Goal: Task Accomplishment & Management: Manage account settings

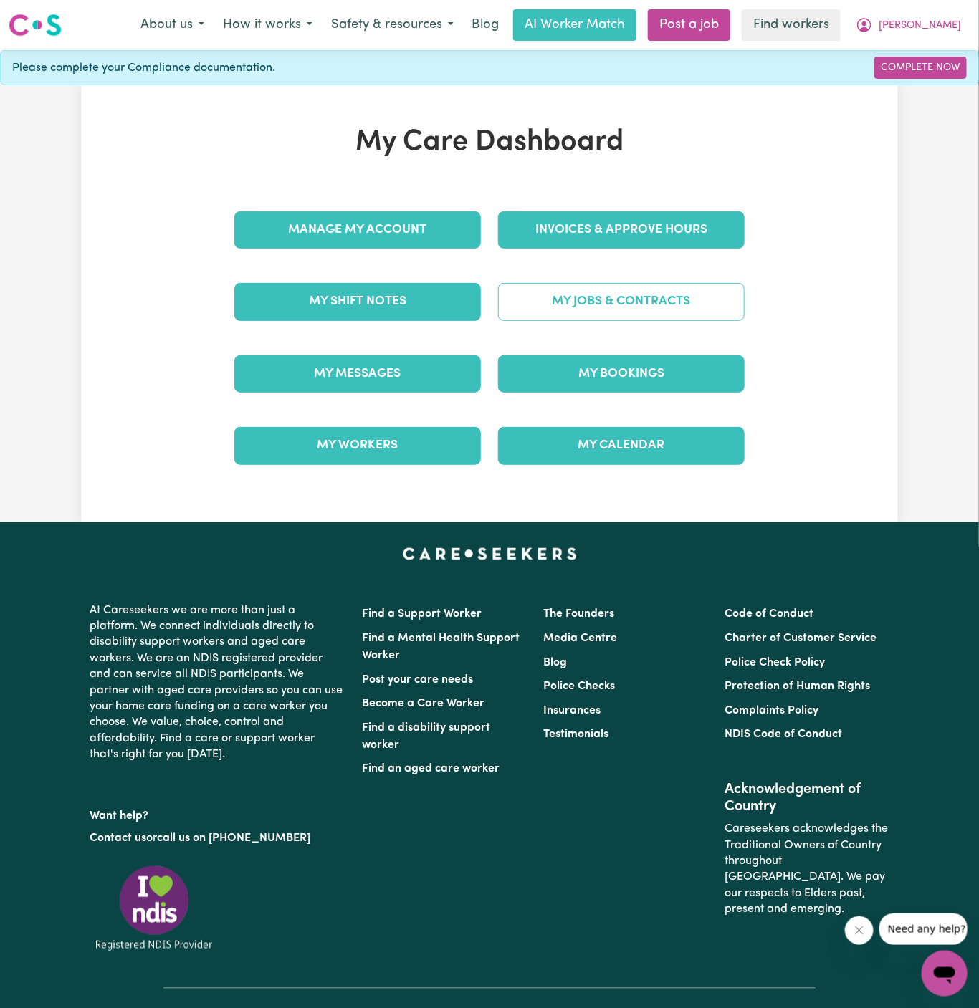
click at [658, 298] on link "My Jobs & Contracts" at bounding box center [621, 301] width 247 height 37
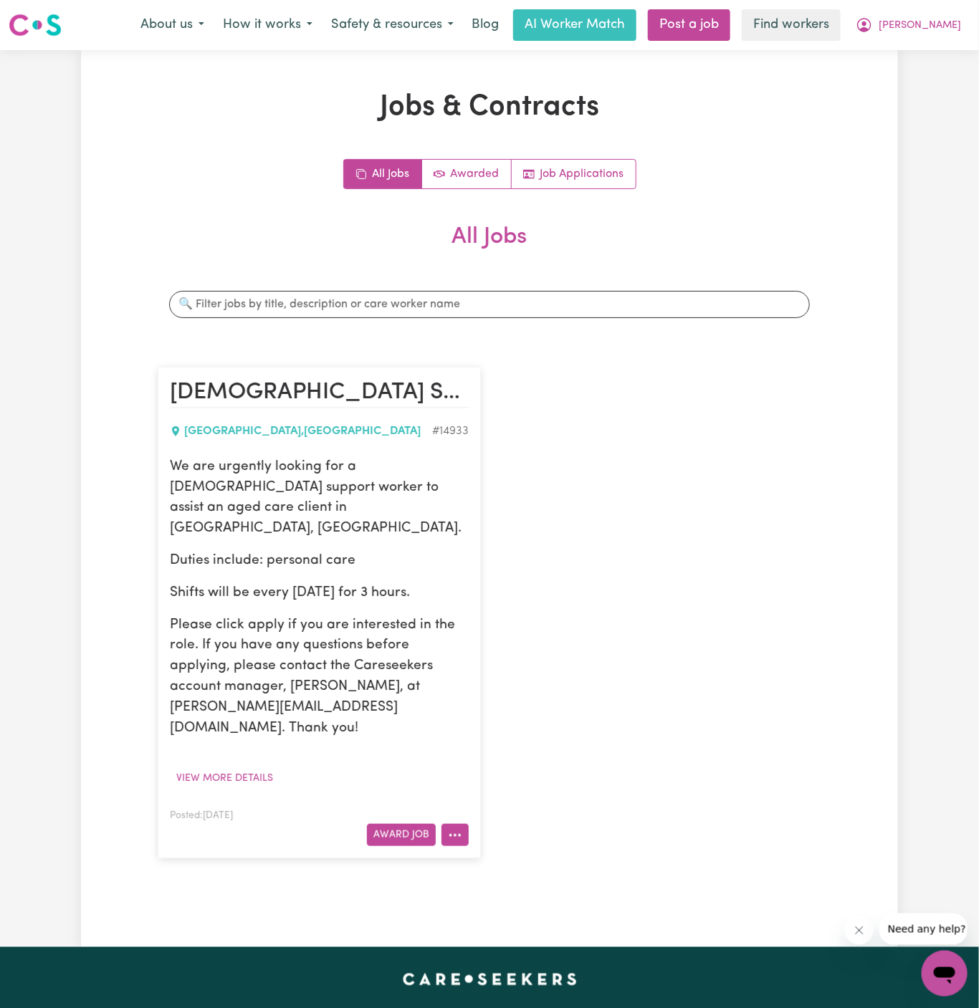
click at [447, 824] on button "More options" at bounding box center [454, 835] width 27 height 22
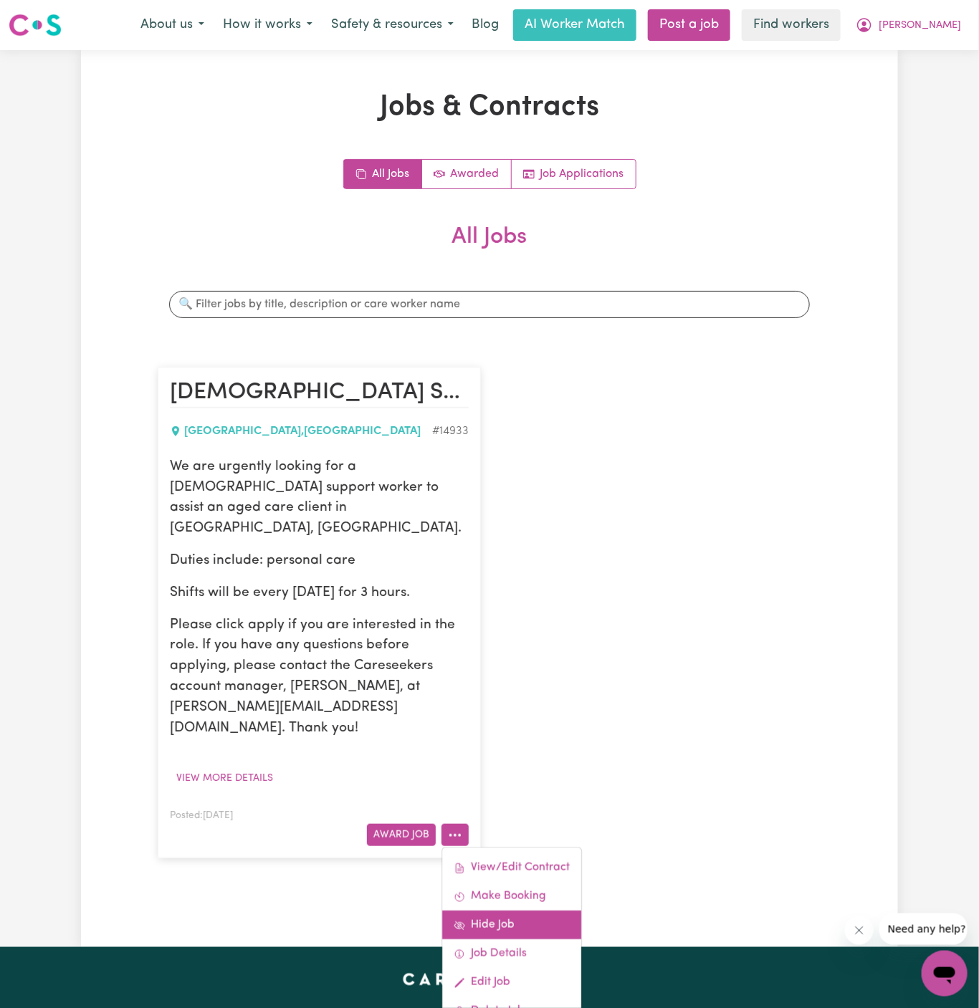
click at [523, 912] on link "Hide Job" at bounding box center [511, 926] width 139 height 29
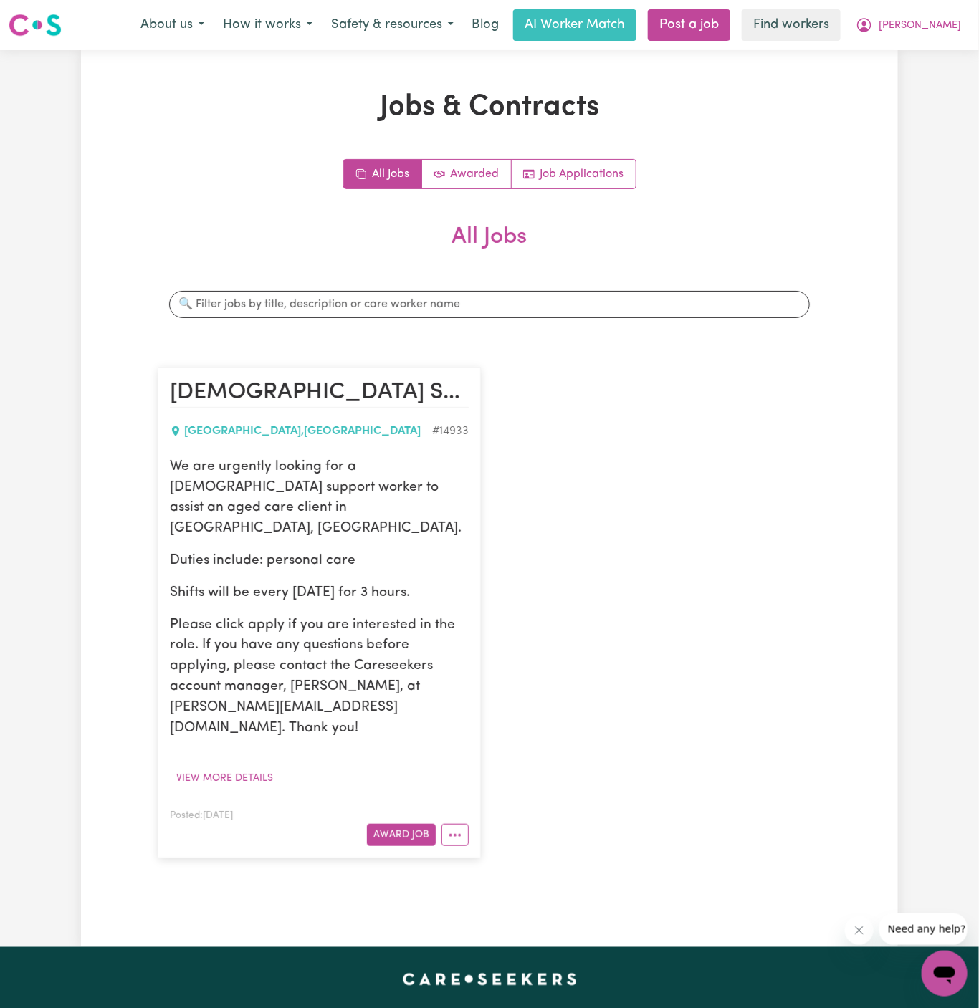
click at [614, 398] on div "[DEMOGRAPHIC_DATA] Support Worker Needed In [GEOGRAPHIC_DATA], [GEOGRAPHIC_DATA…" at bounding box center [489, 613] width 681 height 520
click at [252, 768] on button "View more details" at bounding box center [225, 779] width 110 height 22
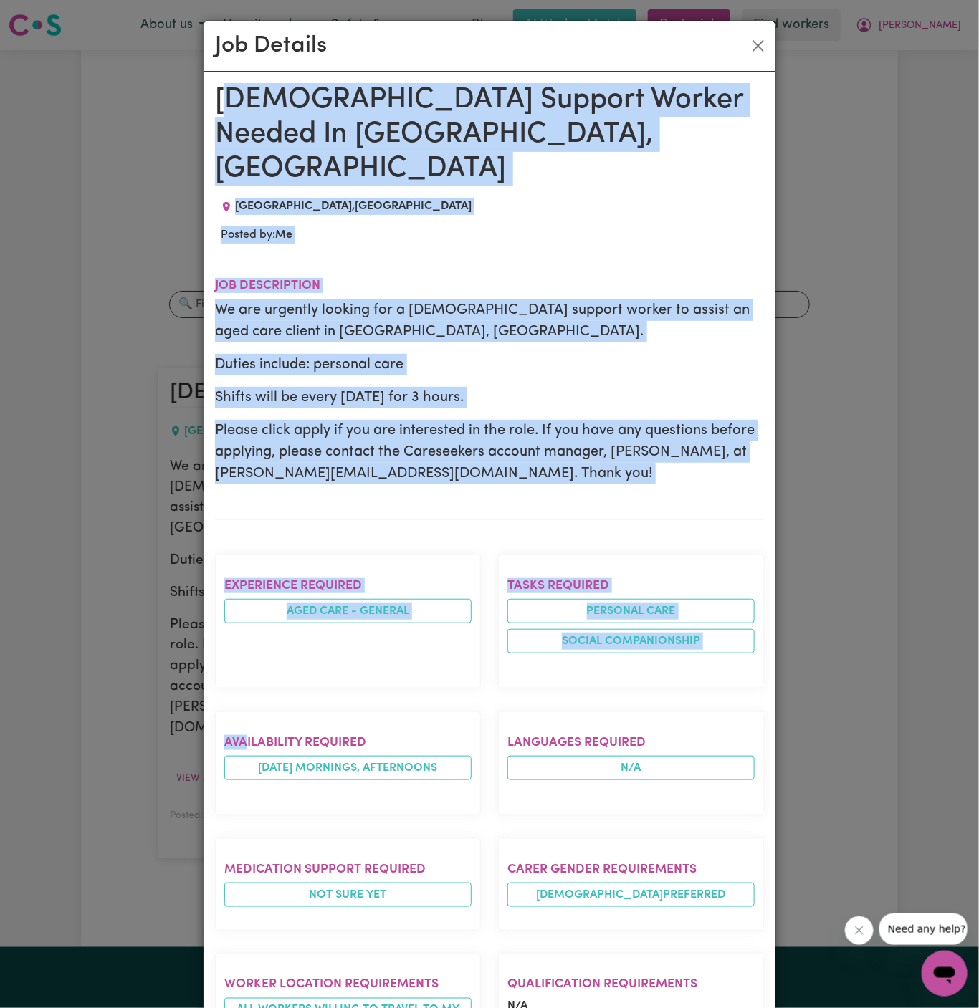
drag, startPoint x: 223, startPoint y: 94, endPoint x: 396, endPoint y: 1008, distance: 930.0
click at [396, 1008] on div "[DEMOGRAPHIC_DATA] Support Worker Needed In [GEOGRAPHIC_DATA], [GEOGRAPHIC_DATA…" at bounding box center [489, 764] width 549 height 1362
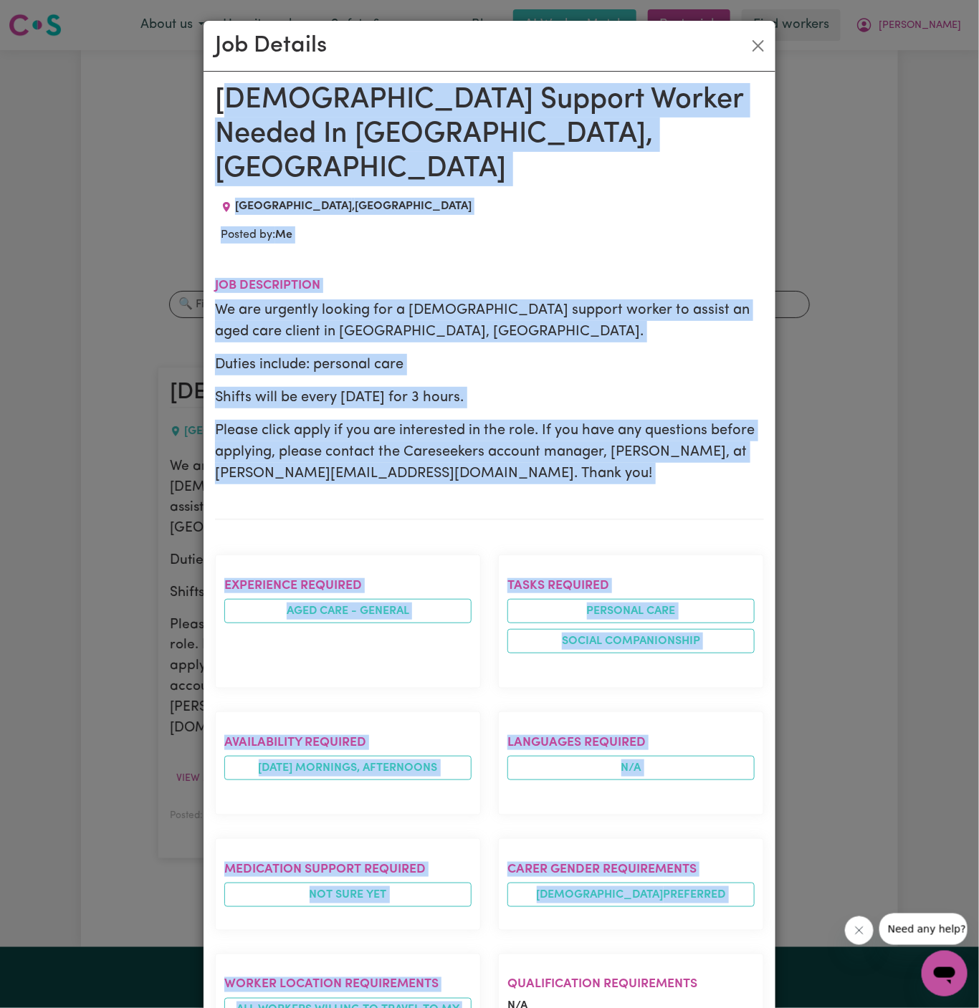
scroll to position [6, 0]
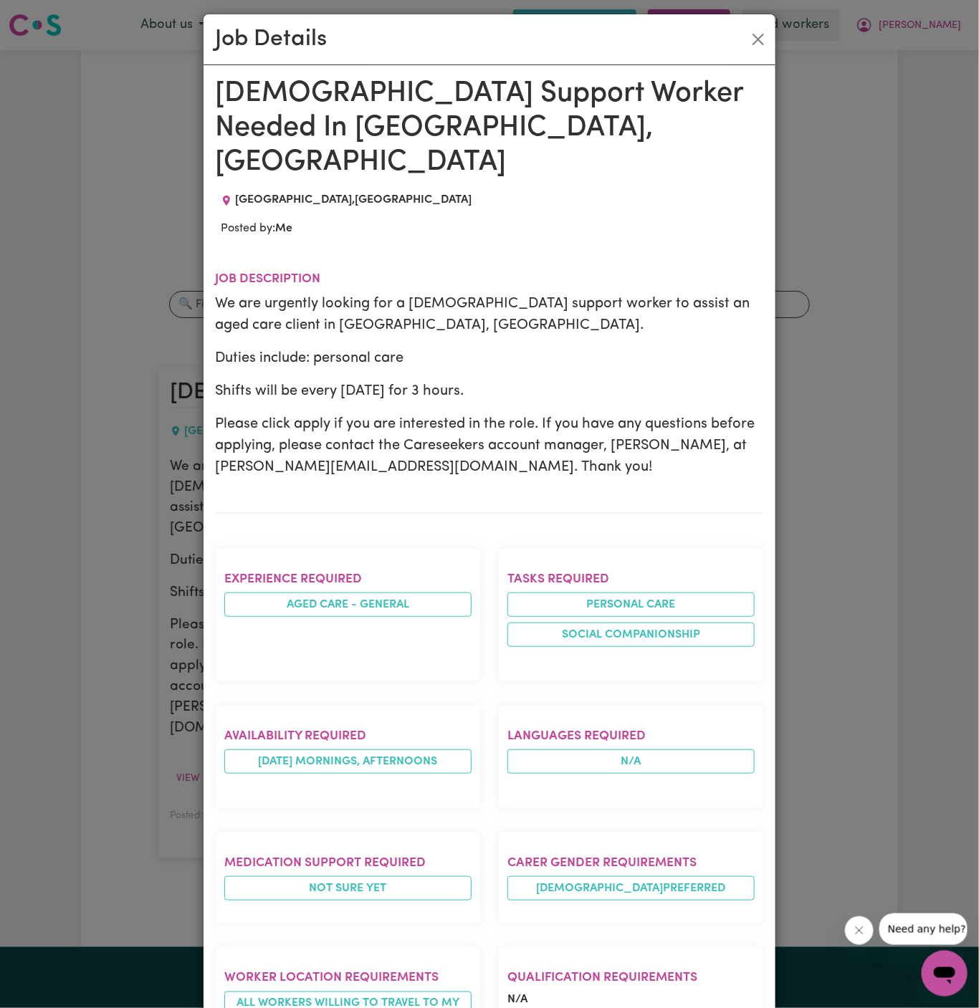
click at [441, 466] on section "Job description We are urgently looking for a [DEMOGRAPHIC_DATA] support worker…" at bounding box center [489, 381] width 549 height 264
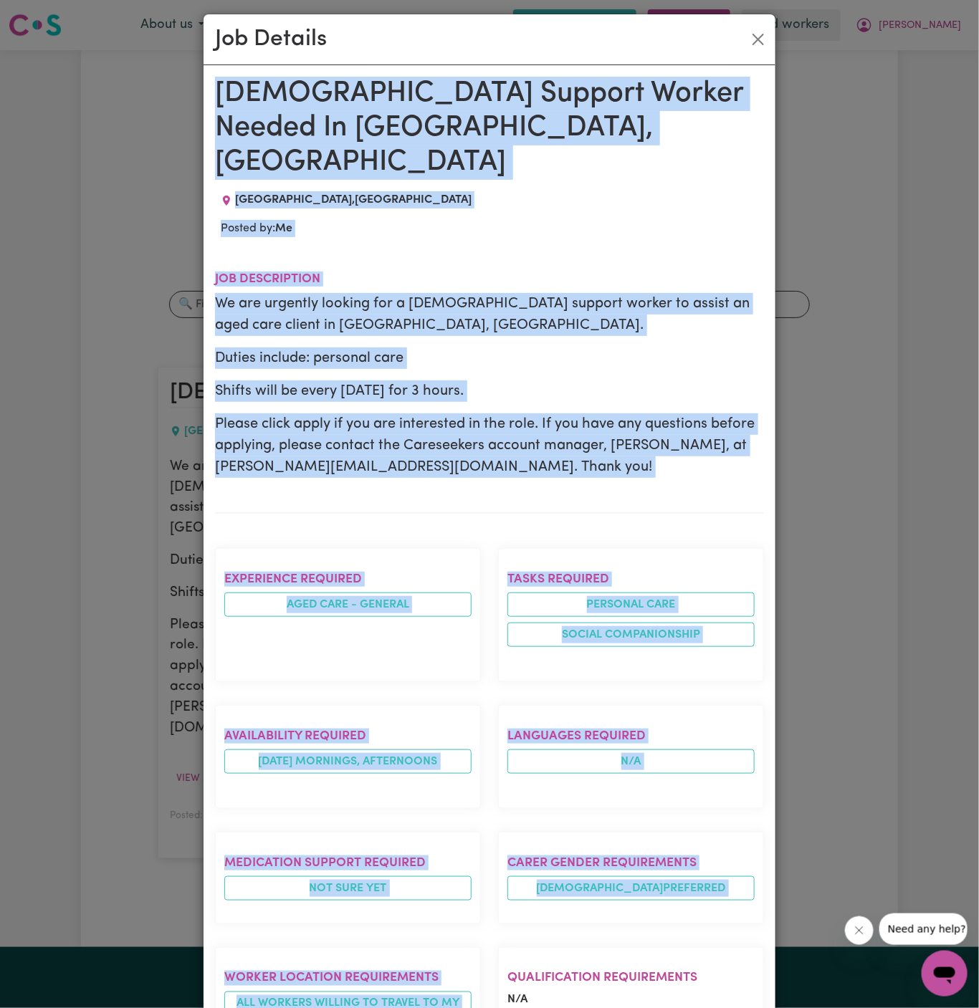
drag, startPoint x: 215, startPoint y: 87, endPoint x: 411, endPoint y: 1008, distance: 940.9
click at [411, 1008] on div "[DEMOGRAPHIC_DATA] Support Worker Needed In [GEOGRAPHIC_DATA], [GEOGRAPHIC_DATA…" at bounding box center [489, 758] width 549 height 1362
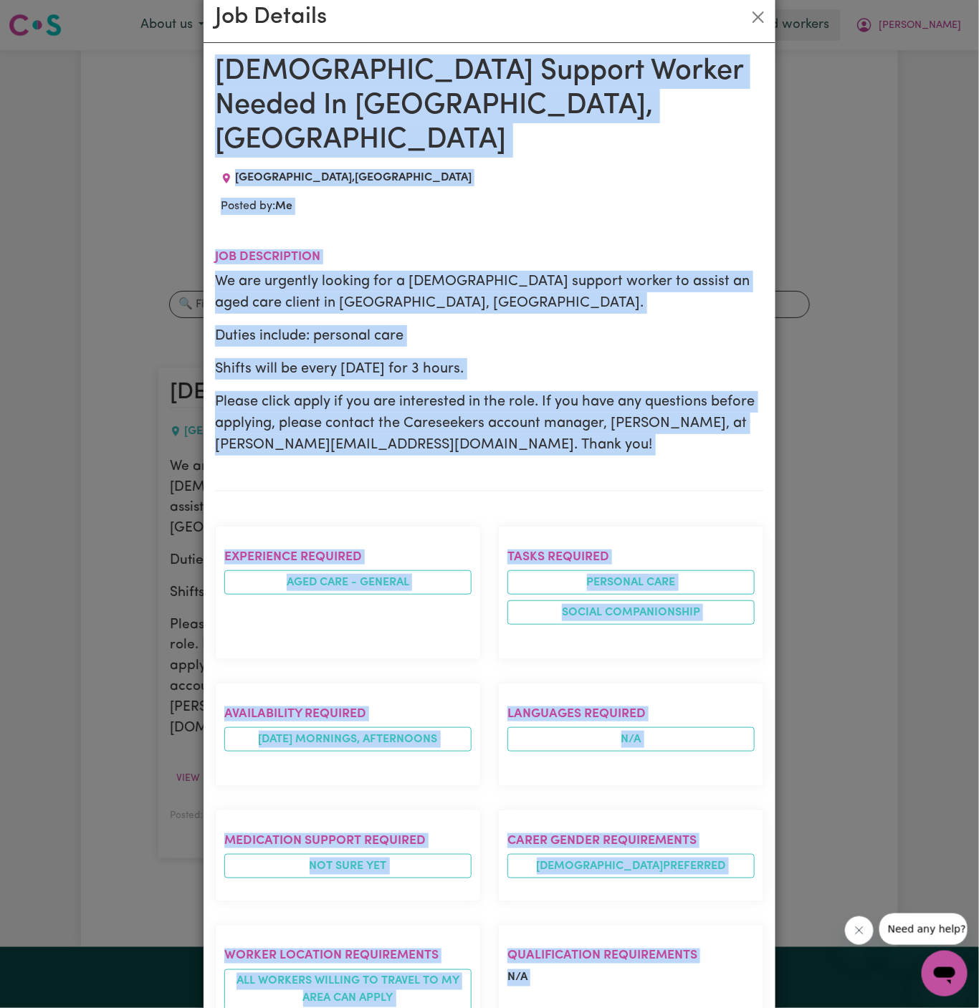
scroll to position [429, 0]
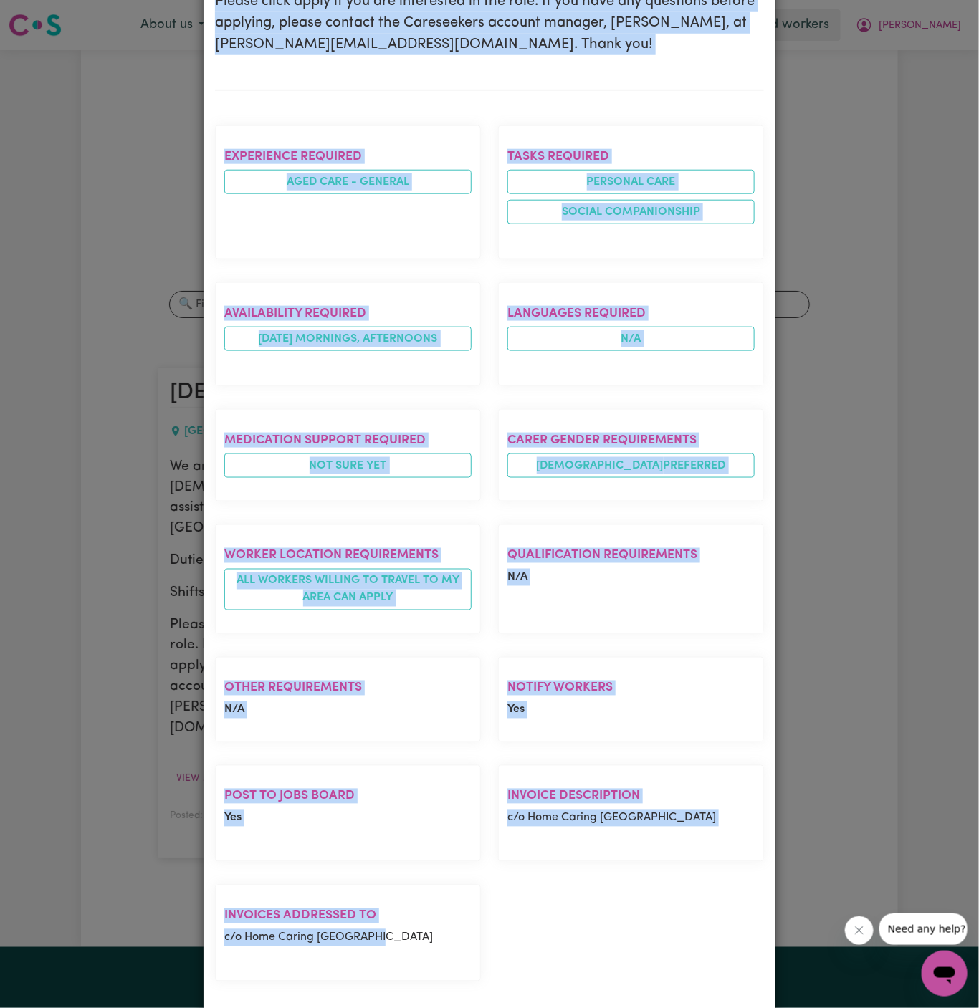
copy div "[DEMOGRAPHIC_DATA] Support Worker Needed In [GEOGRAPHIC_DATA], [GEOGRAPHIC_DATA…"
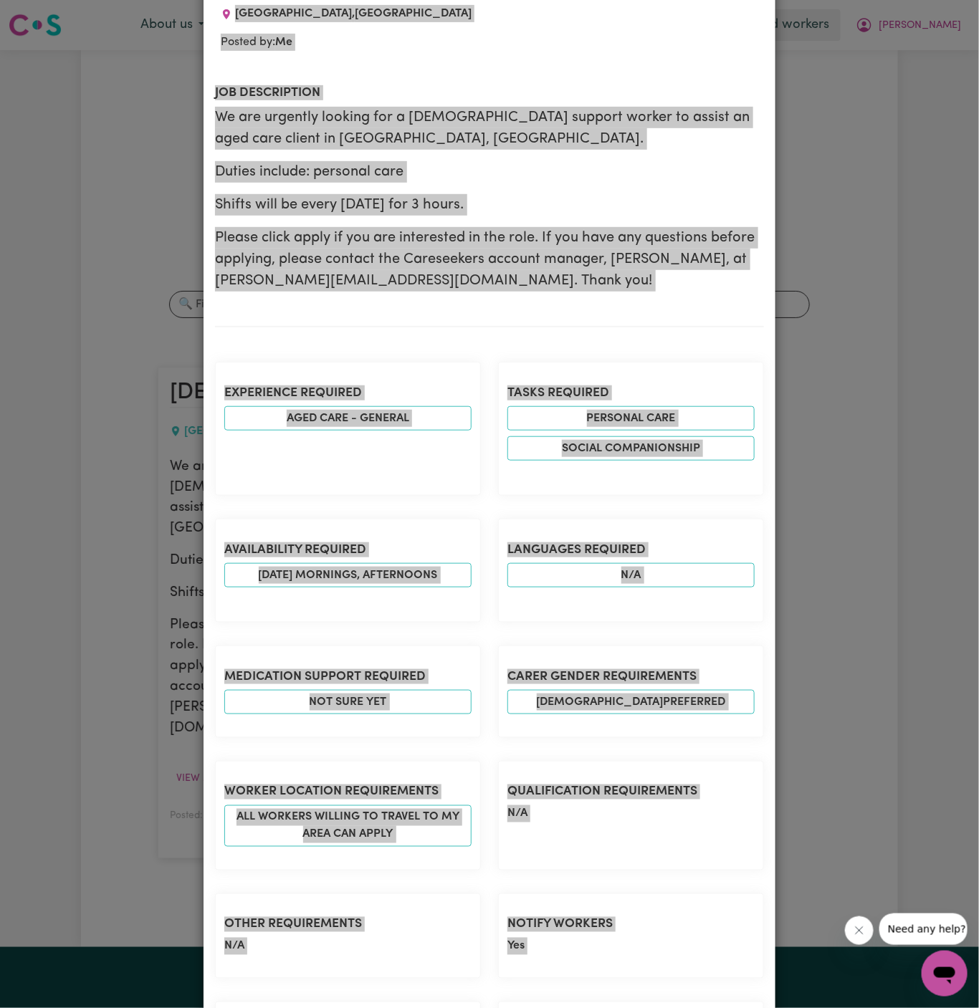
scroll to position [0, 0]
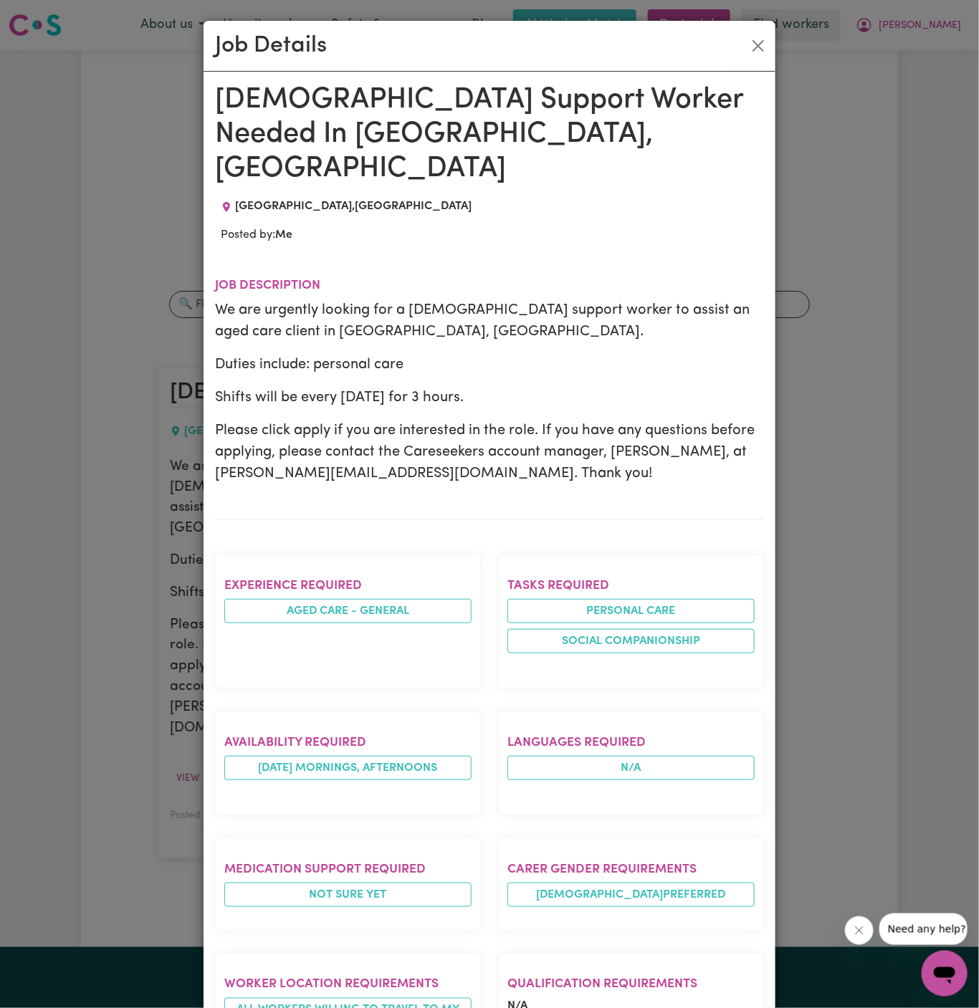
click at [762, 57] on div "Job Details" at bounding box center [490, 46] width 572 height 51
click at [760, 44] on button "Close" at bounding box center [758, 45] width 23 height 23
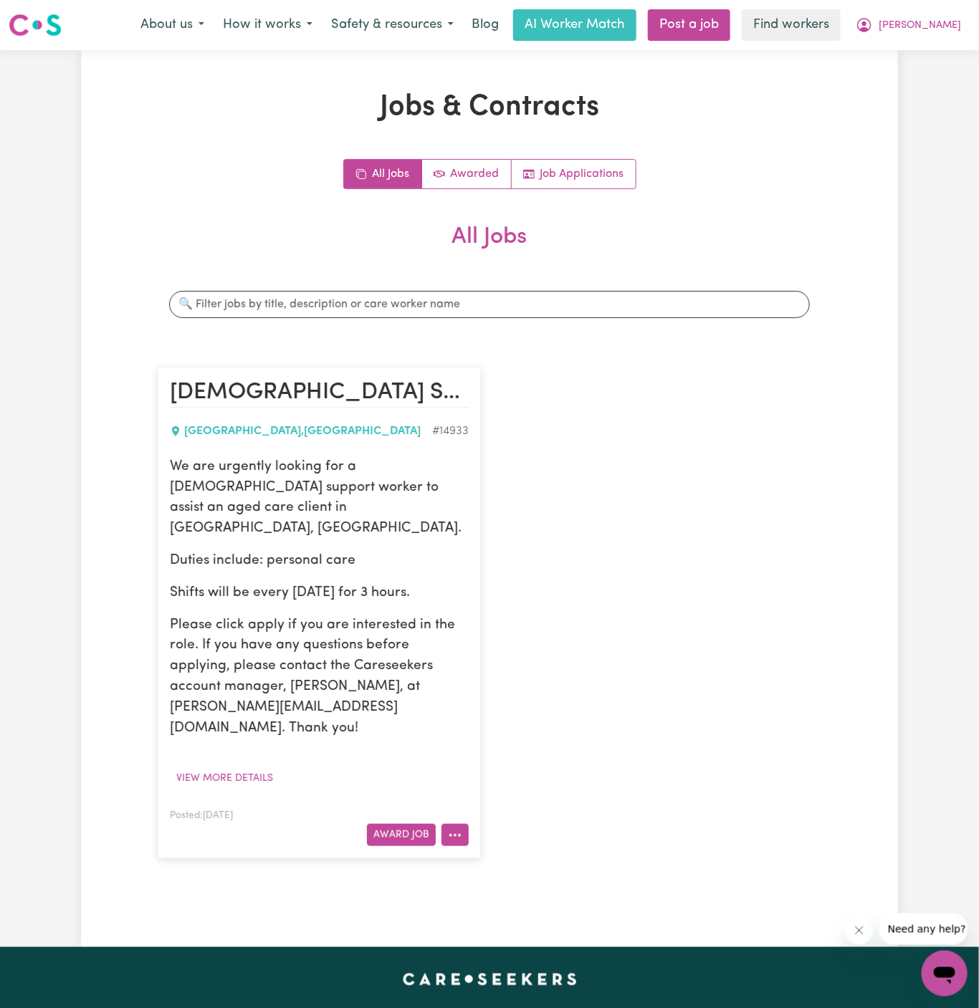
click at [454, 828] on icon "More options" at bounding box center [455, 835] width 14 height 14
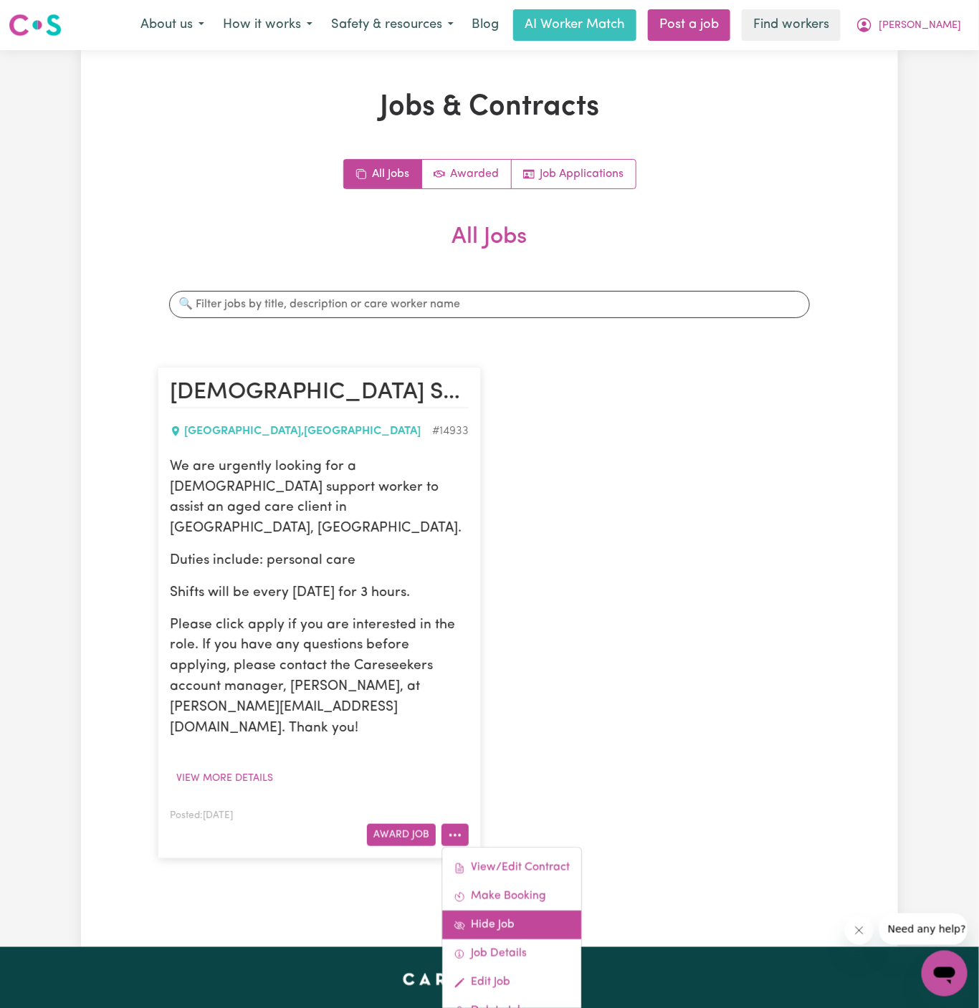
click at [504, 912] on link "Hide Job" at bounding box center [511, 926] width 139 height 29
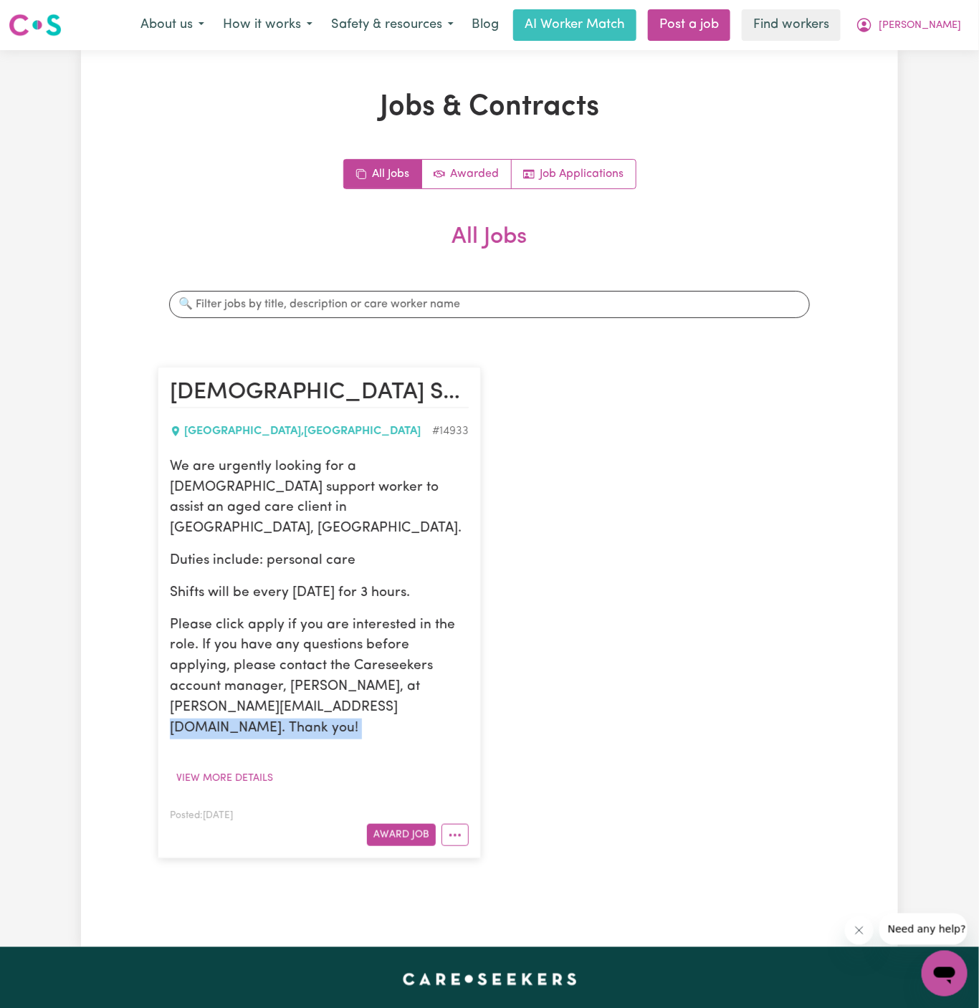
click at [568, 703] on div "[DEMOGRAPHIC_DATA] Support Worker Needed In [GEOGRAPHIC_DATA], [GEOGRAPHIC_DATA…" at bounding box center [489, 613] width 681 height 520
click at [730, 17] on link "Post a job" at bounding box center [689, 25] width 82 height 32
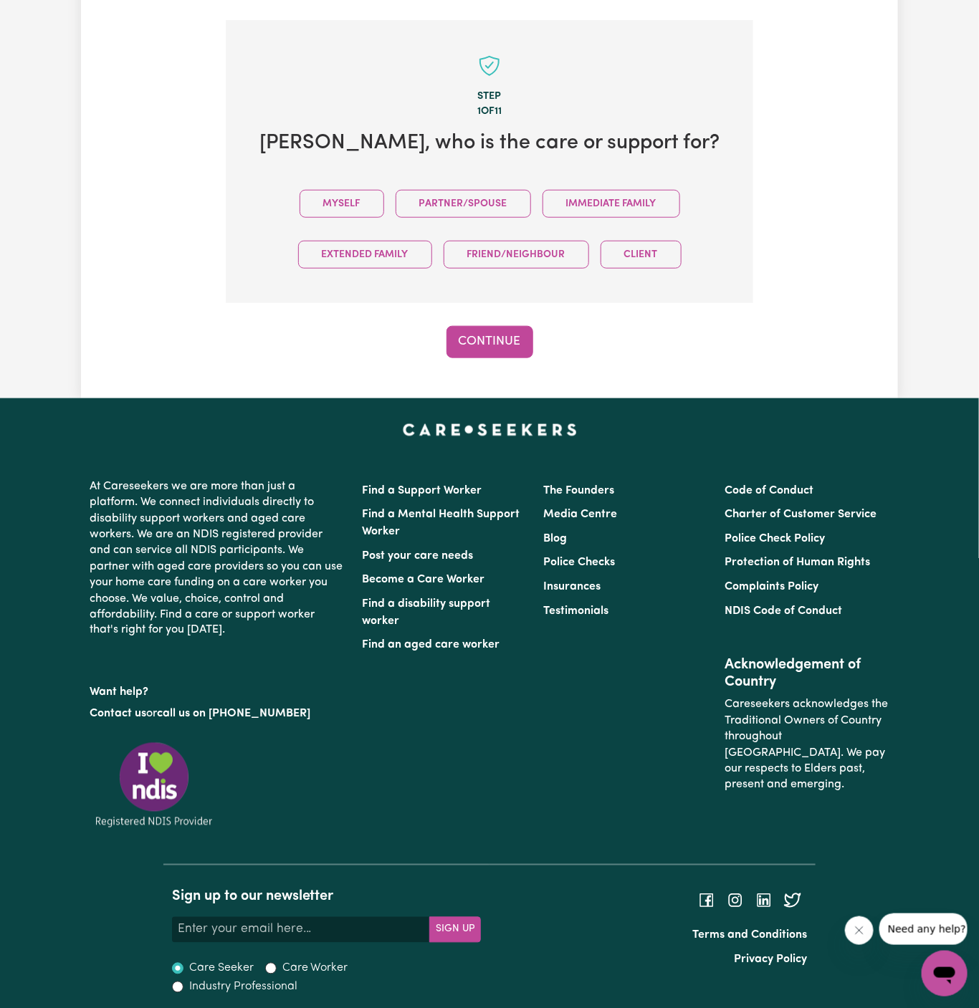
scroll to position [357, 0]
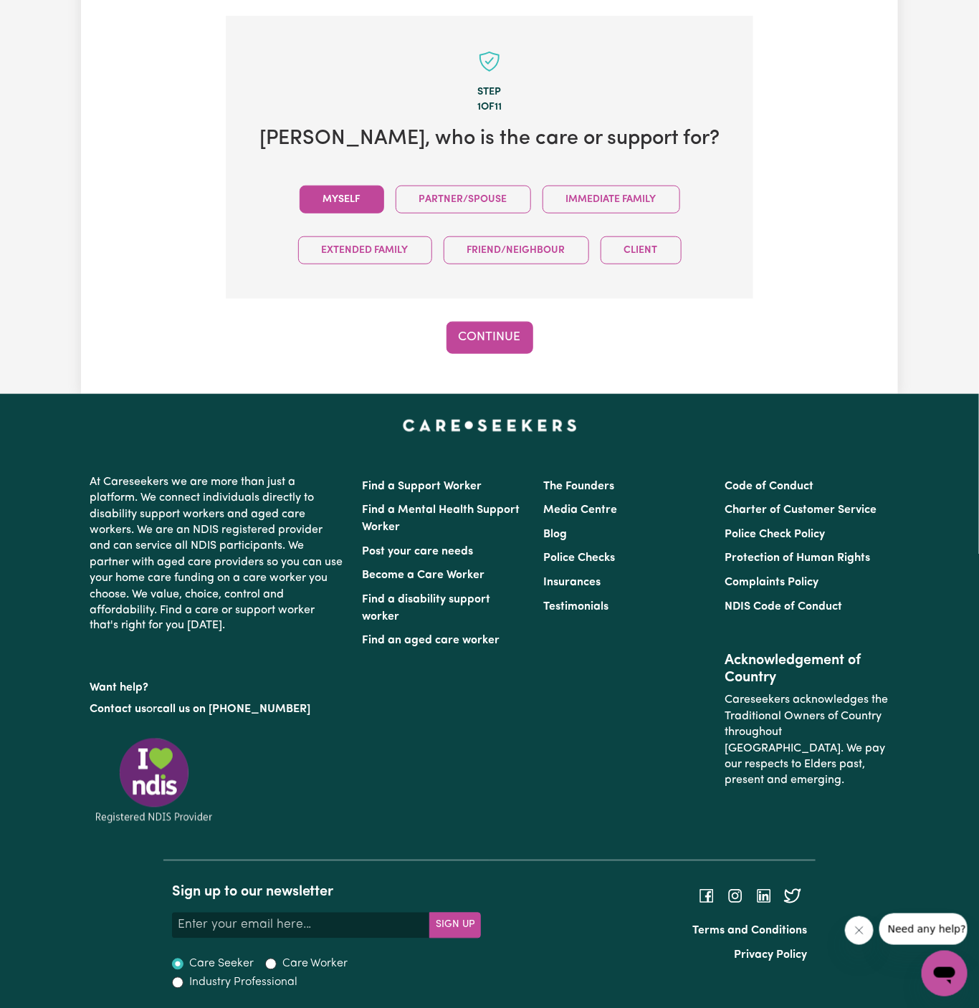
click at [343, 188] on button "Myself" at bounding box center [342, 200] width 85 height 28
click at [492, 338] on button "Continue" at bounding box center [489, 338] width 87 height 32
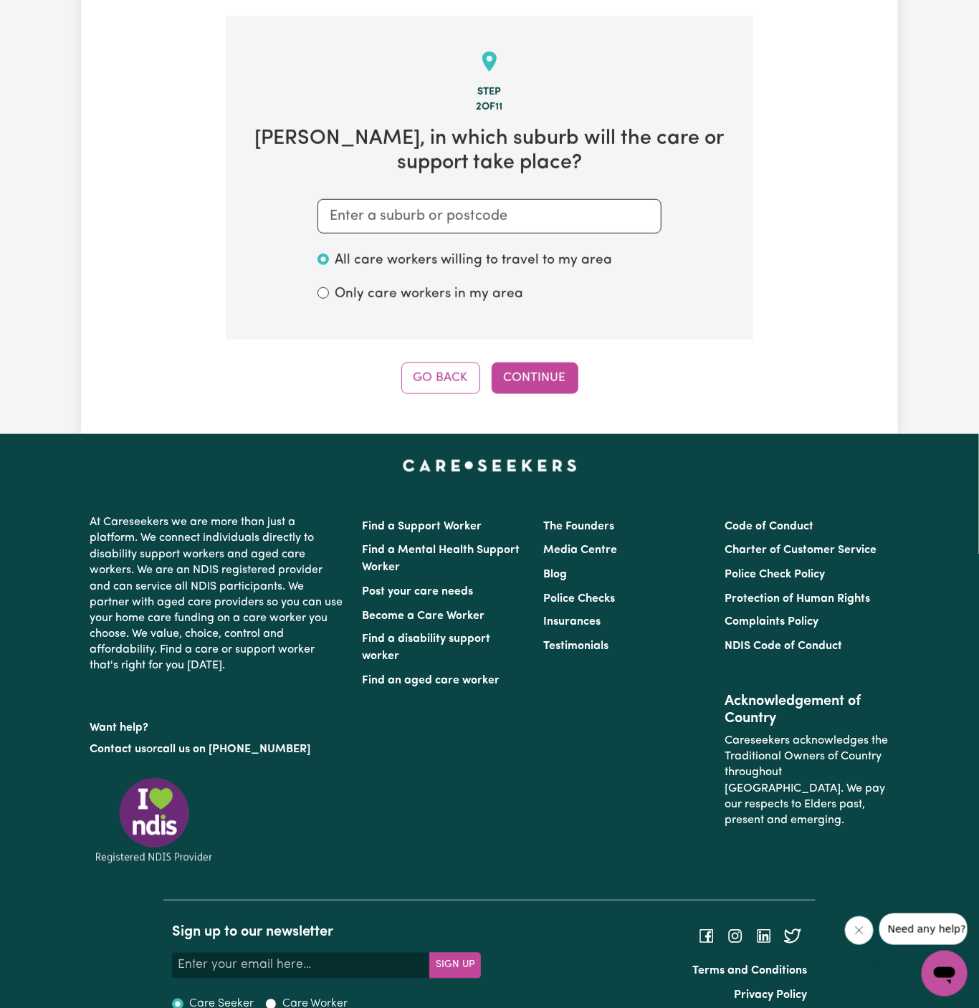
scroll to position [372, 0]
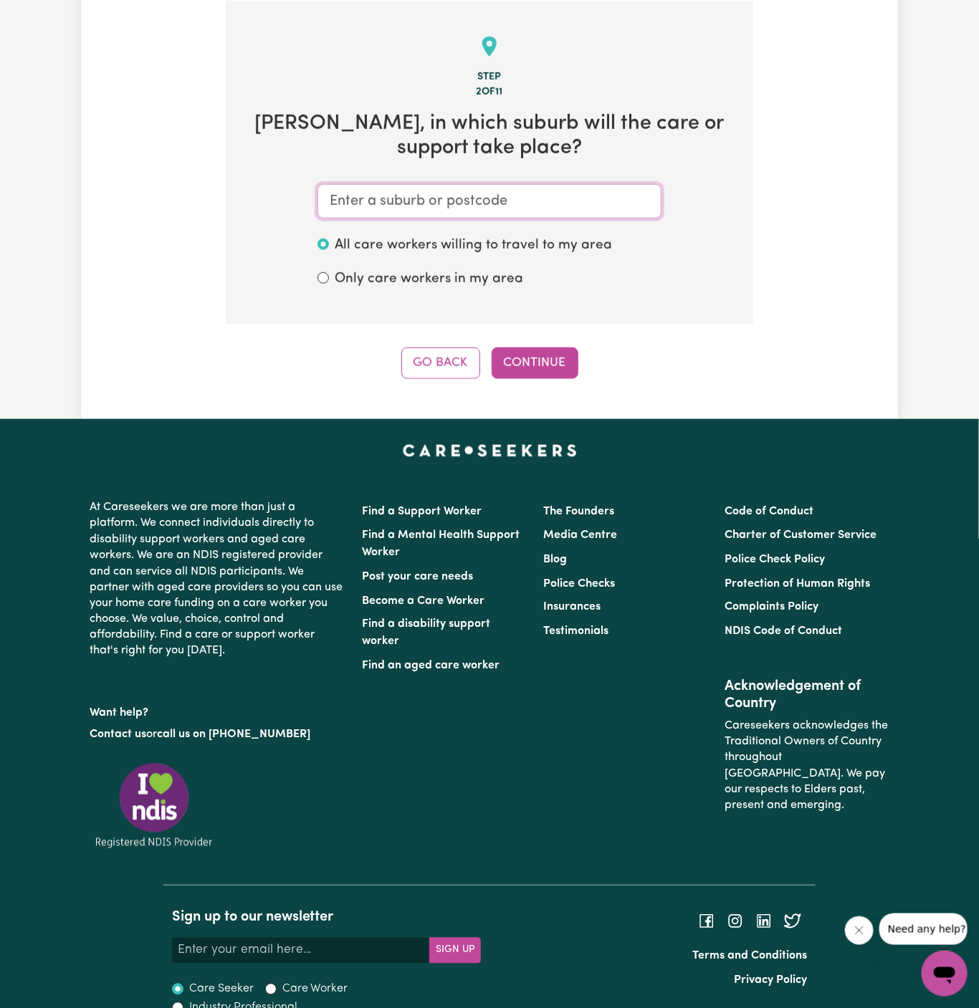
click at [490, 206] on input "text" at bounding box center [489, 201] width 344 height 34
paste input "[GEOGRAPHIC_DATA]"
type input "[GEOGRAPHIC_DATA]"
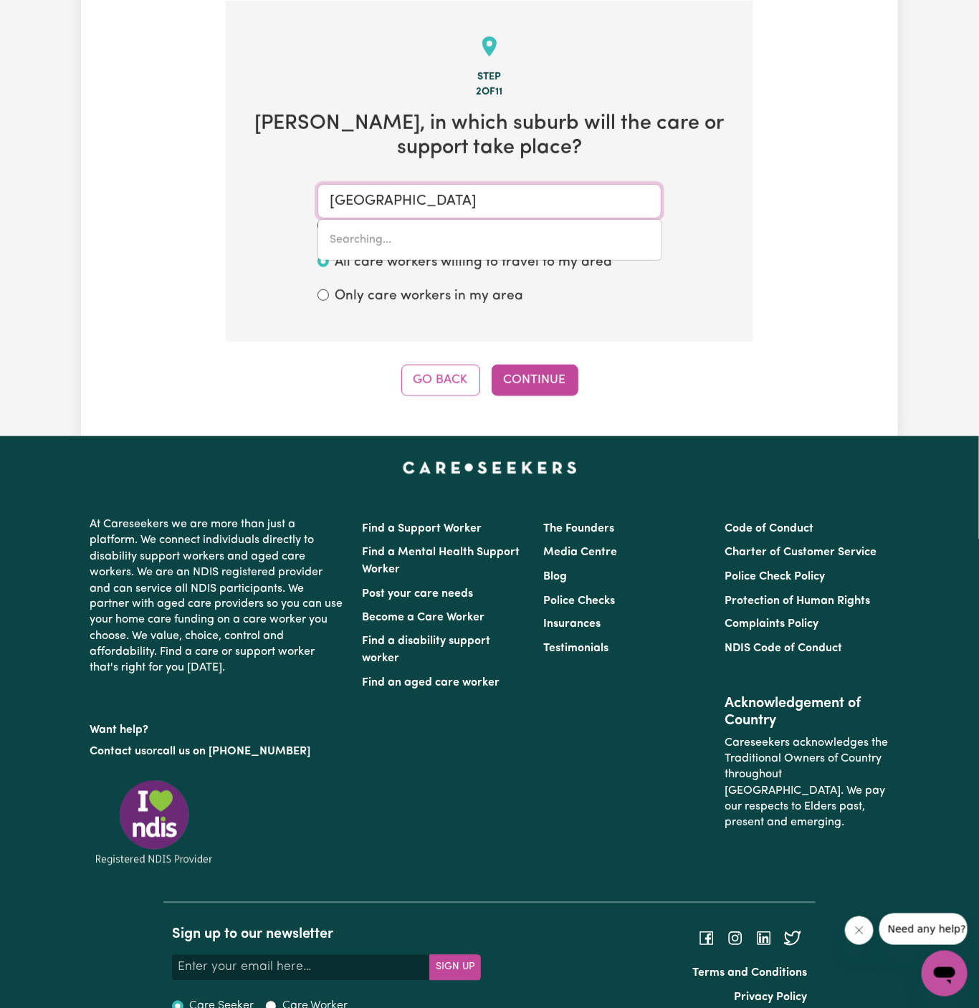
type input "[GEOGRAPHIC_DATA], [GEOGRAPHIC_DATA], 2153"
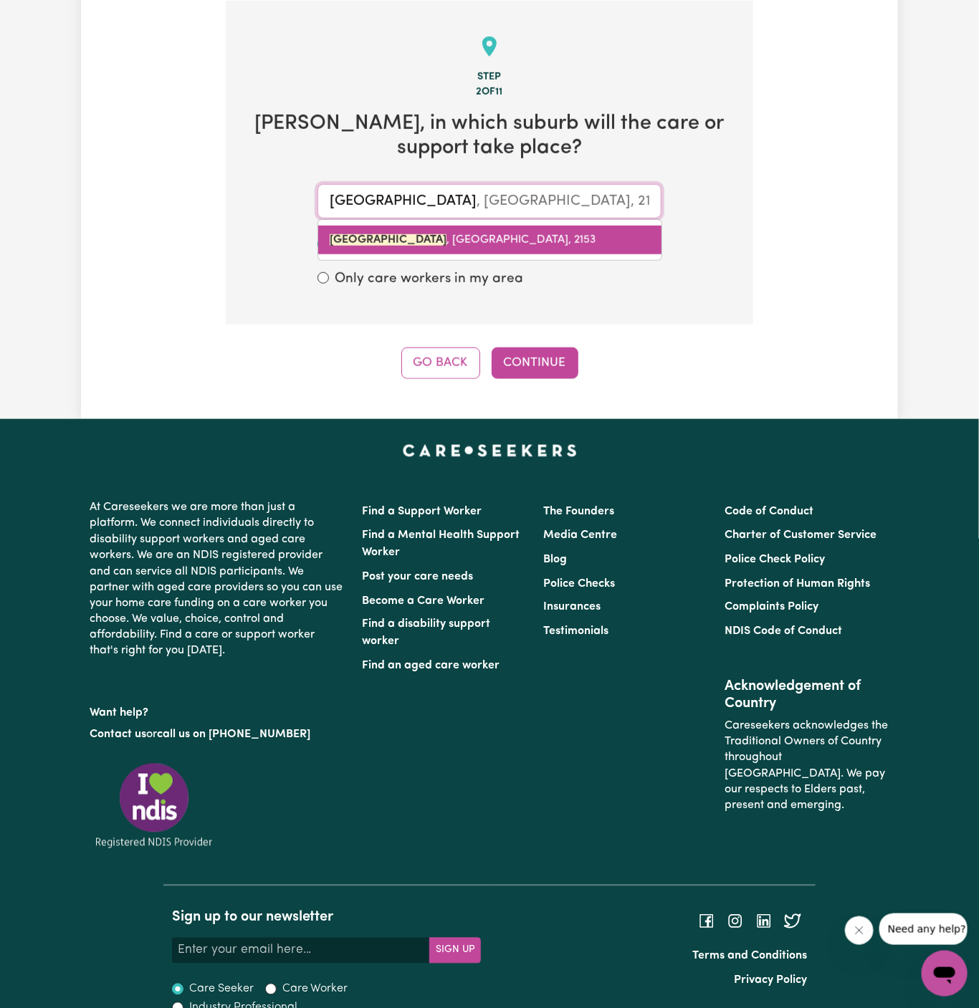
drag, startPoint x: 455, startPoint y: 249, endPoint x: 482, endPoint y: 242, distance: 28.2
click at [482, 242] on div "[STREET_ADDRESS]" at bounding box center [489, 240] width 345 height 42
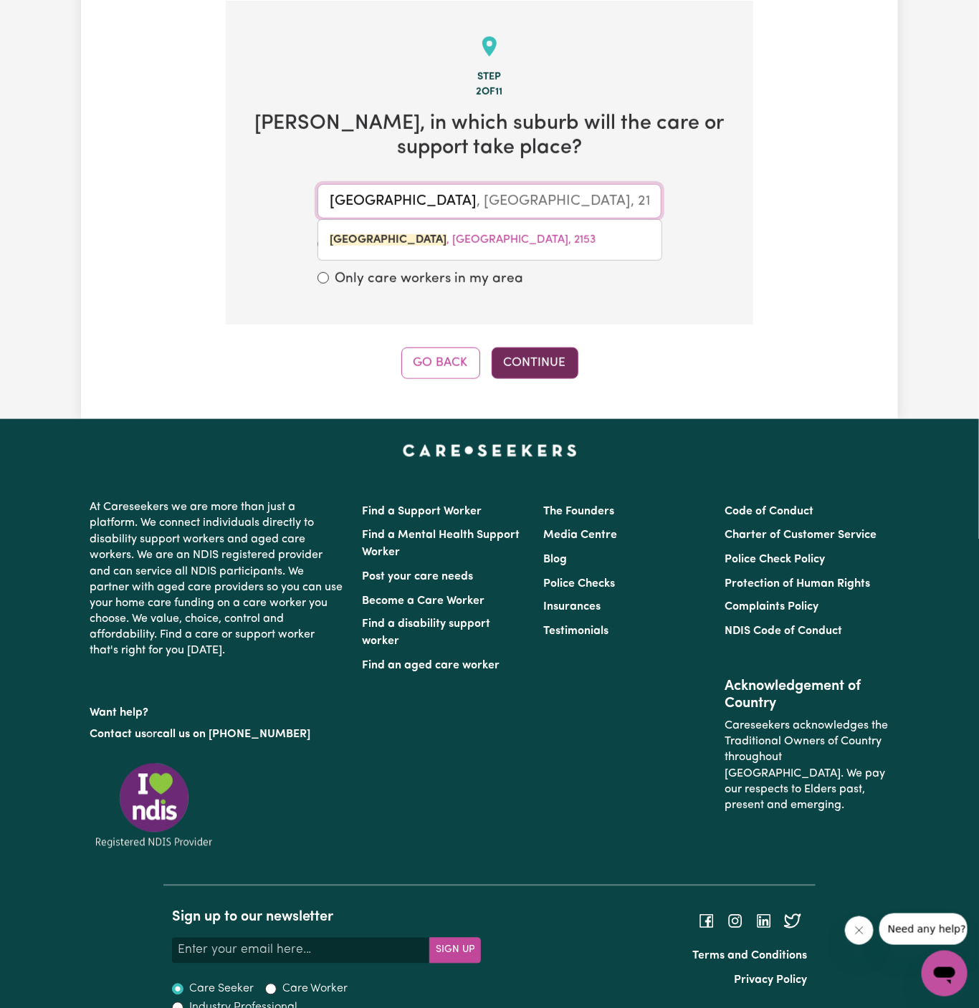
type input "[GEOGRAPHIC_DATA]"
click at [549, 360] on button "Continue" at bounding box center [535, 364] width 87 height 32
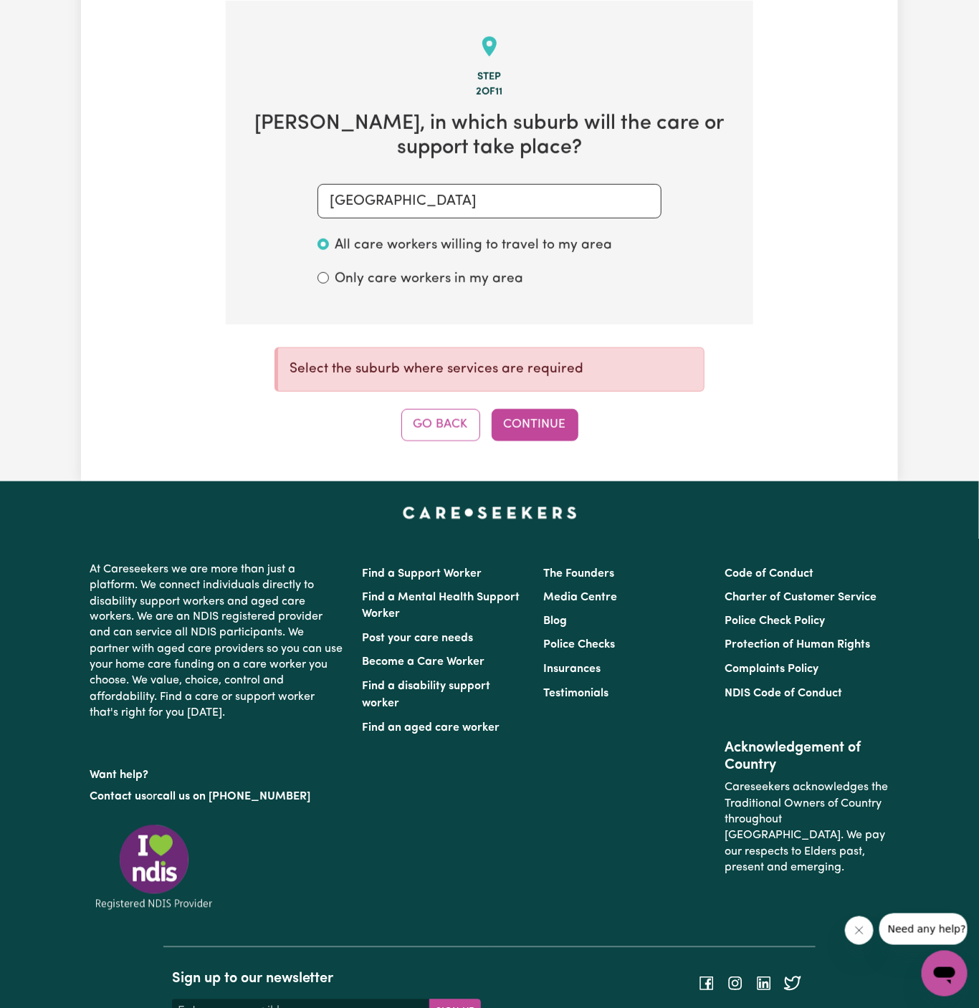
click at [519, 247] on label "All care workers willing to travel to my area" at bounding box center [473, 246] width 277 height 21
click at [329, 247] on input "All care workers willing to travel to my area" at bounding box center [322, 244] width 11 height 11
type input "[GEOGRAPHIC_DATA], [GEOGRAPHIC_DATA], 2153"
click at [505, 209] on input "[GEOGRAPHIC_DATA]" at bounding box center [489, 201] width 344 height 34
click at [499, 223] on div "[STREET_ADDRESS]" at bounding box center [489, 240] width 345 height 42
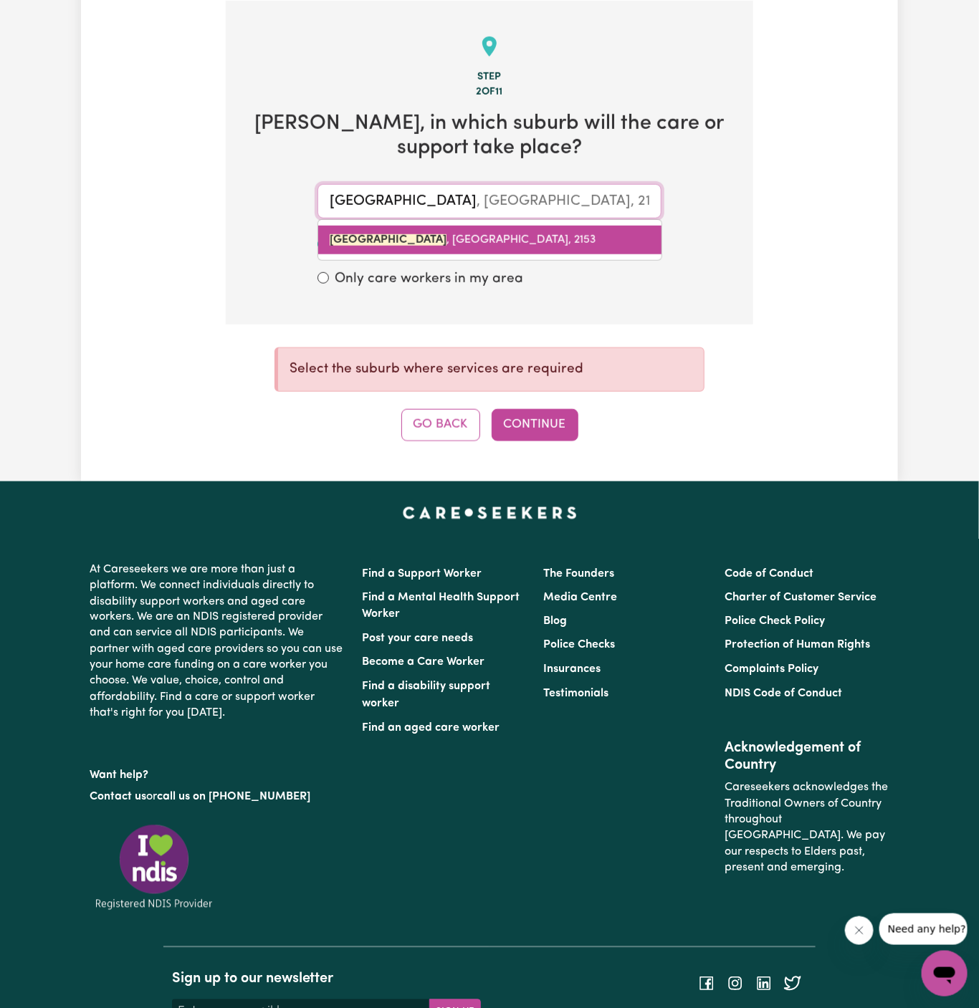
click at [499, 231] on link "[STREET_ADDRESS]" at bounding box center [489, 240] width 343 height 29
type input "[STREET_ADDRESS]"
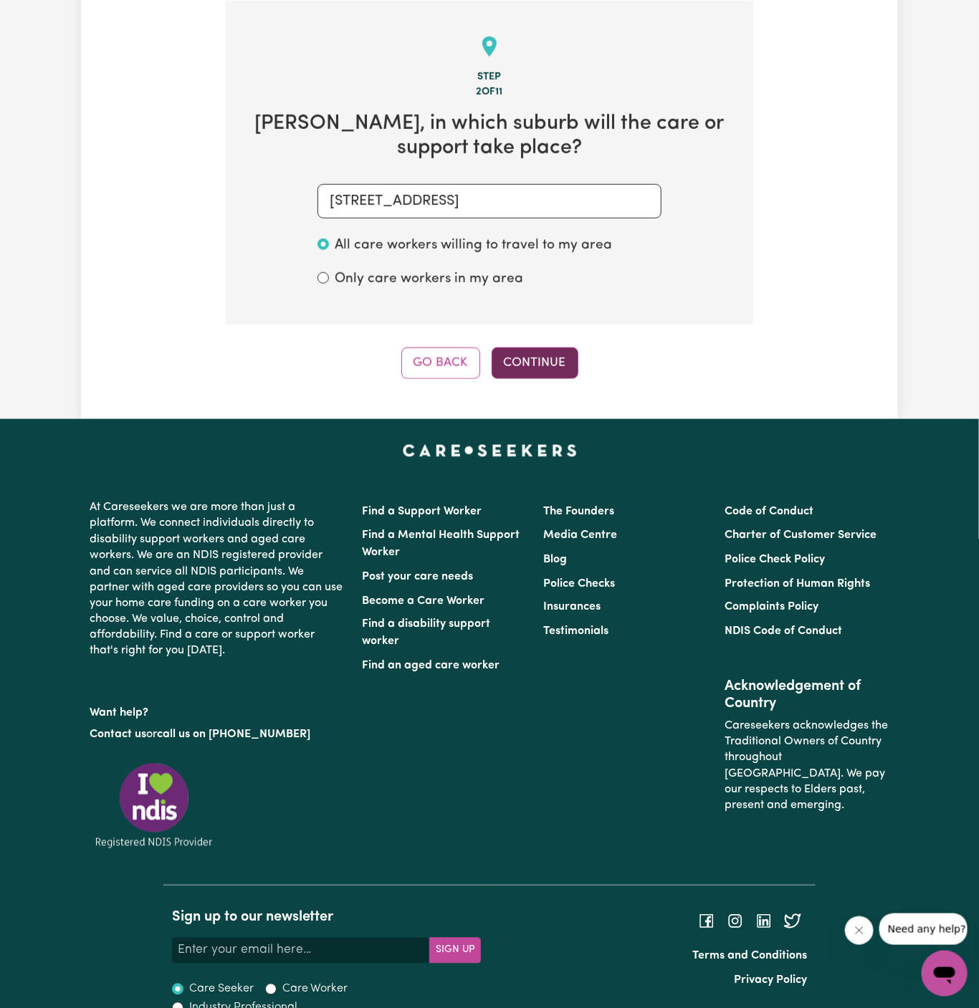
click at [529, 367] on button "Continue" at bounding box center [535, 364] width 87 height 32
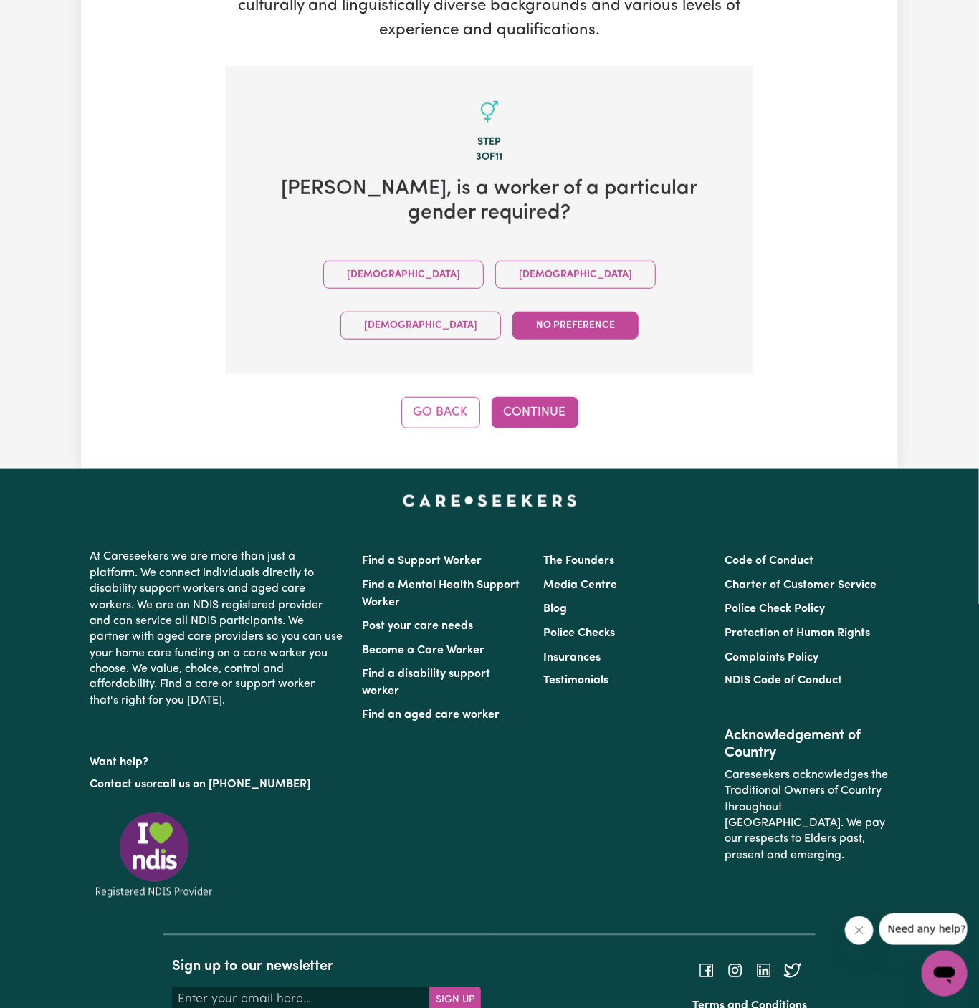
click at [446, 259] on div "[DEMOGRAPHIC_DATA] [DEMOGRAPHIC_DATA] [DEMOGRAPHIC_DATA] No preference" at bounding box center [490, 300] width 482 height 102
click at [495, 261] on button "[DEMOGRAPHIC_DATA]" at bounding box center [575, 275] width 161 height 28
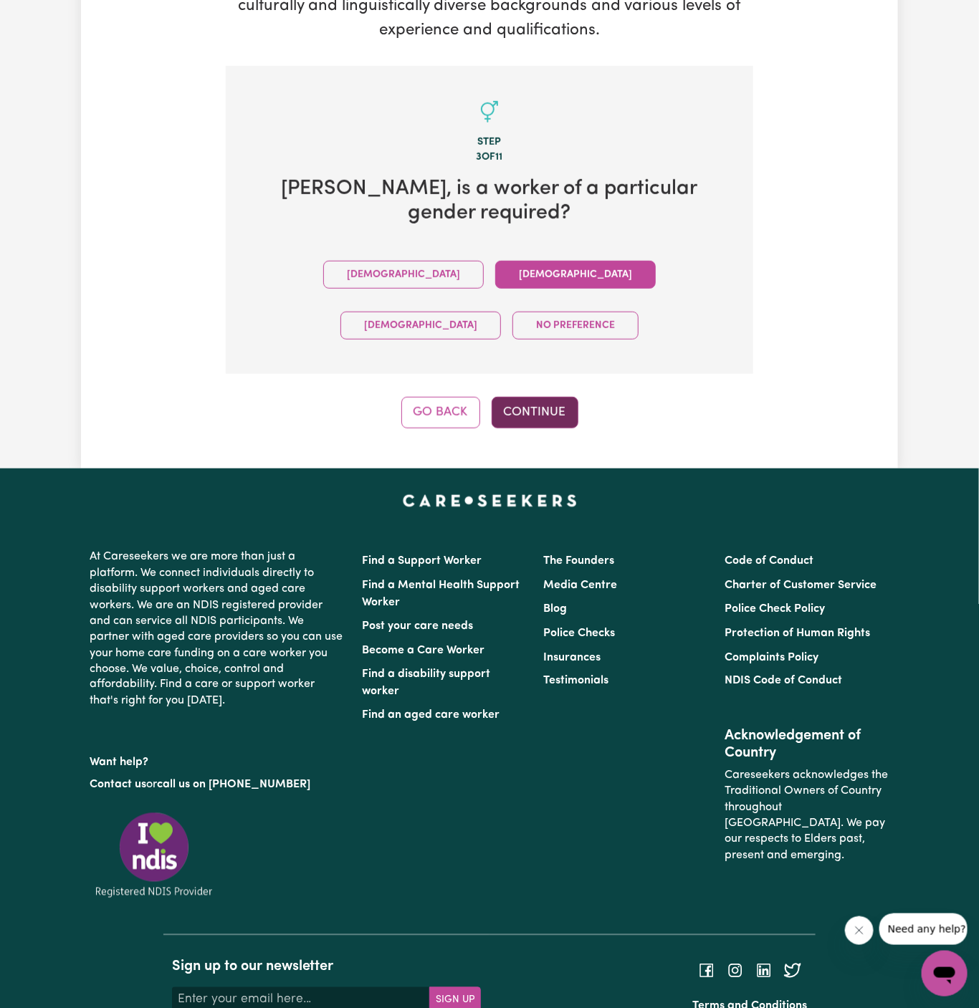
click at [536, 397] on button "Continue" at bounding box center [535, 413] width 87 height 32
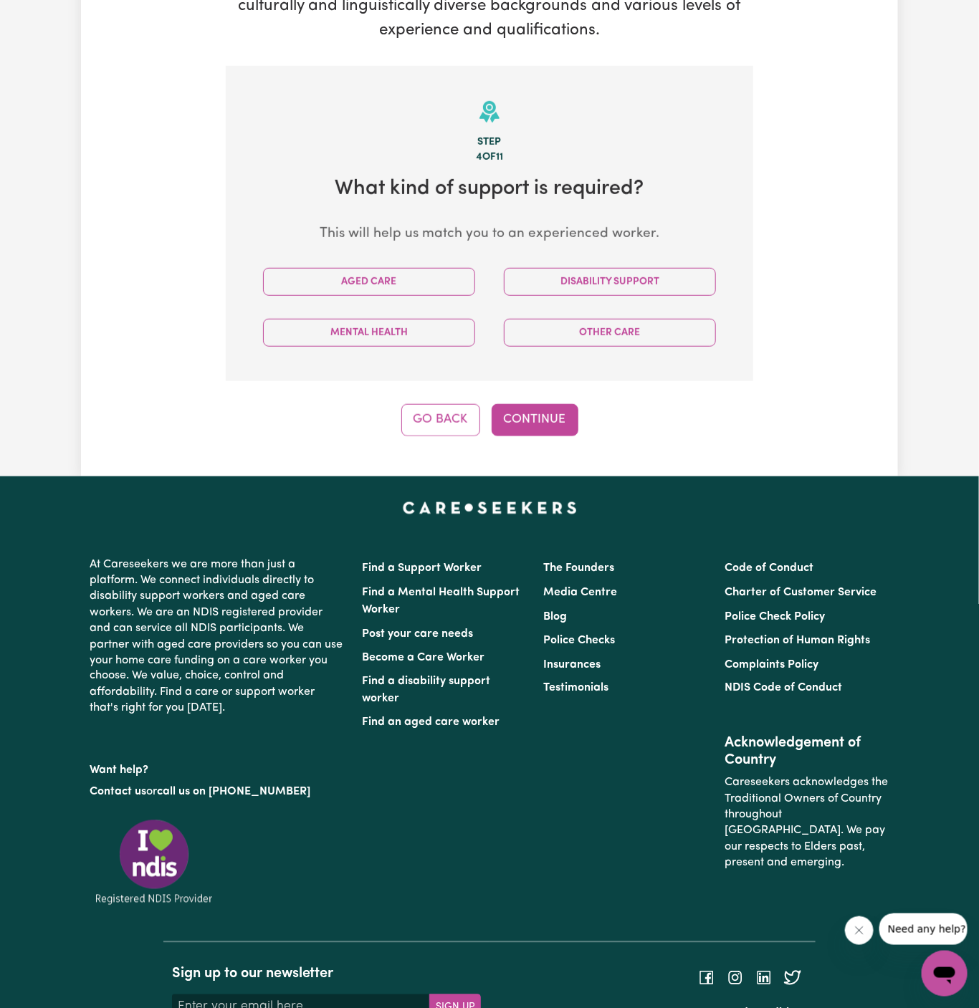
scroll to position [372, 0]
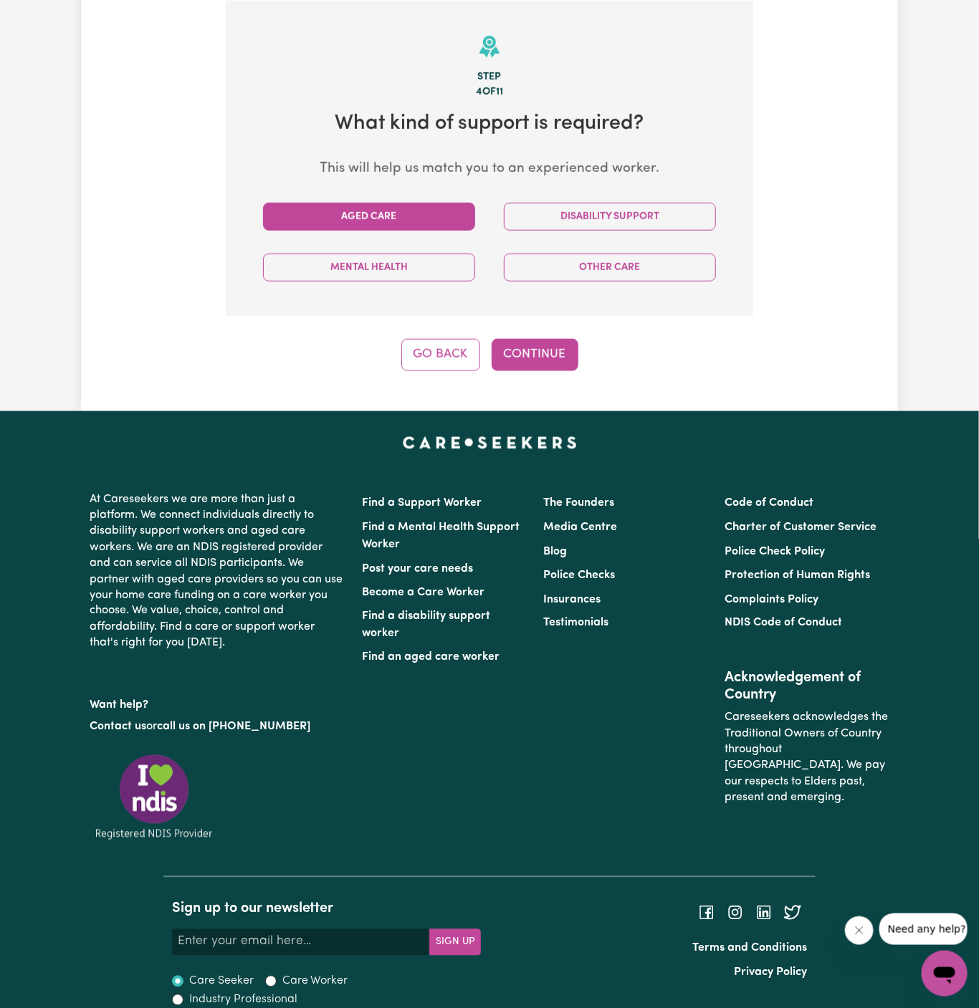
click at [433, 216] on button "Aged Care" at bounding box center [369, 217] width 212 height 28
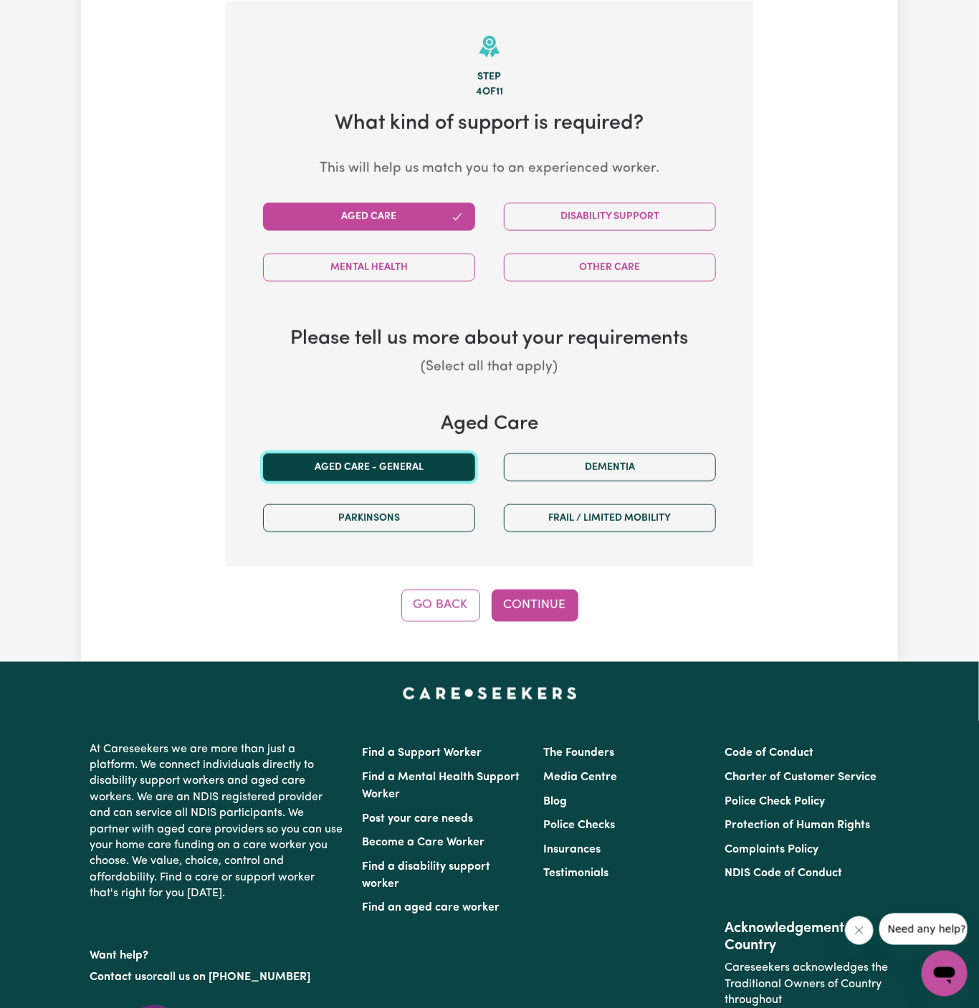
click at [421, 464] on button "Aged care - General" at bounding box center [369, 468] width 212 height 28
click at [540, 599] on button "Continue" at bounding box center [535, 606] width 87 height 32
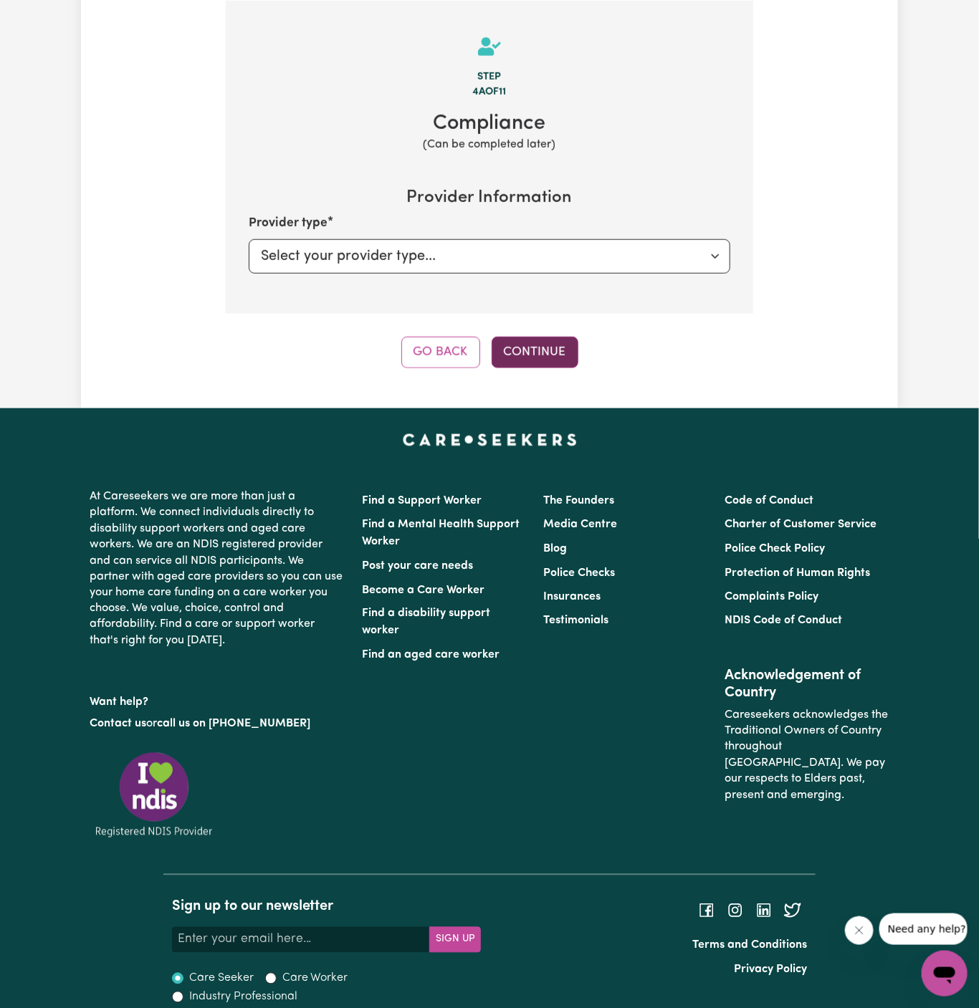
click at [540, 350] on button "Continue" at bounding box center [535, 353] width 87 height 32
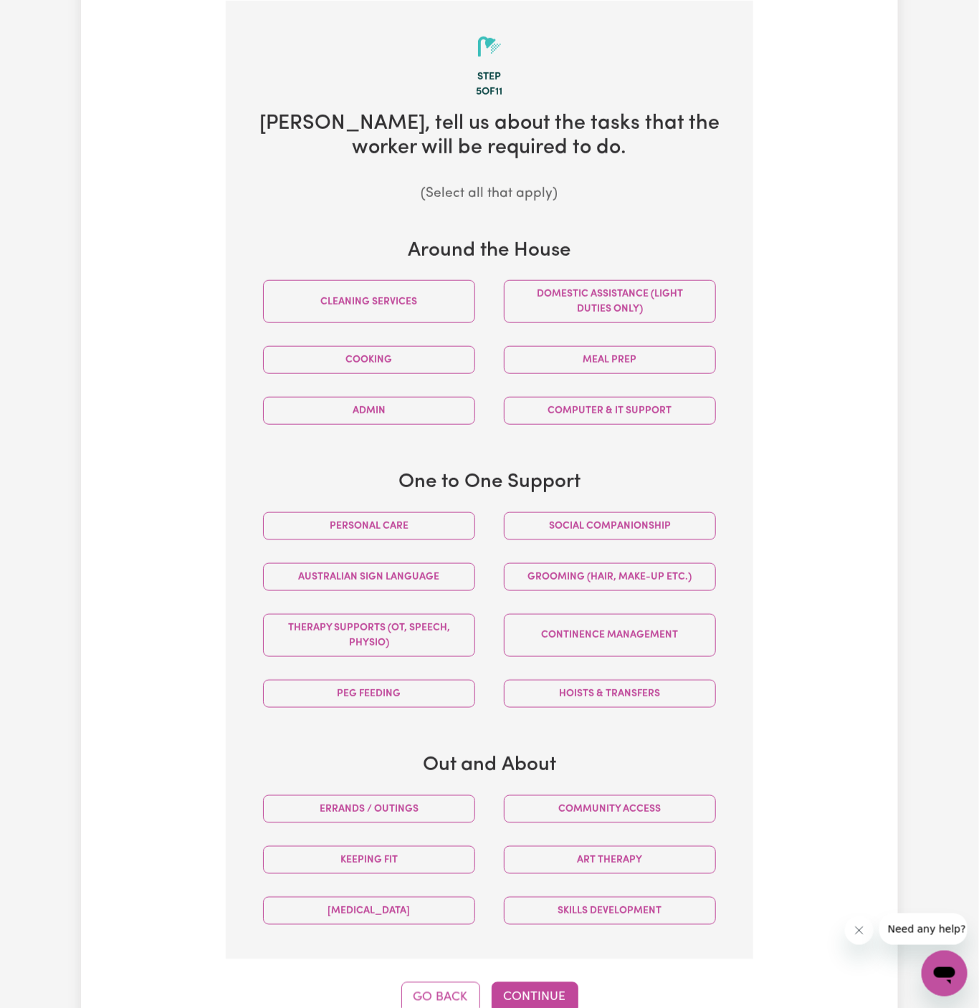
click at [481, 509] on div "Personal care" at bounding box center [369, 526] width 241 height 51
click at [559, 522] on button "Social companionship" at bounding box center [610, 526] width 212 height 28
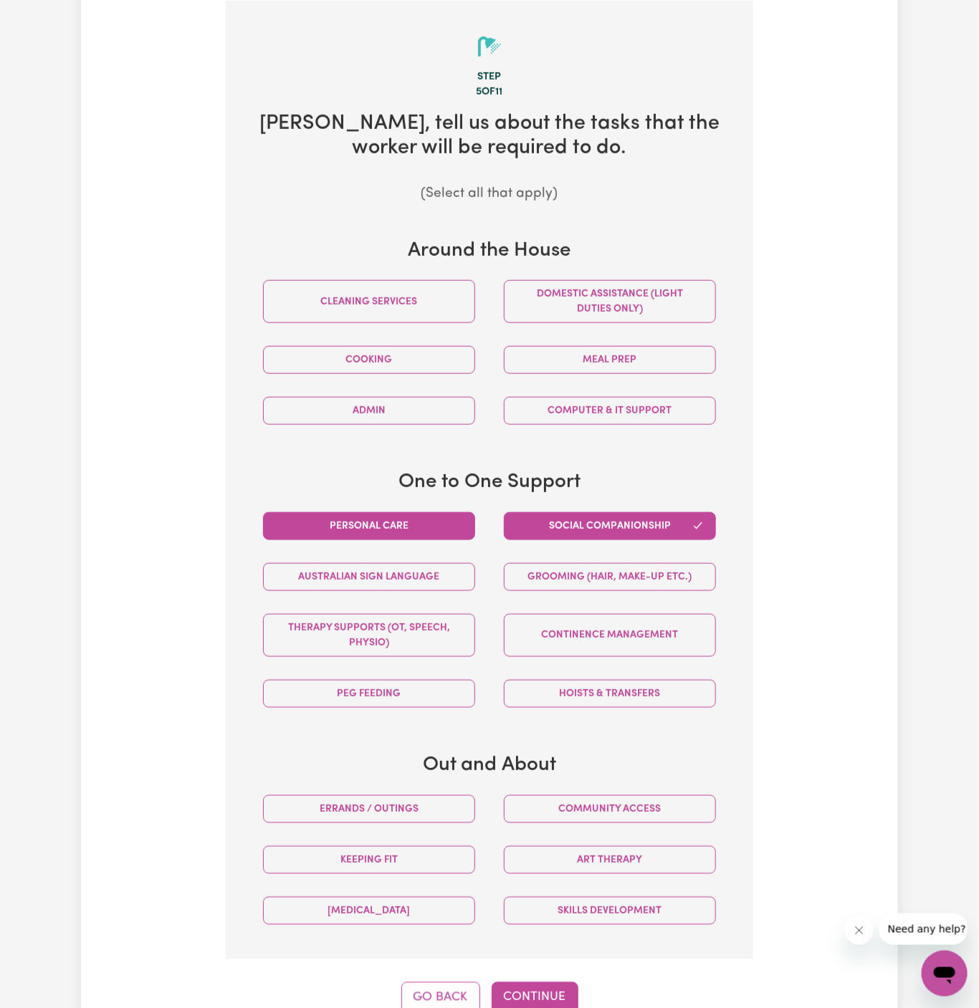
click at [462, 530] on button "Personal care" at bounding box center [369, 526] width 212 height 28
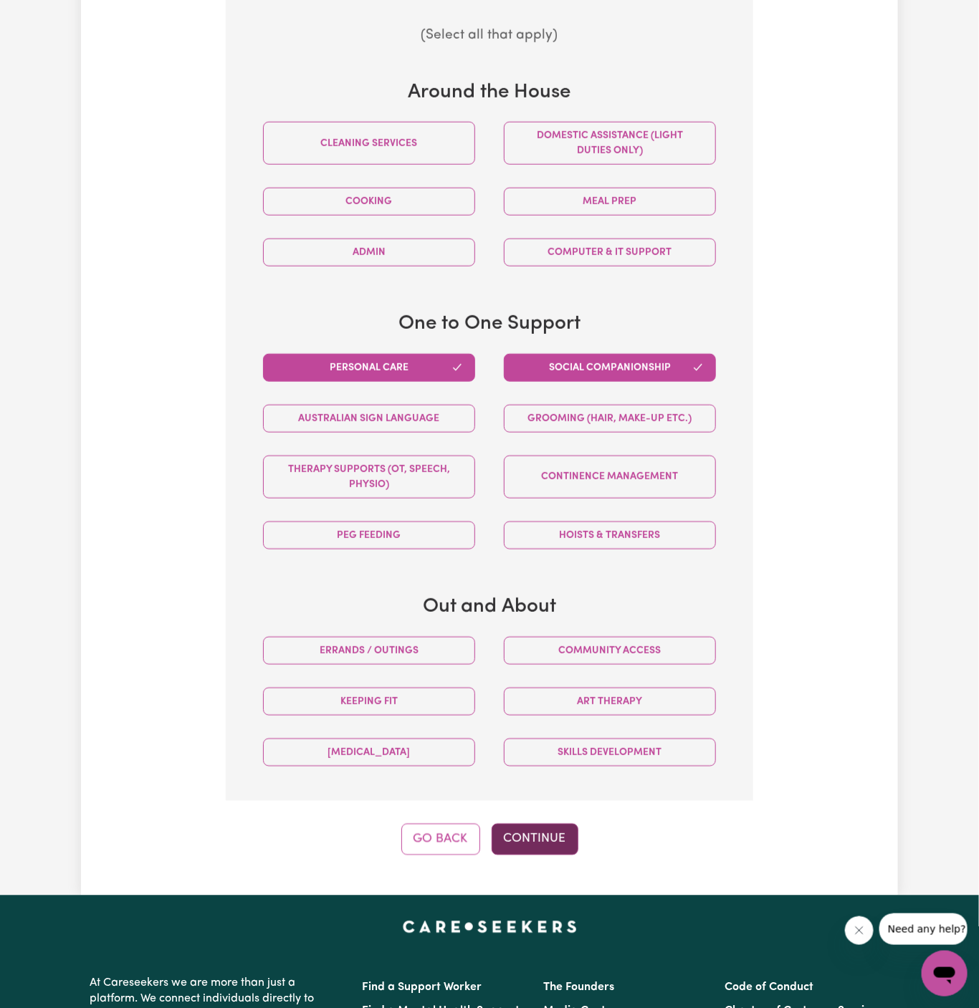
click at [552, 849] on button "Continue" at bounding box center [535, 840] width 87 height 32
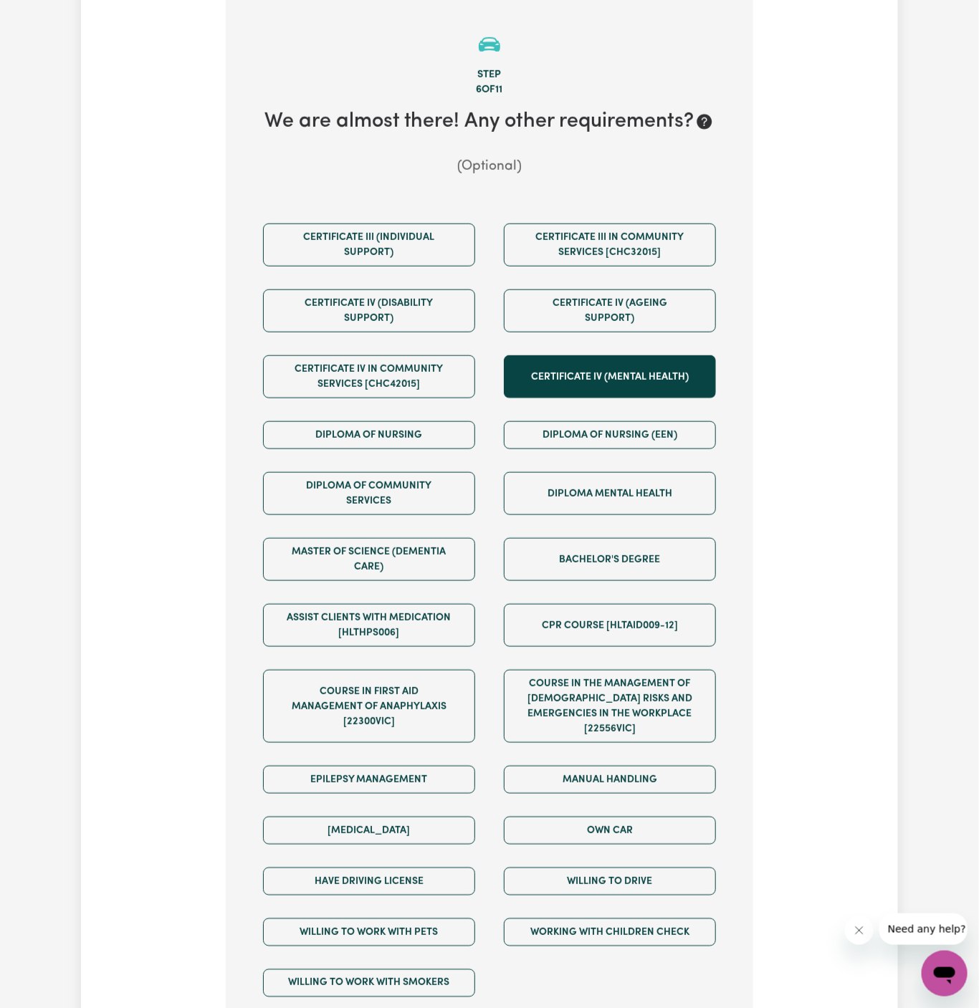
scroll to position [372, 0]
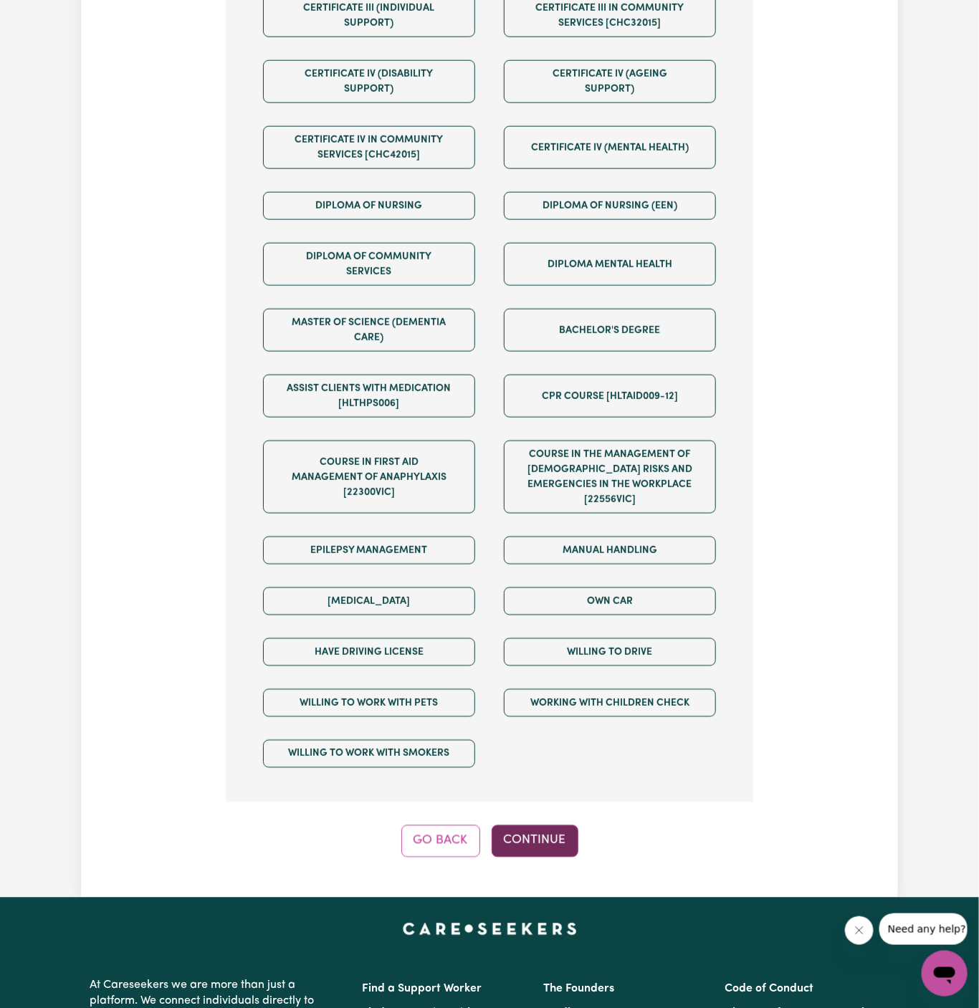
click at [549, 834] on button "Continue" at bounding box center [535, 842] width 87 height 32
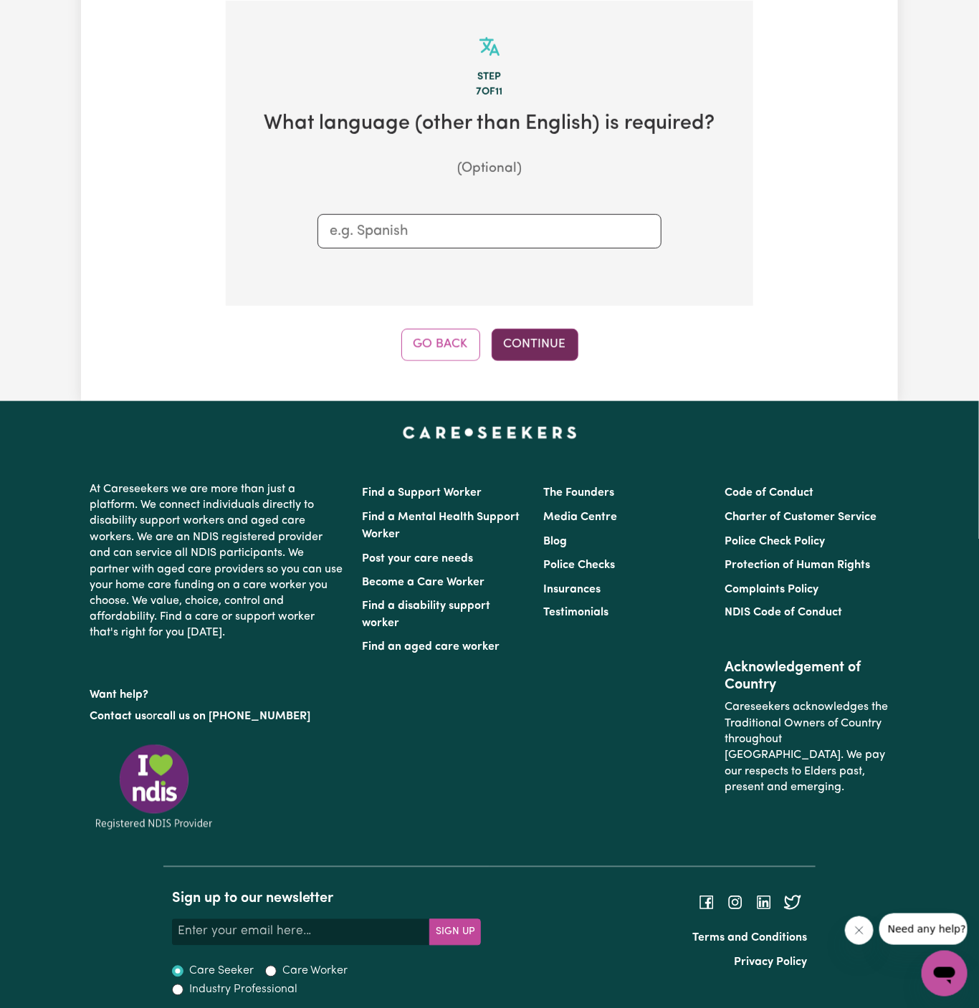
click at [514, 333] on button "Continue" at bounding box center [535, 345] width 87 height 32
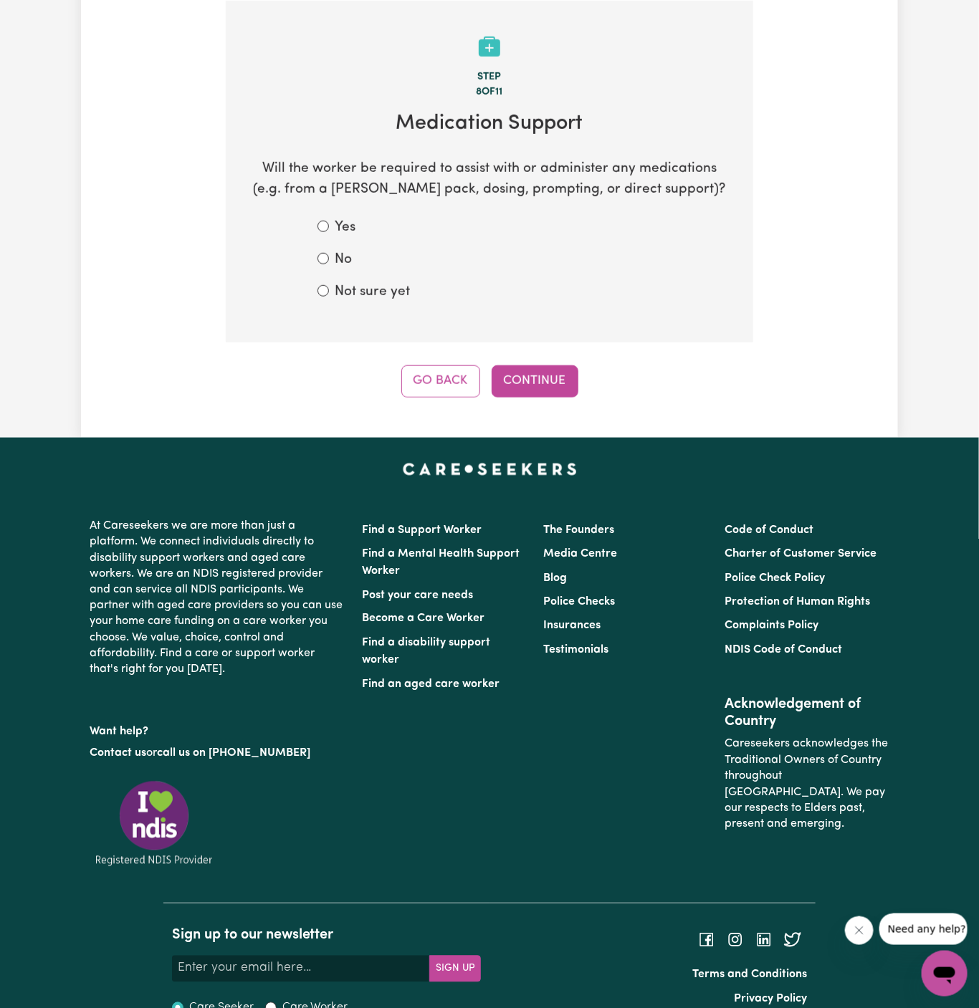
click at [388, 287] on label "Not sure yet" at bounding box center [372, 292] width 75 height 21
click at [329, 287] on input "Not sure yet" at bounding box center [322, 290] width 11 height 11
radio input "true"
click at [528, 363] on div "Step 8 of 11 Medication Support Will the worker be required to assist with or a…" at bounding box center [489, 199] width 527 height 397
click at [544, 380] on button "Continue" at bounding box center [535, 381] width 87 height 32
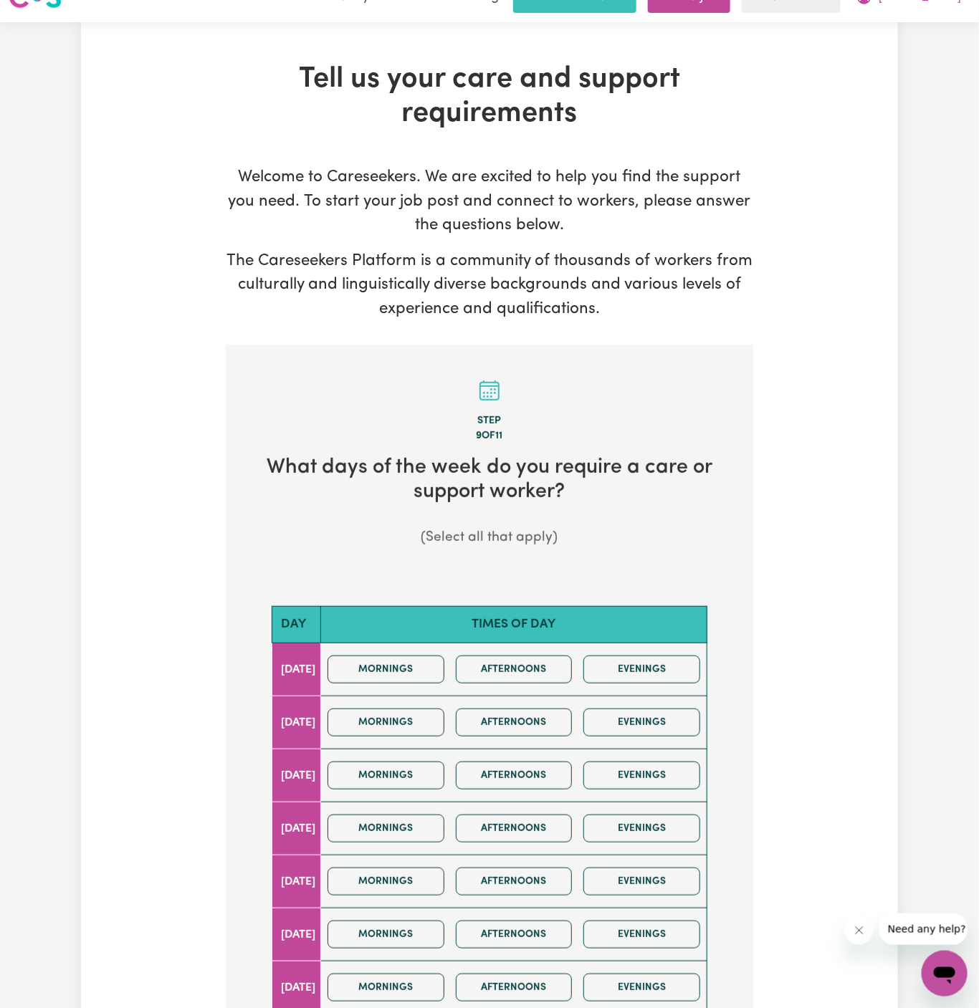
scroll to position [49, 0]
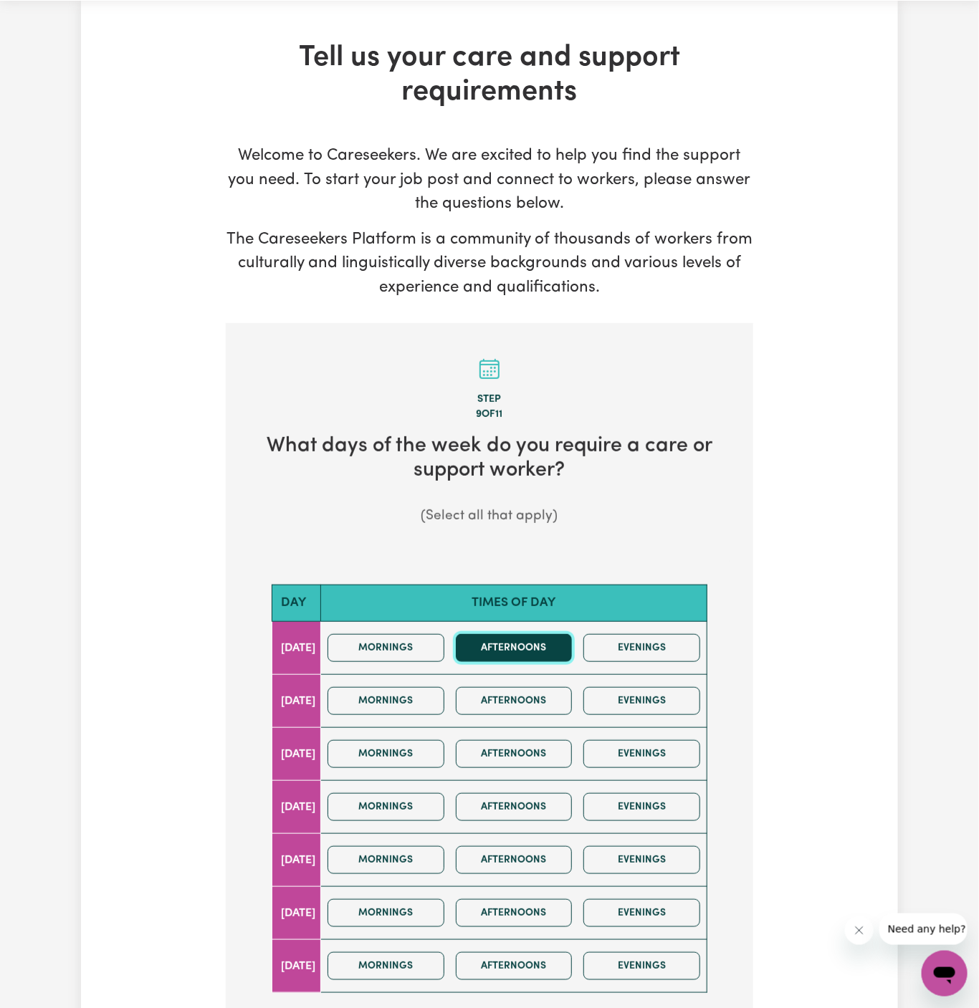
click at [527, 641] on button "Afternoons" at bounding box center [514, 648] width 117 height 28
click at [527, 769] on div "Mornings Afternoons Evenings" at bounding box center [514, 754] width 384 height 51
click at [531, 745] on button "Afternoons" at bounding box center [514, 754] width 117 height 28
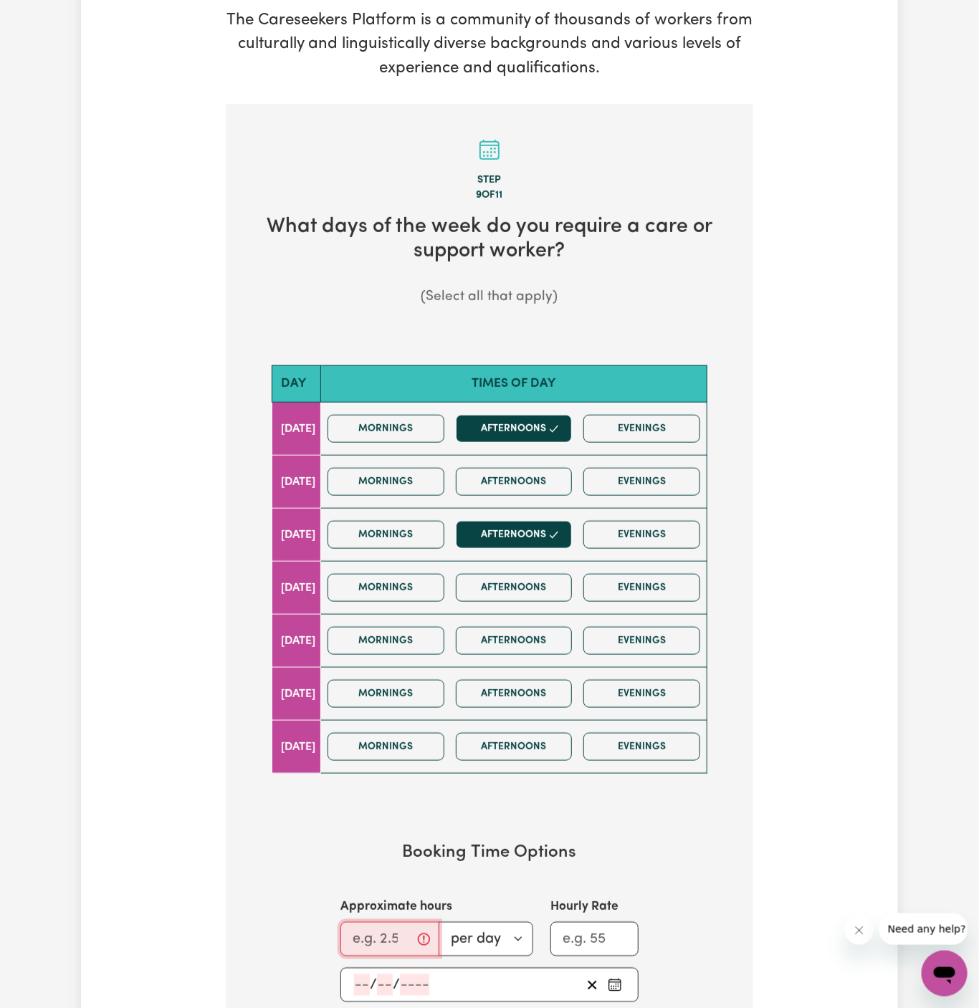
click at [388, 931] on input "Approximate hours" at bounding box center [389, 939] width 99 height 34
drag, startPoint x: 386, startPoint y: 934, endPoint x: 360, endPoint y: 992, distance: 63.8
click at [360, 992] on section "Booking Time Options Approximate hours 2 per day per week Hourly Rate / /" at bounding box center [490, 923] width 482 height 206
type input "2"
click at [358, 979] on input "number" at bounding box center [362, 985] width 16 height 21
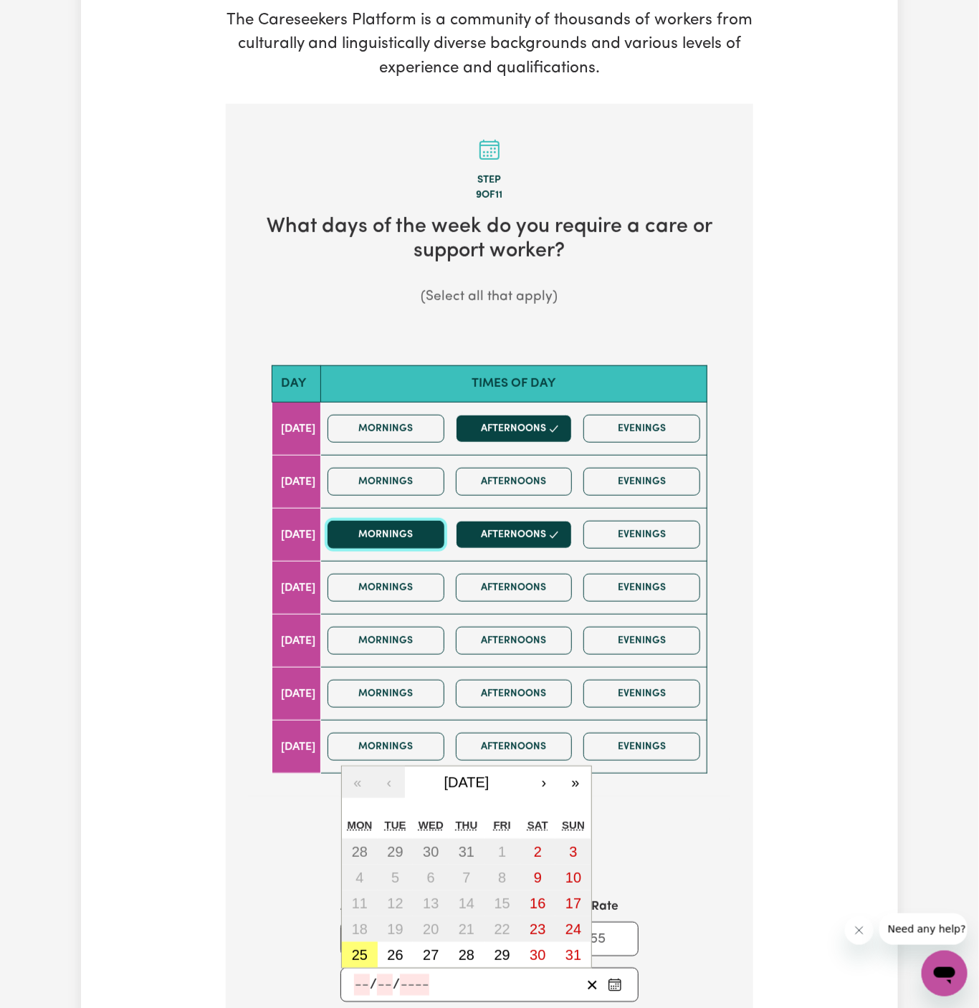
click at [412, 528] on button "Mornings" at bounding box center [386, 535] width 117 height 28
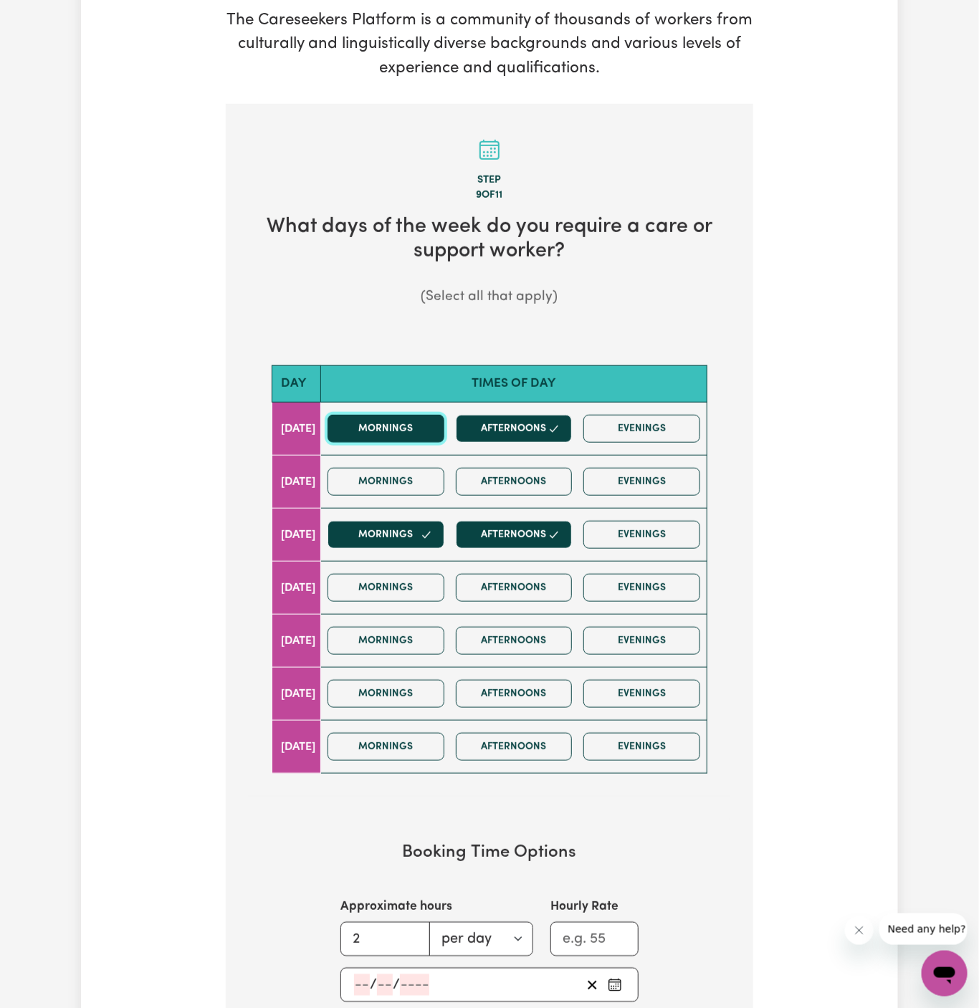
click at [418, 429] on button "Mornings" at bounding box center [386, 429] width 117 height 28
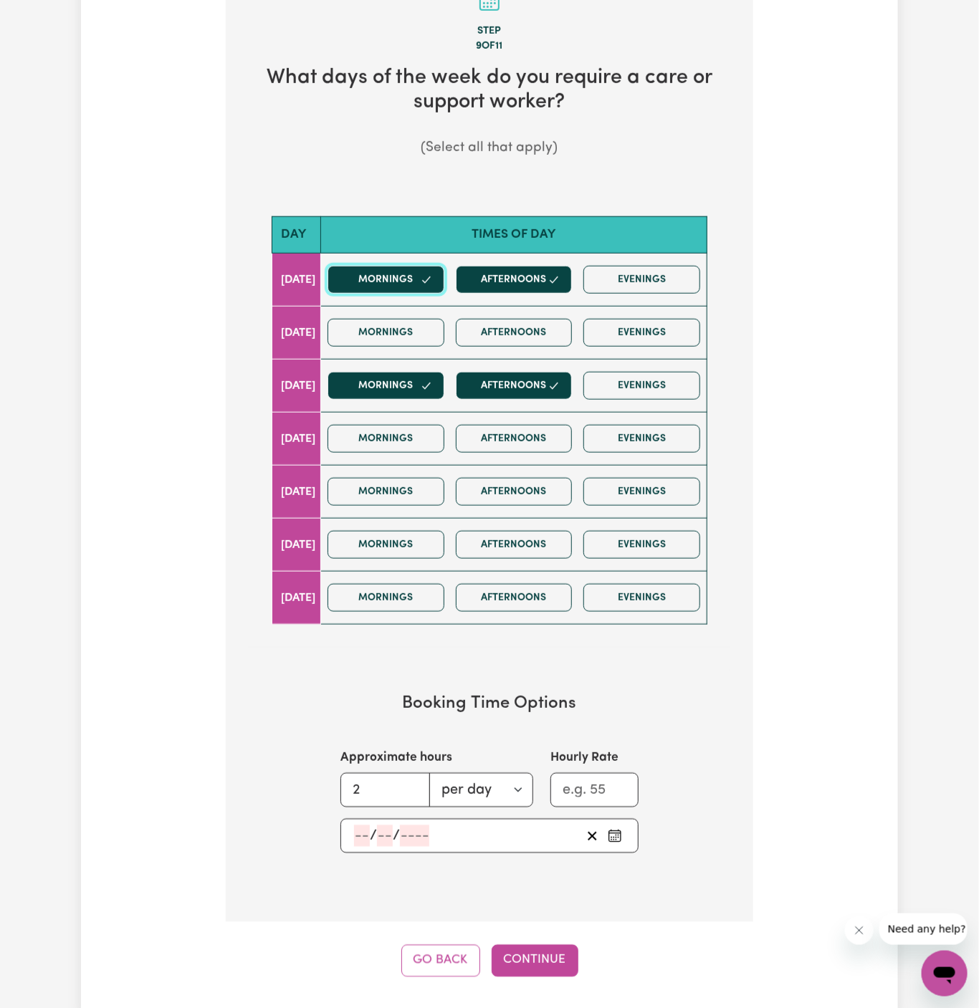
scroll to position [540, 0]
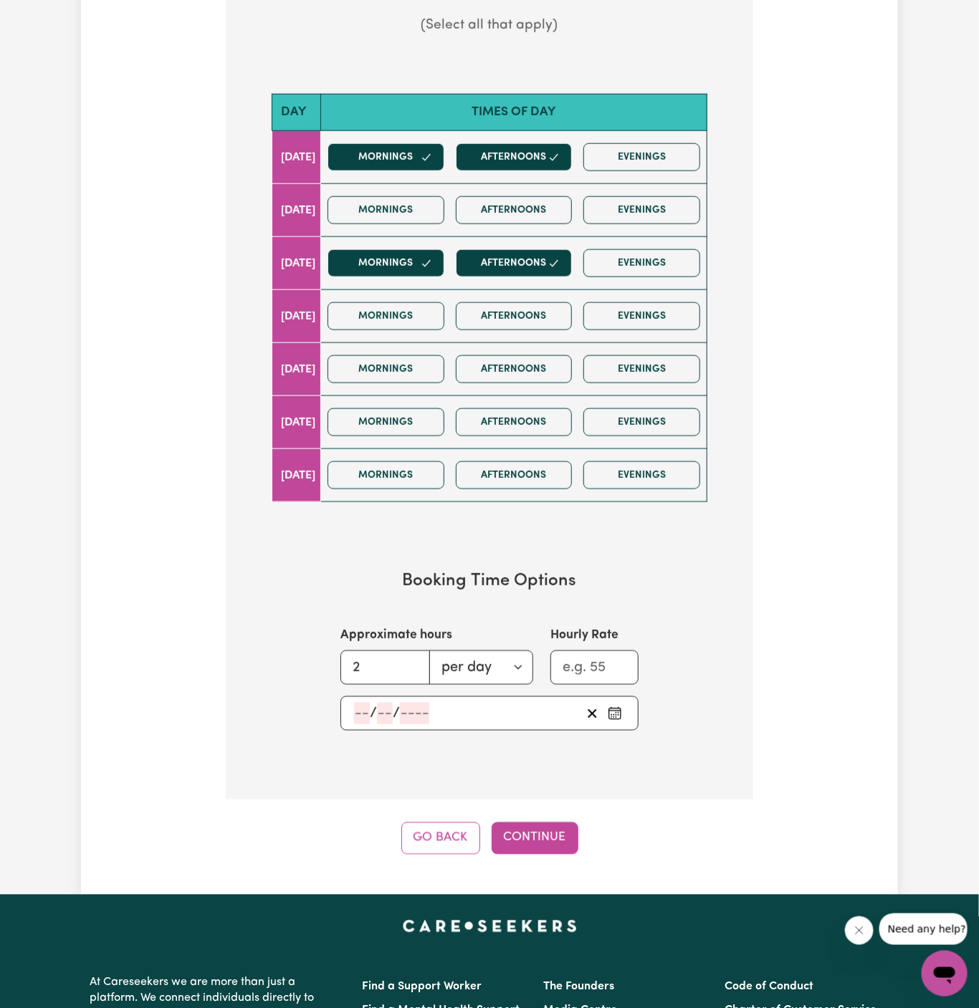
click at [360, 715] on input "number" at bounding box center [362, 713] width 16 height 21
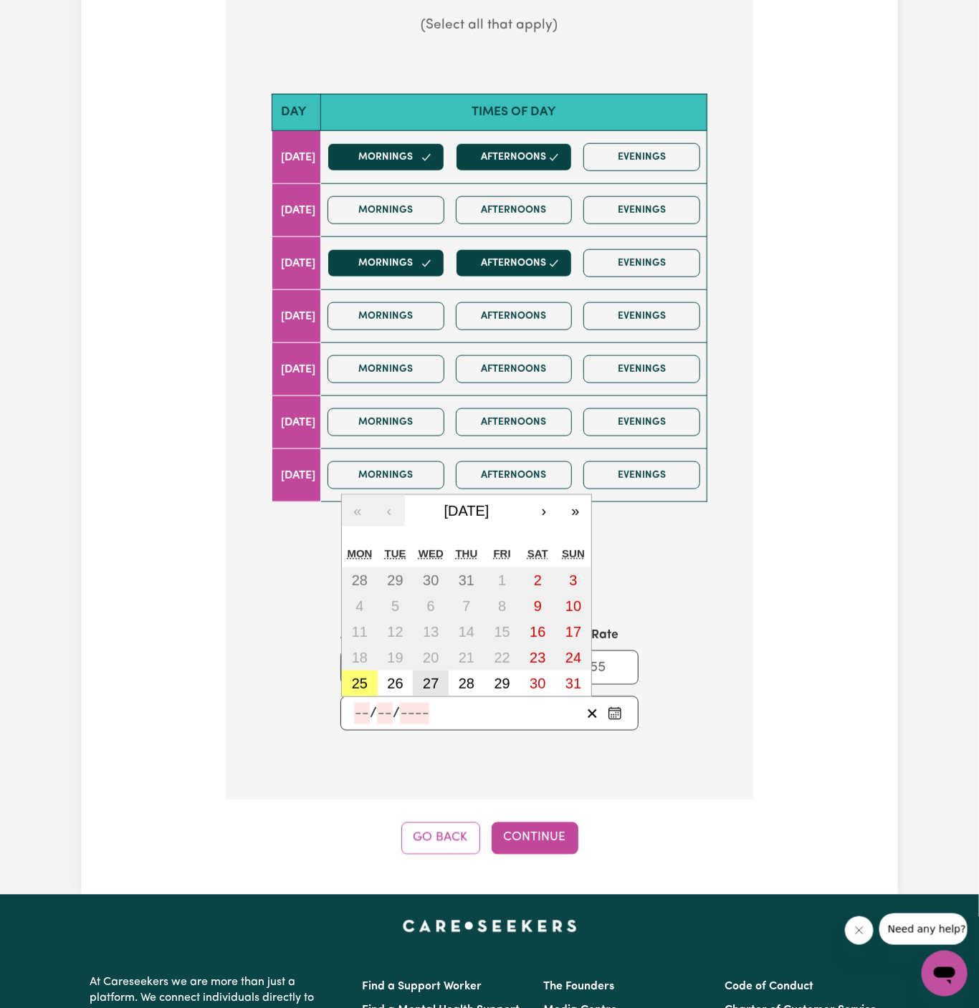
click at [429, 676] on abbr "27" at bounding box center [431, 684] width 16 height 16
type input "[DATE]"
type input "27"
type input "8"
type input "2025"
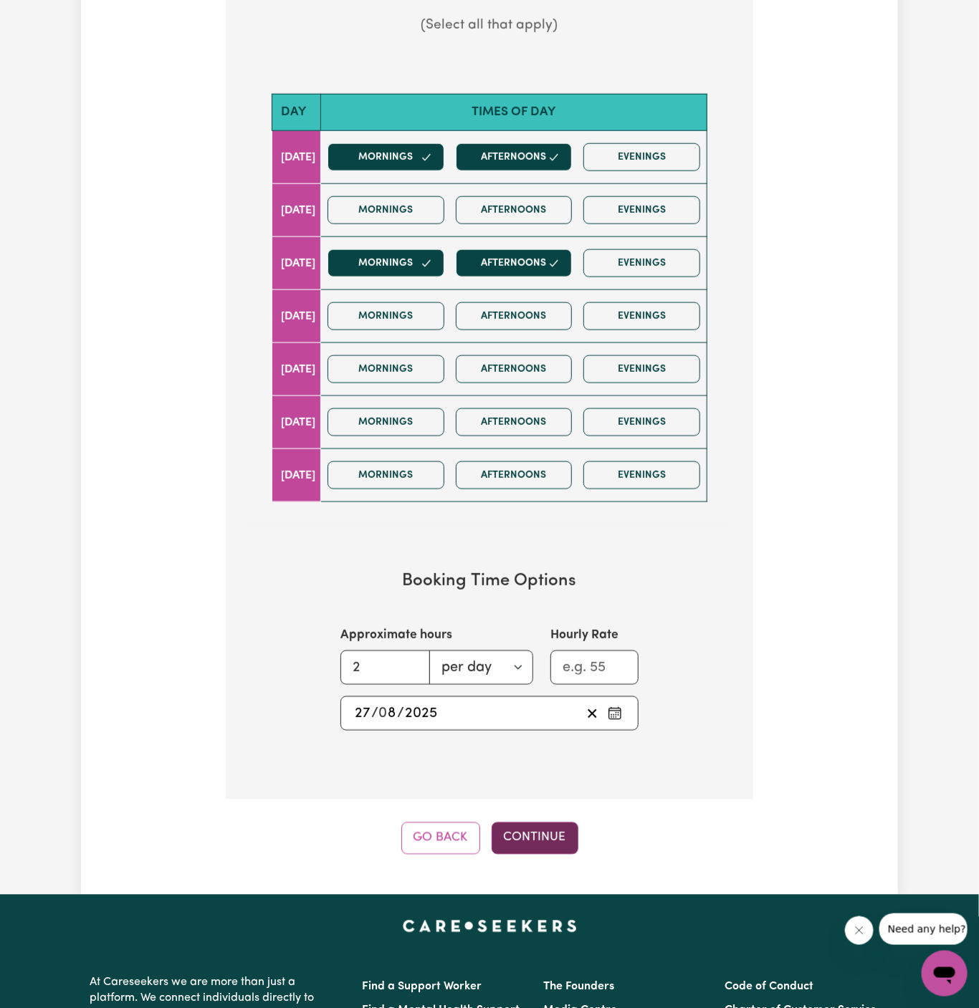
click at [527, 827] on button "Continue" at bounding box center [535, 839] width 87 height 32
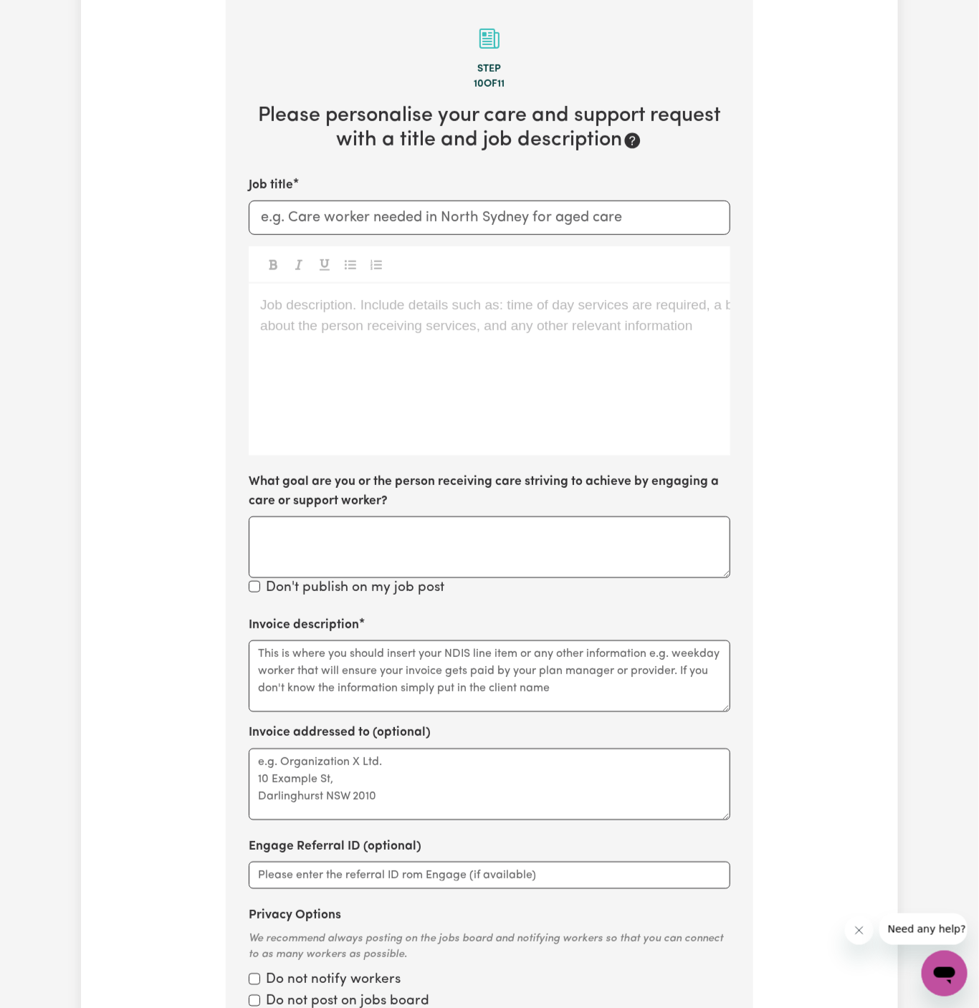
scroll to position [372, 0]
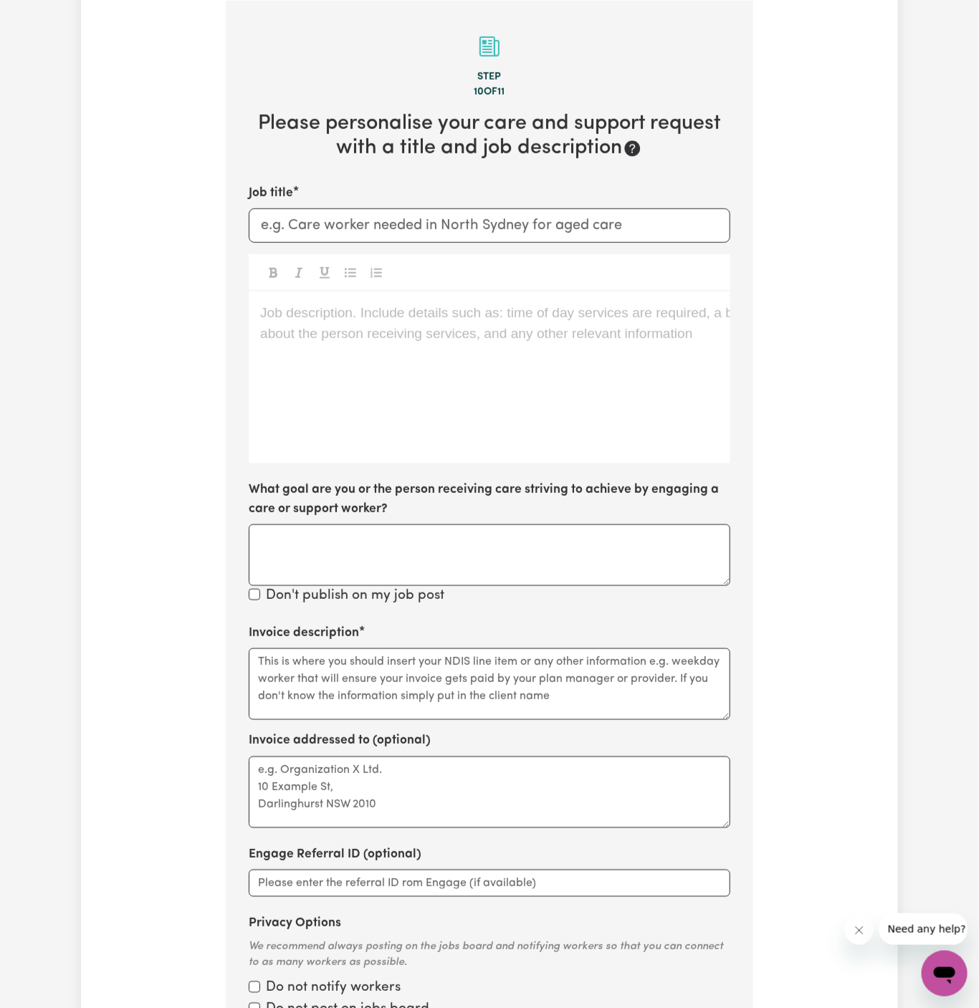
click at [373, 307] on p "Job description. Include details such as: time of day services are required, a …" at bounding box center [489, 313] width 459 height 21
click at [380, 364] on div "Job description. Include details such as: time of day services are required, a …" at bounding box center [490, 378] width 482 height 172
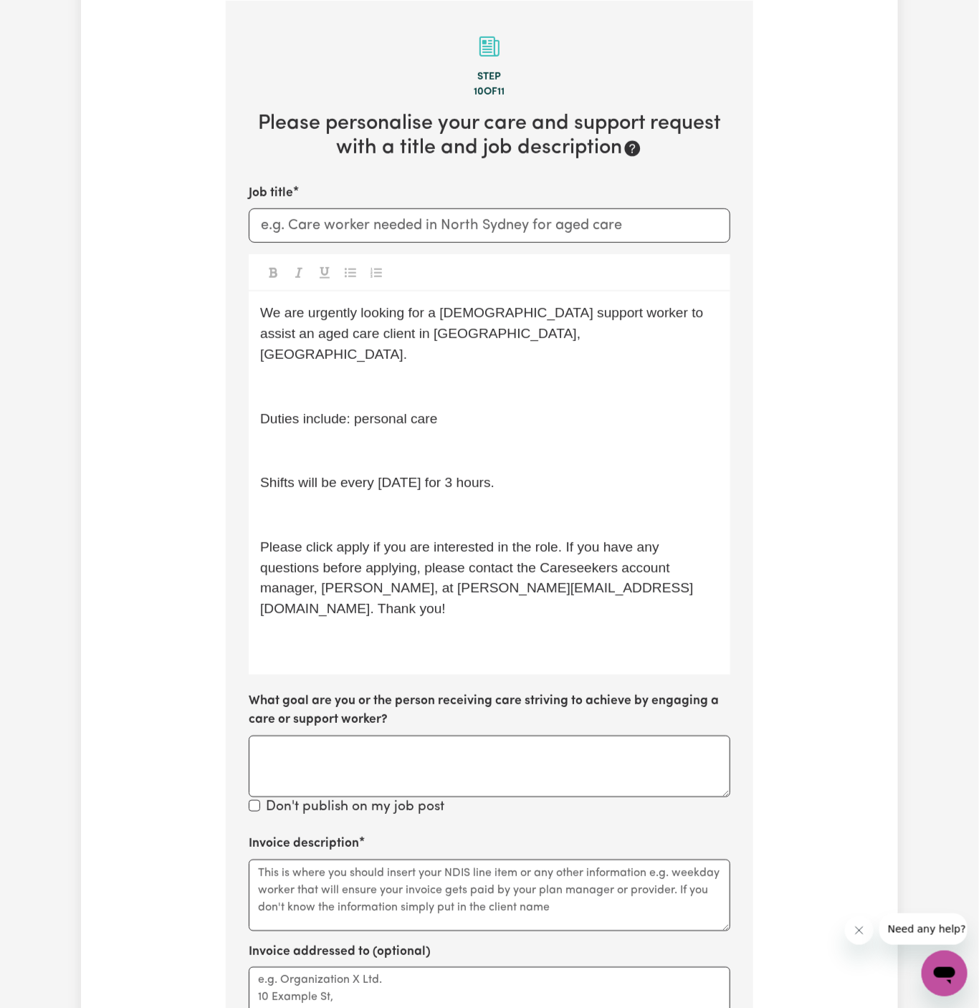
click at [376, 377] on p "﻿" at bounding box center [489, 387] width 459 height 21
click at [380, 409] on p "Duties include: personal care" at bounding box center [489, 419] width 459 height 21
click at [380, 409] on p "Duties include: peonal care" at bounding box center [489, 419] width 459 height 21
click at [380, 408] on div "We are urgently looking for a [DEMOGRAPHIC_DATA] support worker to assist an ag…" at bounding box center [490, 483] width 482 height 383
click at [382, 441] on p "﻿" at bounding box center [489, 451] width 459 height 21
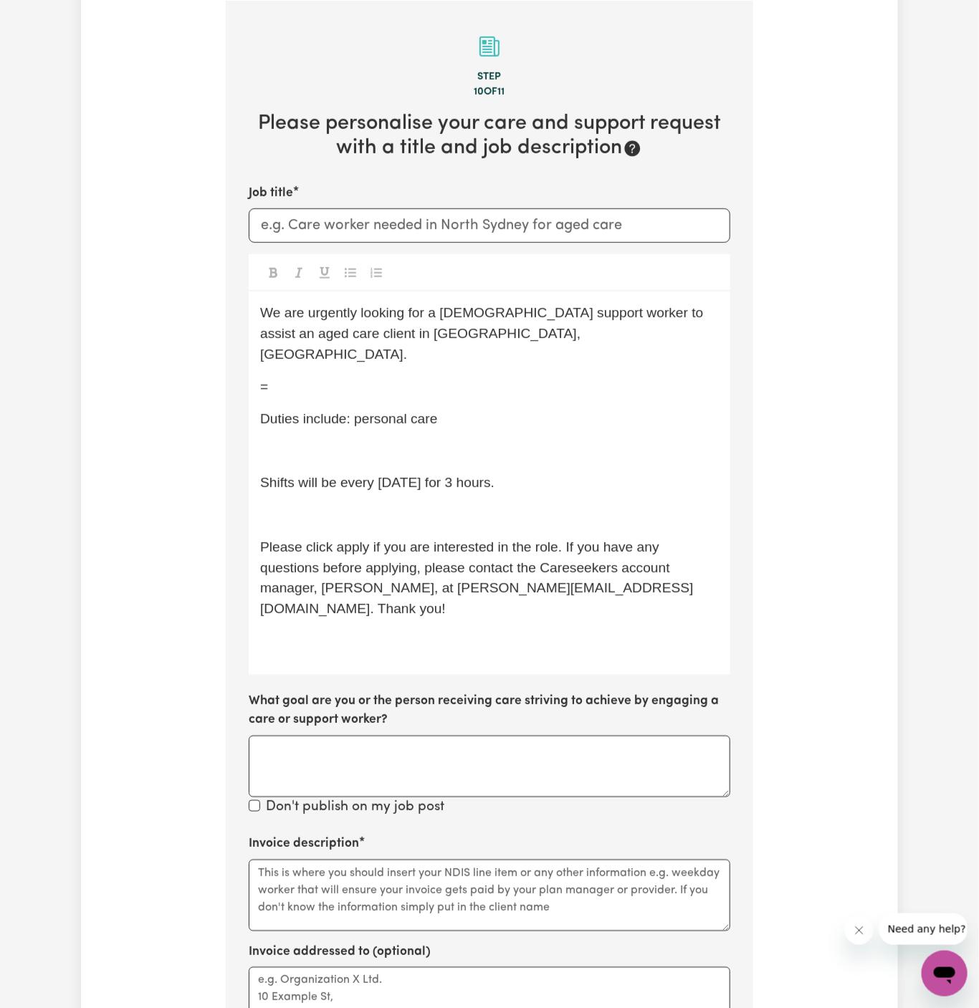
click at [382, 441] on p "﻿" at bounding box center [489, 451] width 459 height 21
click at [377, 377] on p "=" at bounding box center [489, 387] width 459 height 21
click at [377, 377] on p "﻿" at bounding box center [489, 387] width 459 height 21
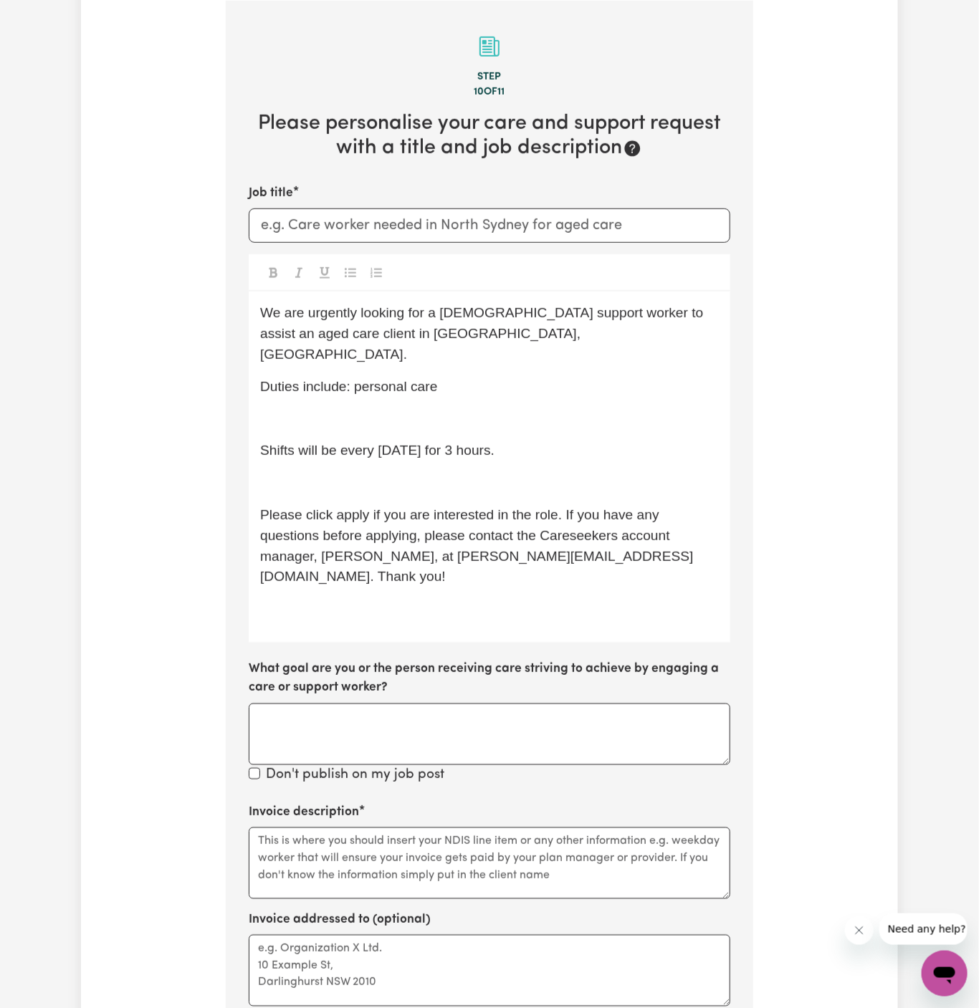
click at [377, 409] on p "﻿" at bounding box center [489, 419] width 459 height 21
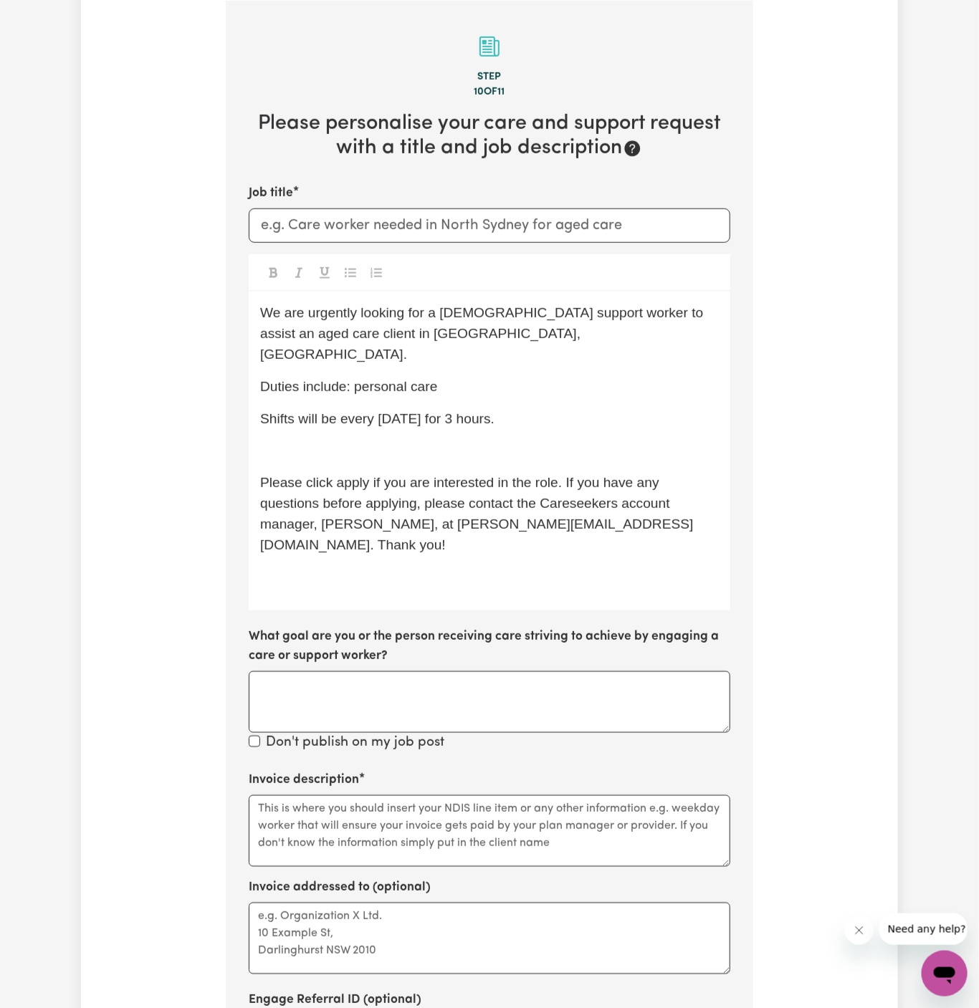
click at [397, 475] on span "Please click apply if you are interested in the role. If you have any questions…" at bounding box center [477, 513] width 434 height 77
click at [352, 413] on div "We are urgently looking for a [DEMOGRAPHIC_DATA] support worker to assist an ag…" at bounding box center [490, 451] width 482 height 319
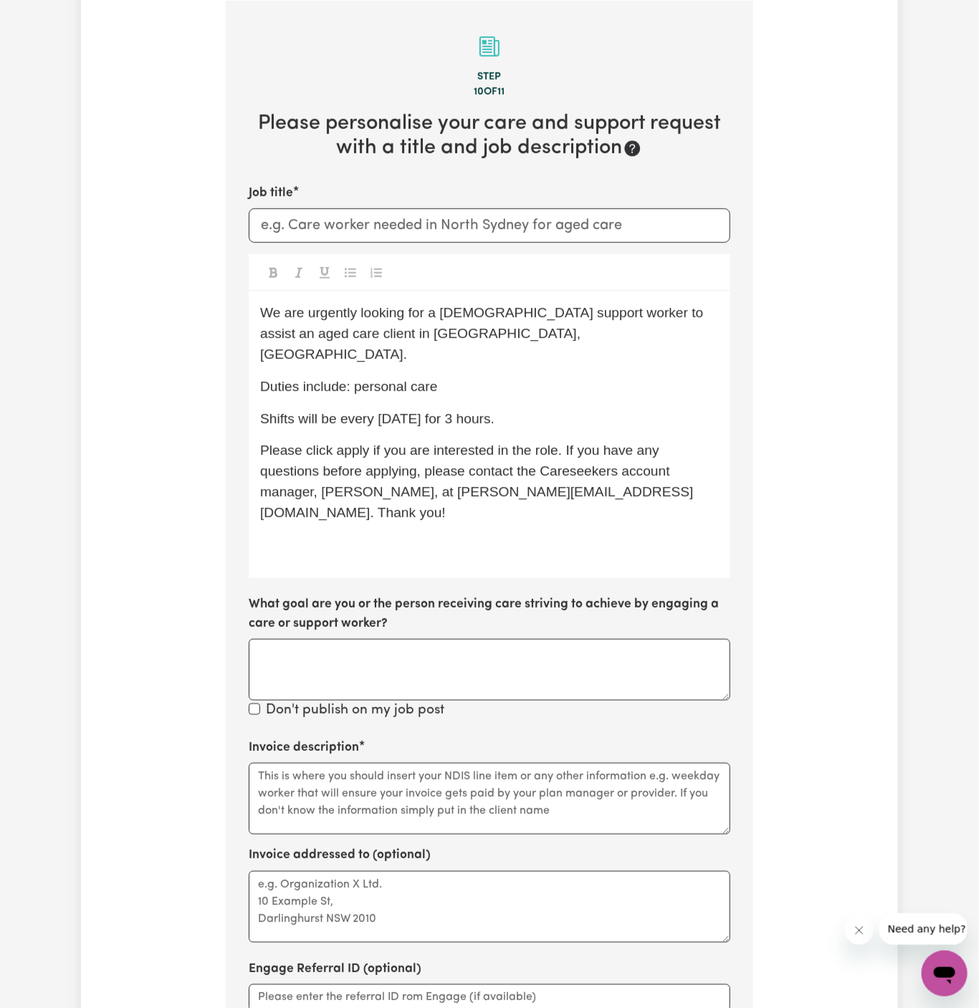
click at [378, 414] on div "We are urgently looking for a [DEMOGRAPHIC_DATA] support worker to assist an ag…" at bounding box center [490, 435] width 482 height 287
drag, startPoint x: 378, startPoint y: 402, endPoint x: 581, endPoint y: 401, distance: 202.8
click at [581, 409] on p "Shifts will be every [DATE] for 3 hours." at bounding box center [489, 419] width 459 height 21
click at [529, 469] on p "Please click apply if you are interested in the role. If you have any questions…" at bounding box center [489, 482] width 459 height 82
click at [501, 535] on p "﻿" at bounding box center [489, 545] width 459 height 21
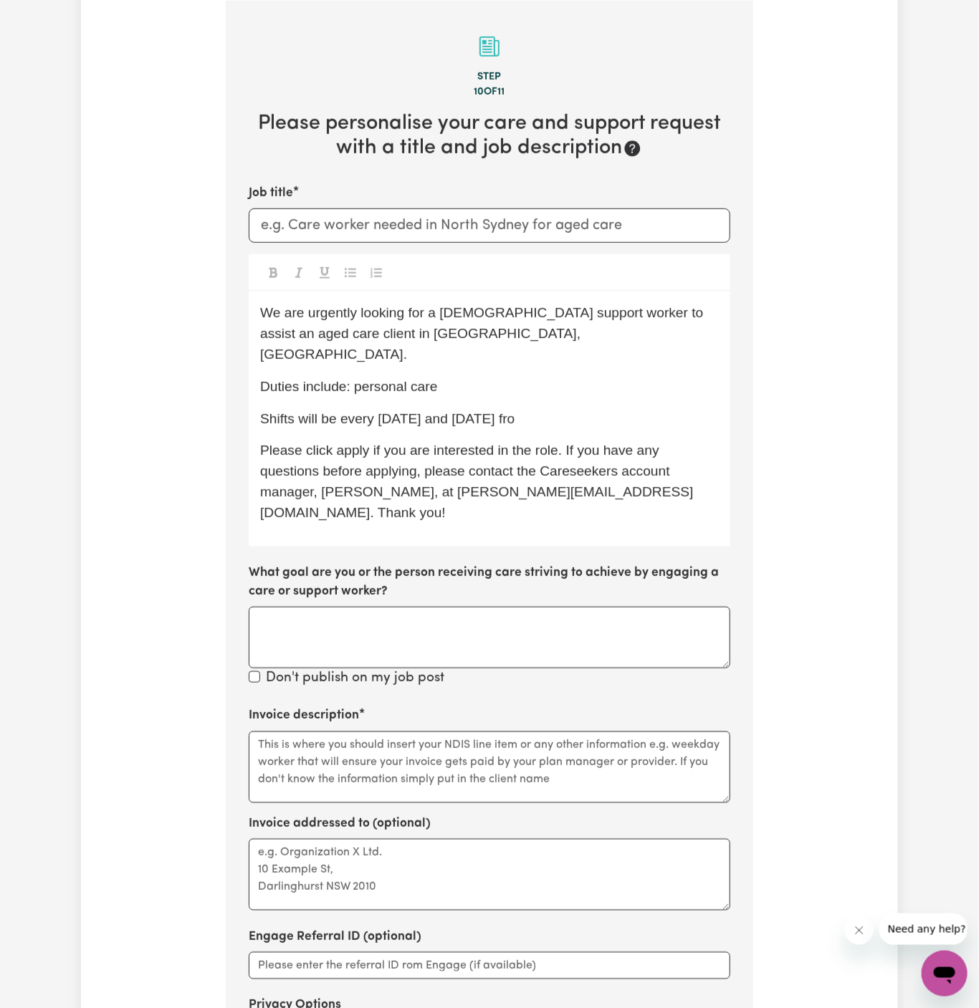
click at [342, 443] on span "Please click apply if you are interested in the role. If you have any questions…" at bounding box center [477, 481] width 434 height 77
click at [418, 451] on span "Please click Apply if you are interested in the role. If you have any questions…" at bounding box center [477, 481] width 434 height 77
click at [525, 443] on span "Please click Apply if you are interested in the role. If you have any questions…" at bounding box center [477, 481] width 434 height 77
click at [578, 409] on p "Shifts will be every [DATE] and [DATE] fro" at bounding box center [489, 419] width 459 height 21
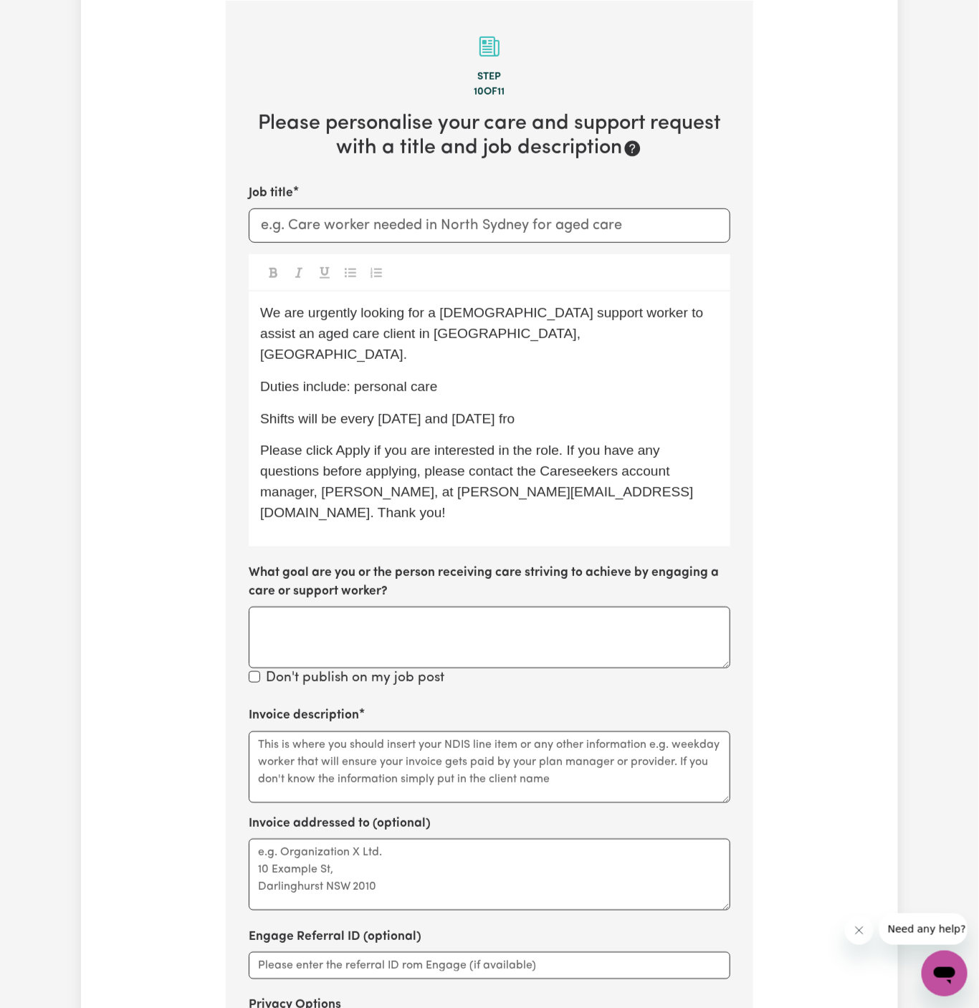
click at [578, 409] on p "Shifts will be every [DATE] and [DATE] fro" at bounding box center [489, 419] width 459 height 21
click at [540, 409] on p "Shifts will be every [DATE] and [DATE] fro" at bounding box center [489, 419] width 459 height 21
click at [571, 409] on p "Shifts will be every [DATE] and [DATE] fro" at bounding box center [489, 419] width 459 height 21
click at [588, 411] on span "Shifts will be every [DATE] and [DATE] from 1230 to 230 pm." at bounding box center [444, 418] width 369 height 15
click at [656, 441] on p "Please click Apply if you are interested in the role. If you have any questions…" at bounding box center [489, 482] width 459 height 82
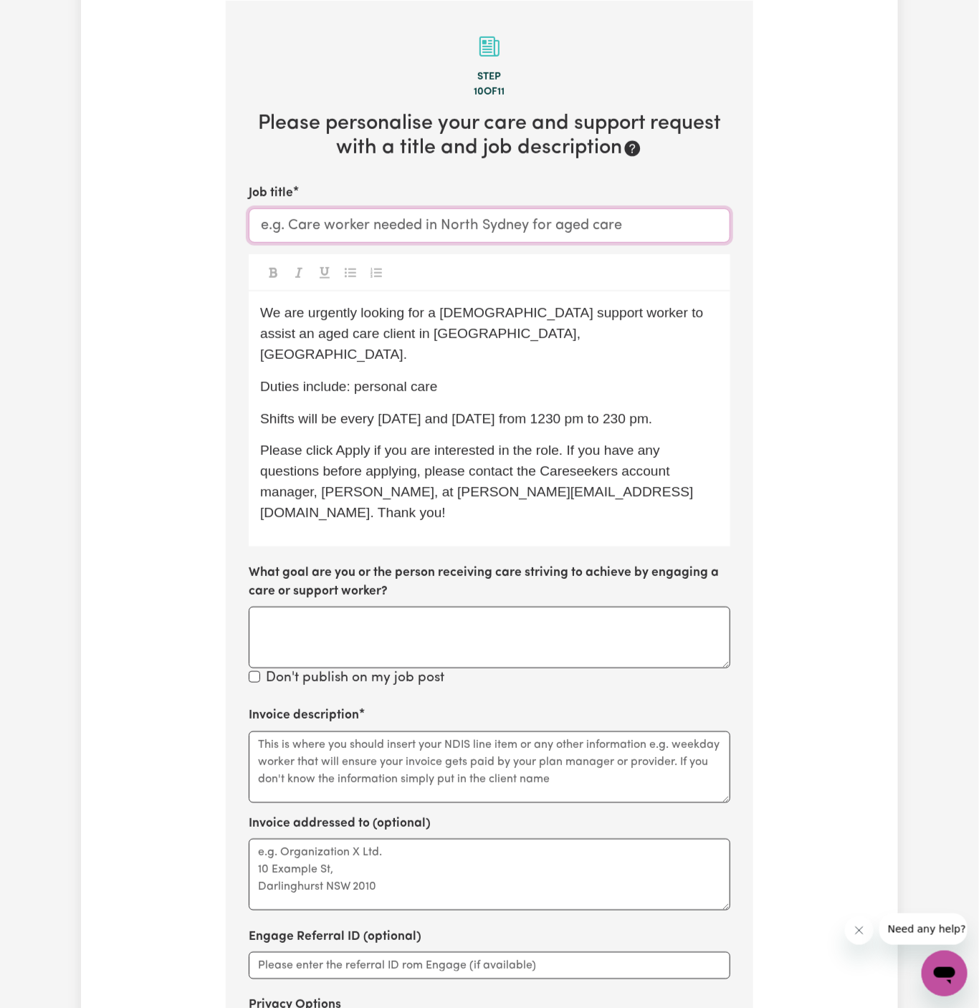
click at [314, 223] on input "Job title" at bounding box center [490, 226] width 482 height 34
type input "S"
type input "f"
click at [408, 233] on input "Job title" at bounding box center [490, 226] width 482 height 34
paste input "[DEMOGRAPHIC_DATA] Support Worker Needed In [GEOGRAPHIC_DATA], [GEOGRAPHIC_DATA]"
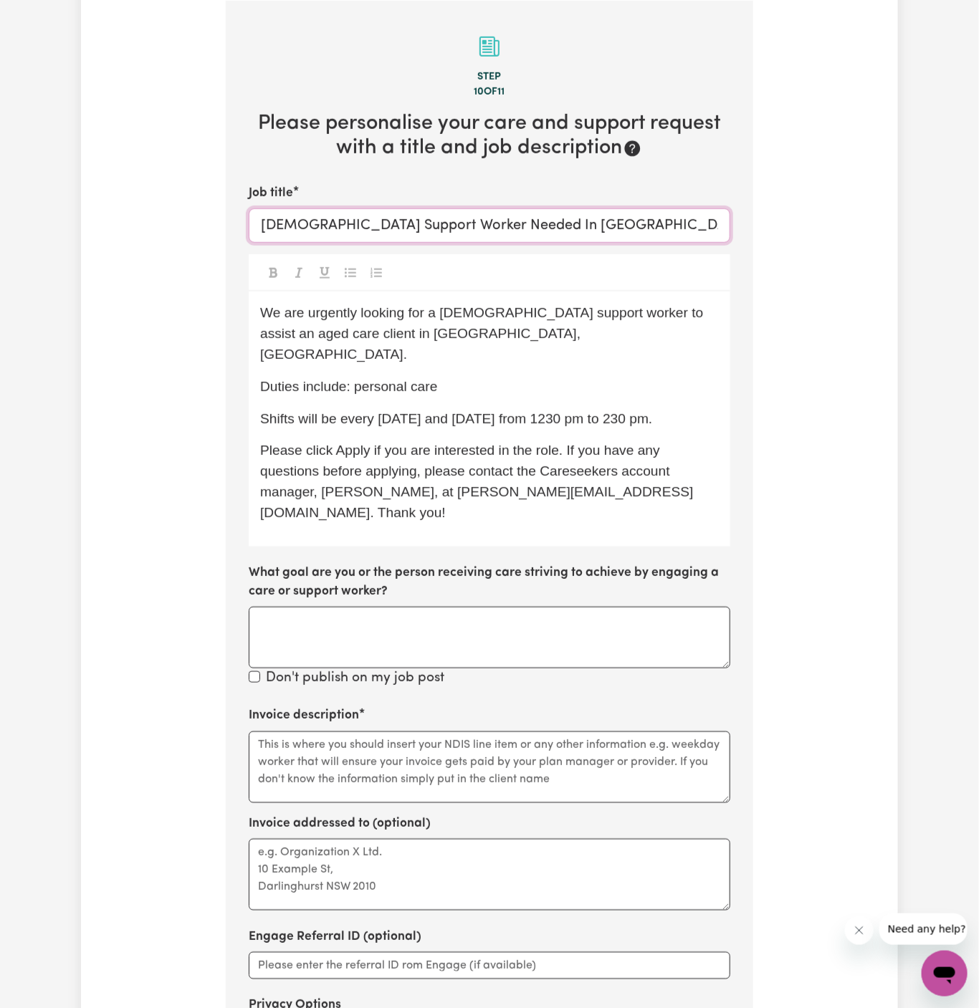
type input "[DEMOGRAPHIC_DATA] Support Worker Needed In [GEOGRAPHIC_DATA], [GEOGRAPHIC_DATA]"
click at [518, 308] on span "We are urgently looking for a [DEMOGRAPHIC_DATA] support worker to assist an ag…" at bounding box center [483, 333] width 447 height 57
click at [499, 328] on p "We are urgently looking for a [DEMOGRAPHIC_DATA] support worker to assist an ag…" at bounding box center [489, 334] width 459 height 62
click at [477, 377] on p "Duties include: personal care" at bounding box center [489, 387] width 459 height 21
click at [692, 409] on p "Shifts will be every [DATE] and [DATE] from 1230 pm to 230 pm." at bounding box center [489, 419] width 459 height 21
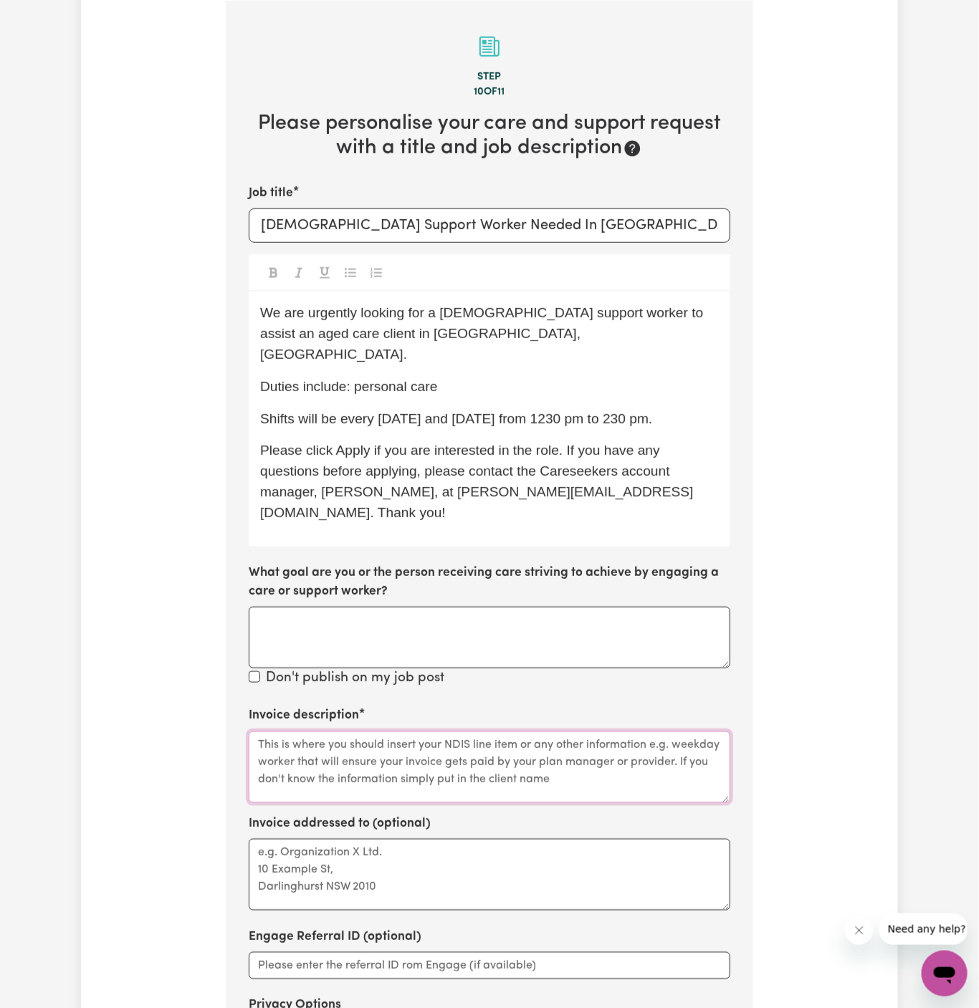
click at [363, 732] on textarea "Invoice description" at bounding box center [490, 768] width 482 height 72
paste textarea "c/o Home Caring [GEOGRAPHIC_DATA]"
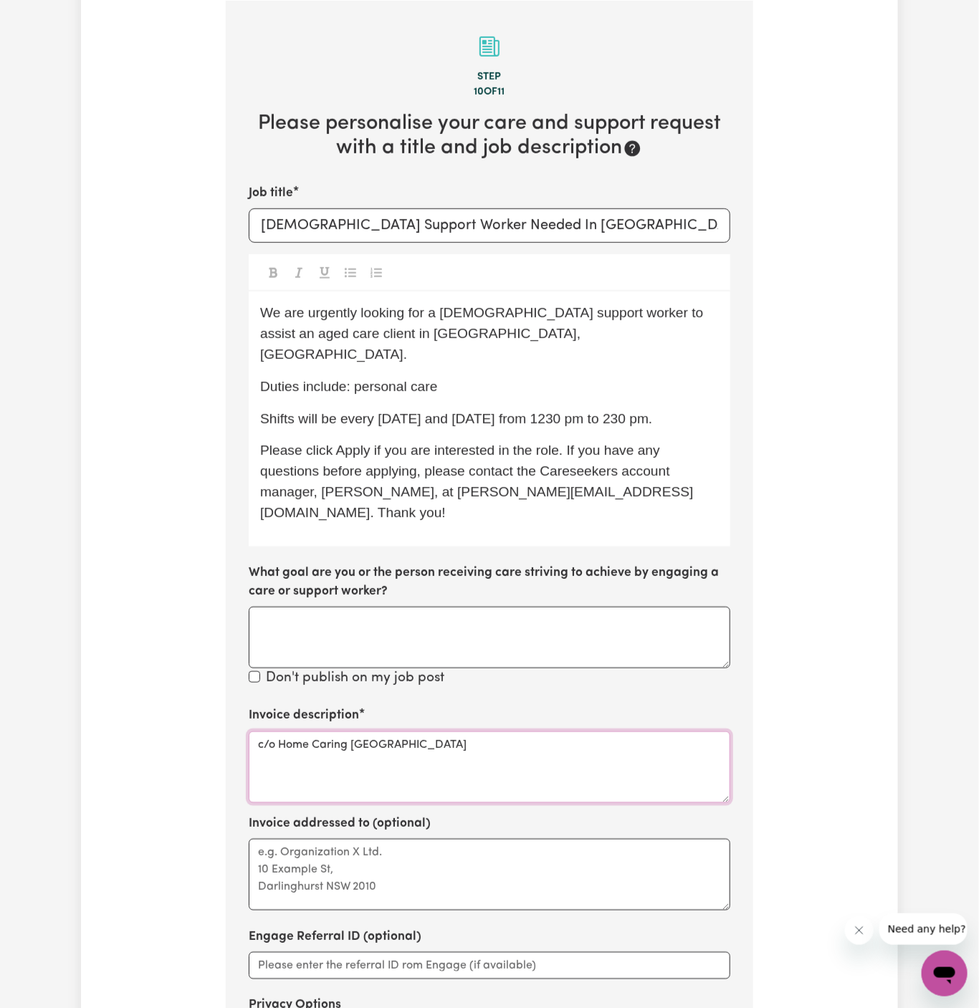
type textarea "c/o Home Caring [GEOGRAPHIC_DATA]"
click at [373, 839] on textarea "Invoice addressed to (optional)" at bounding box center [490, 875] width 482 height 72
paste textarea "c/o Home Caring [GEOGRAPHIC_DATA]"
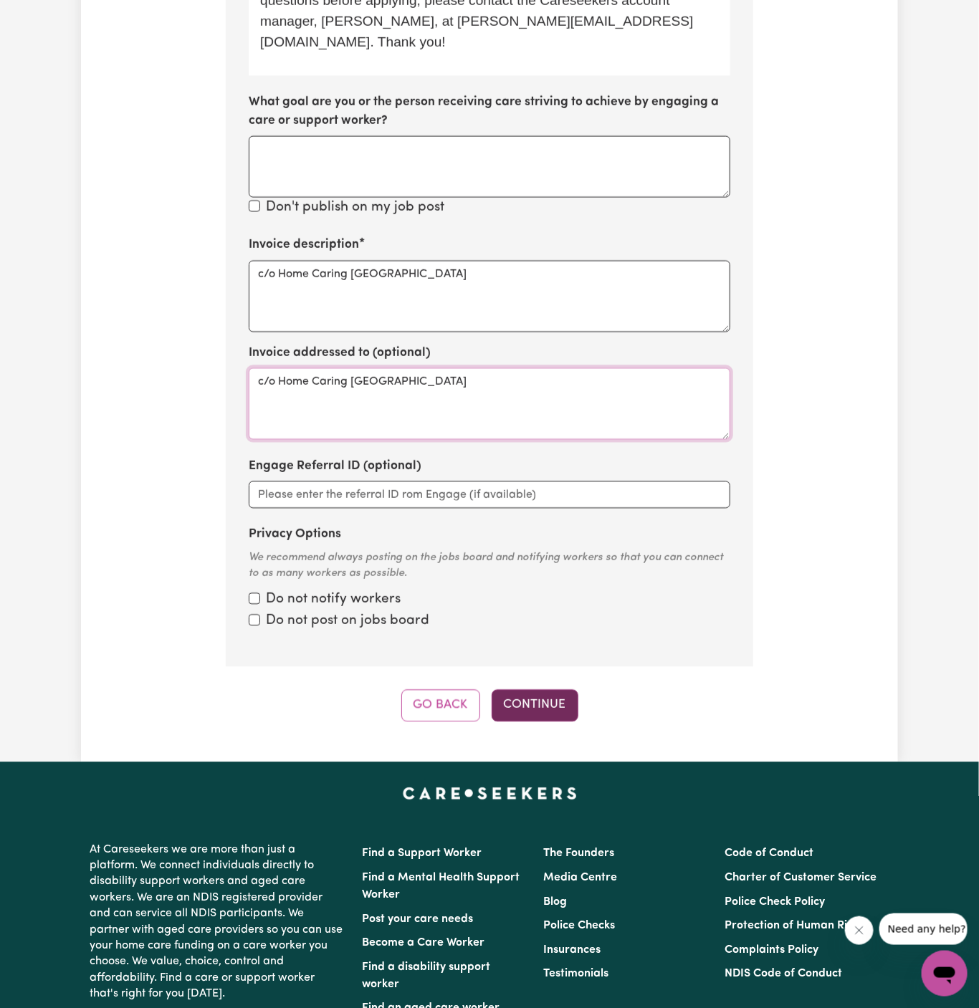
type textarea "c/o Home Caring [GEOGRAPHIC_DATA]"
click at [554, 690] on button "Continue" at bounding box center [535, 706] width 87 height 32
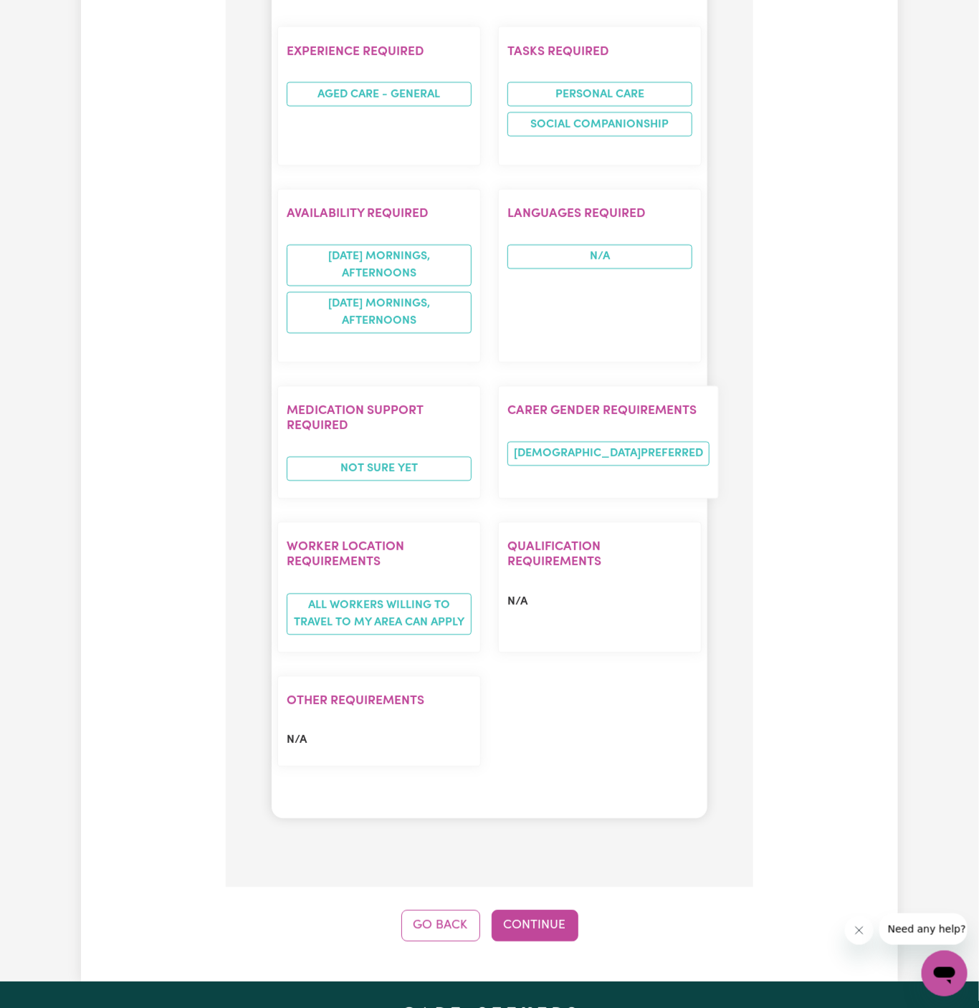
scroll to position [1233, 0]
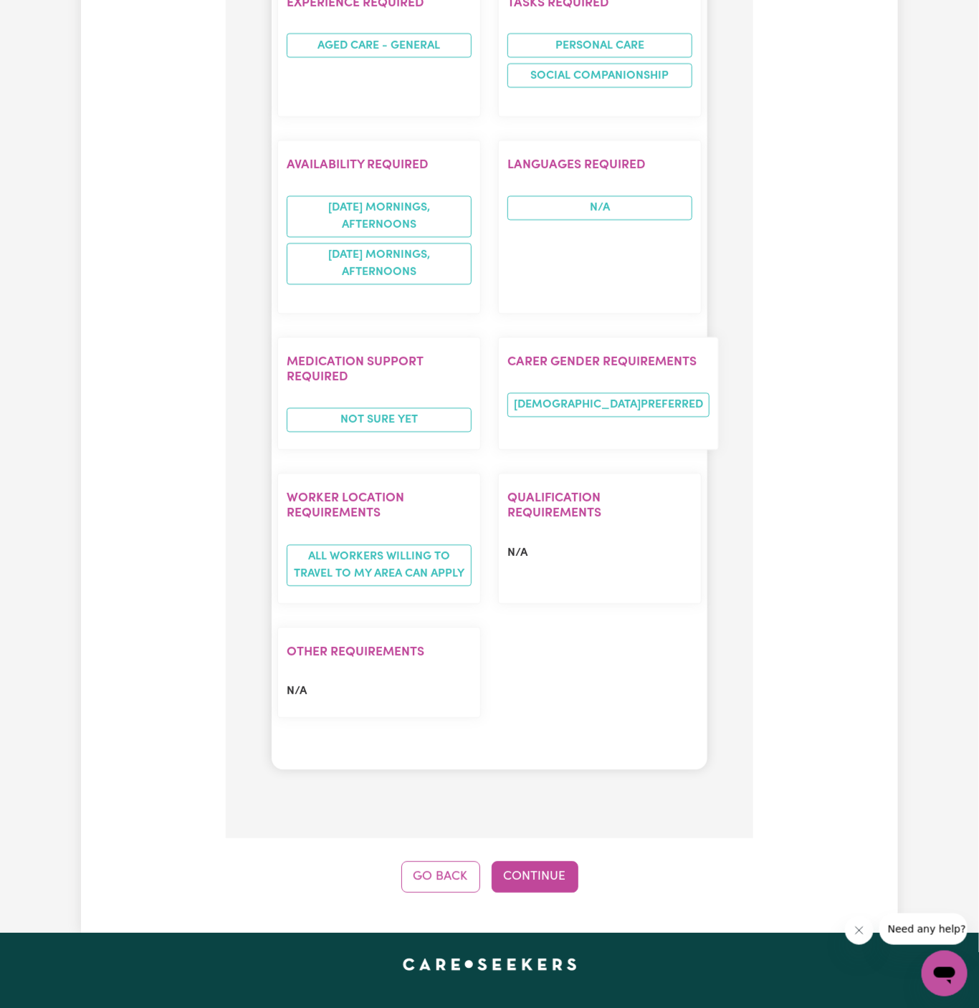
click at [548, 861] on button "Continue" at bounding box center [535, 877] width 87 height 32
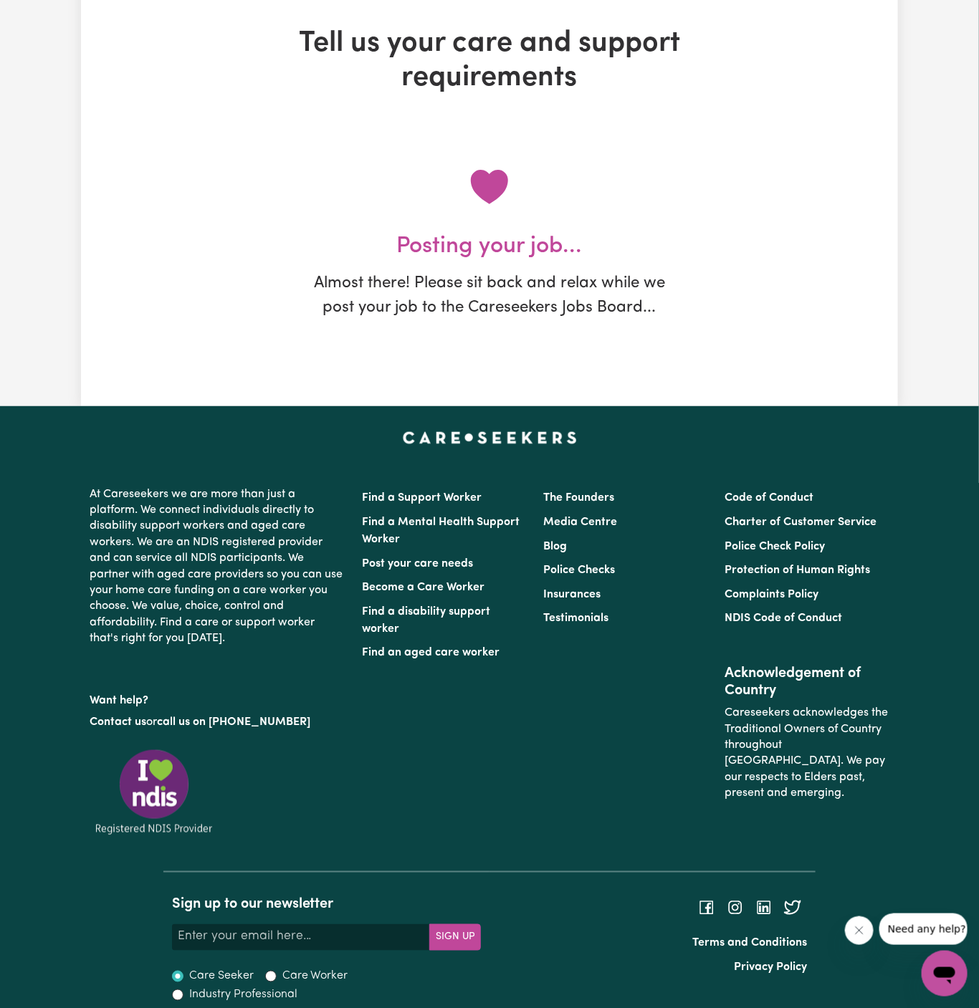
scroll to position [0, 0]
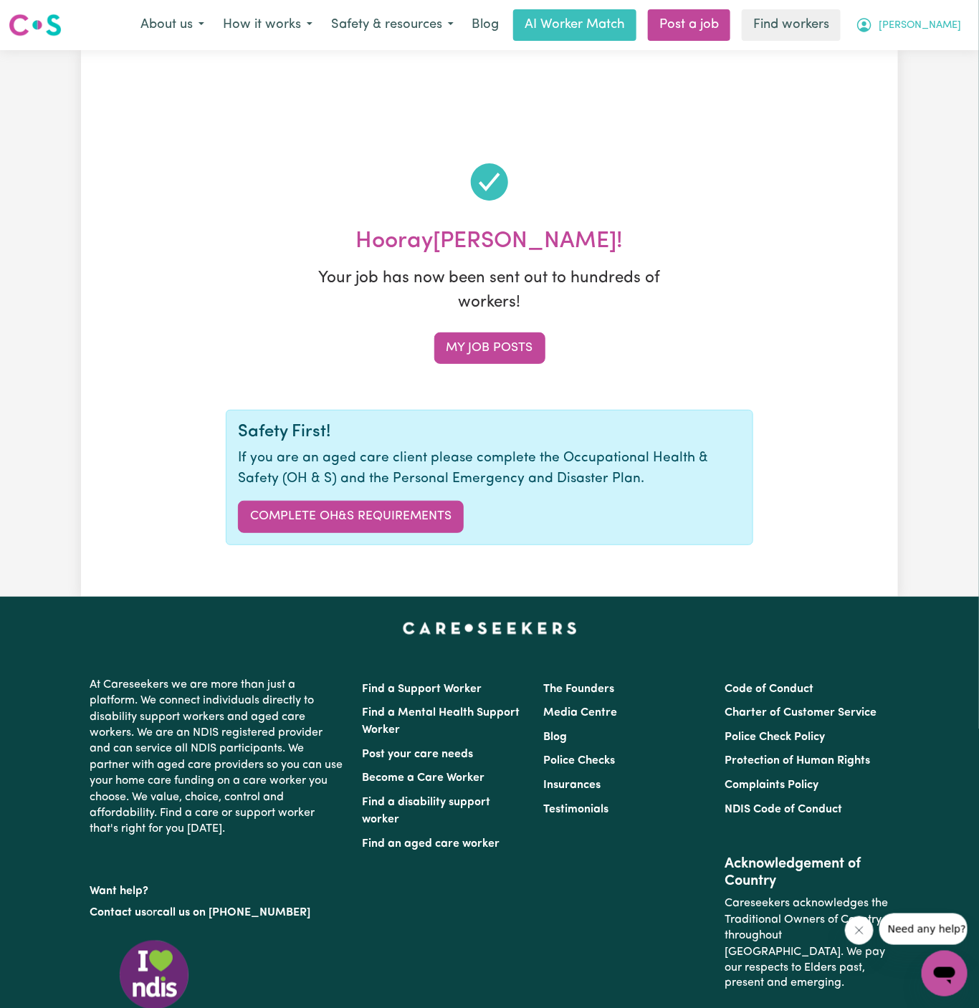
click at [957, 21] on span "[PERSON_NAME]" at bounding box center [920, 26] width 82 height 16
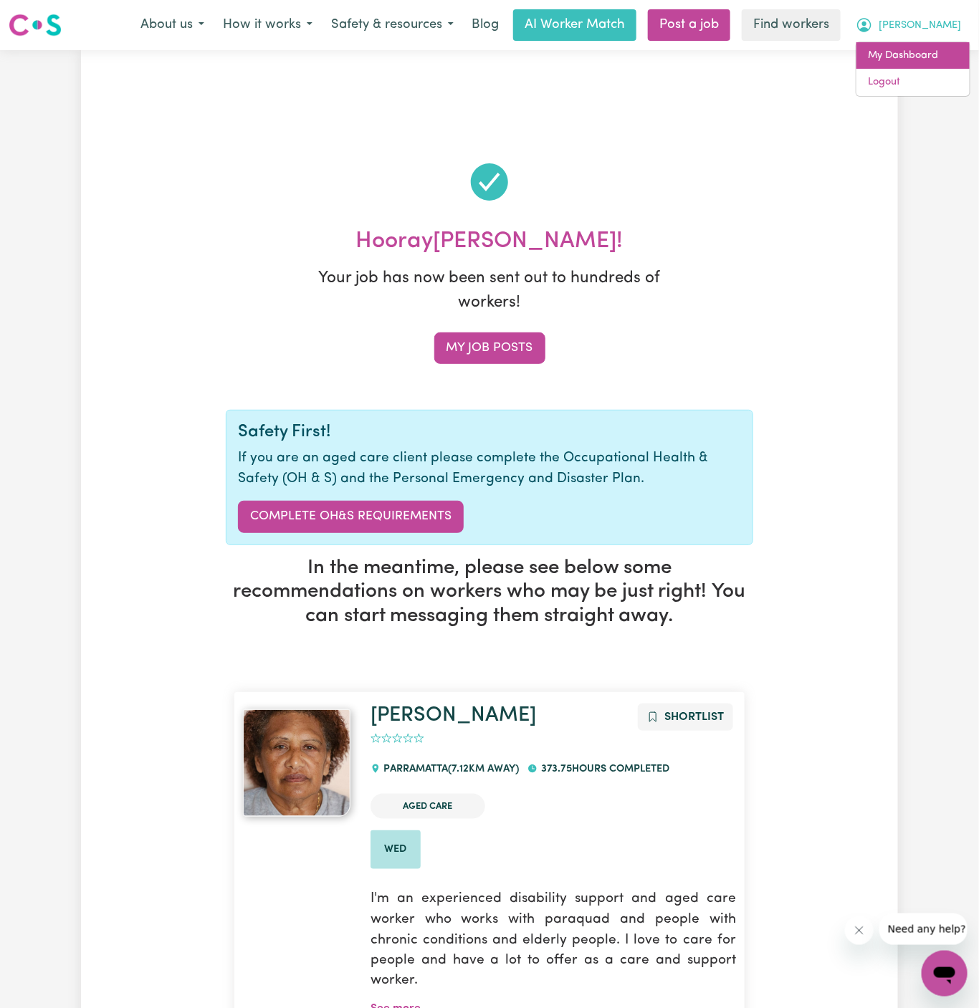
click at [934, 58] on link "My Dashboard" at bounding box center [912, 55] width 113 height 27
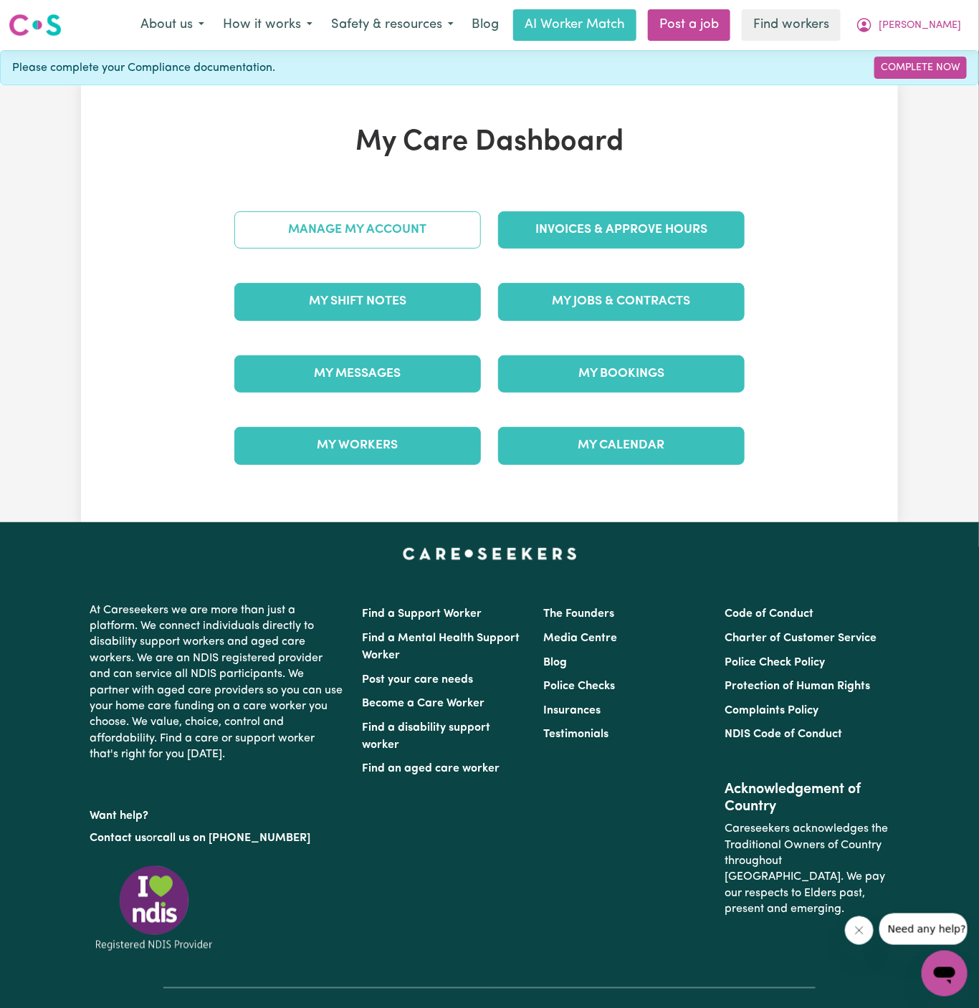
click at [455, 214] on link "Manage My Account" at bounding box center [357, 229] width 247 height 37
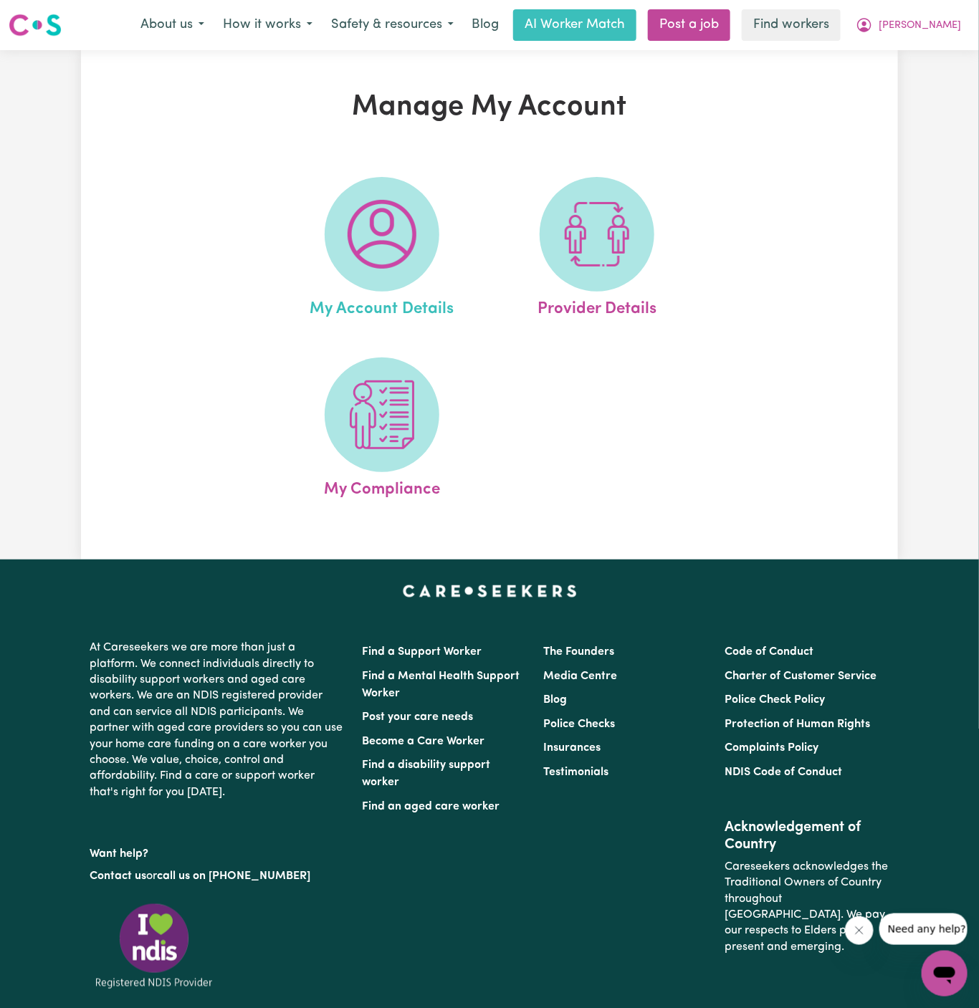
click at [440, 216] on link "My Account Details" at bounding box center [382, 249] width 206 height 145
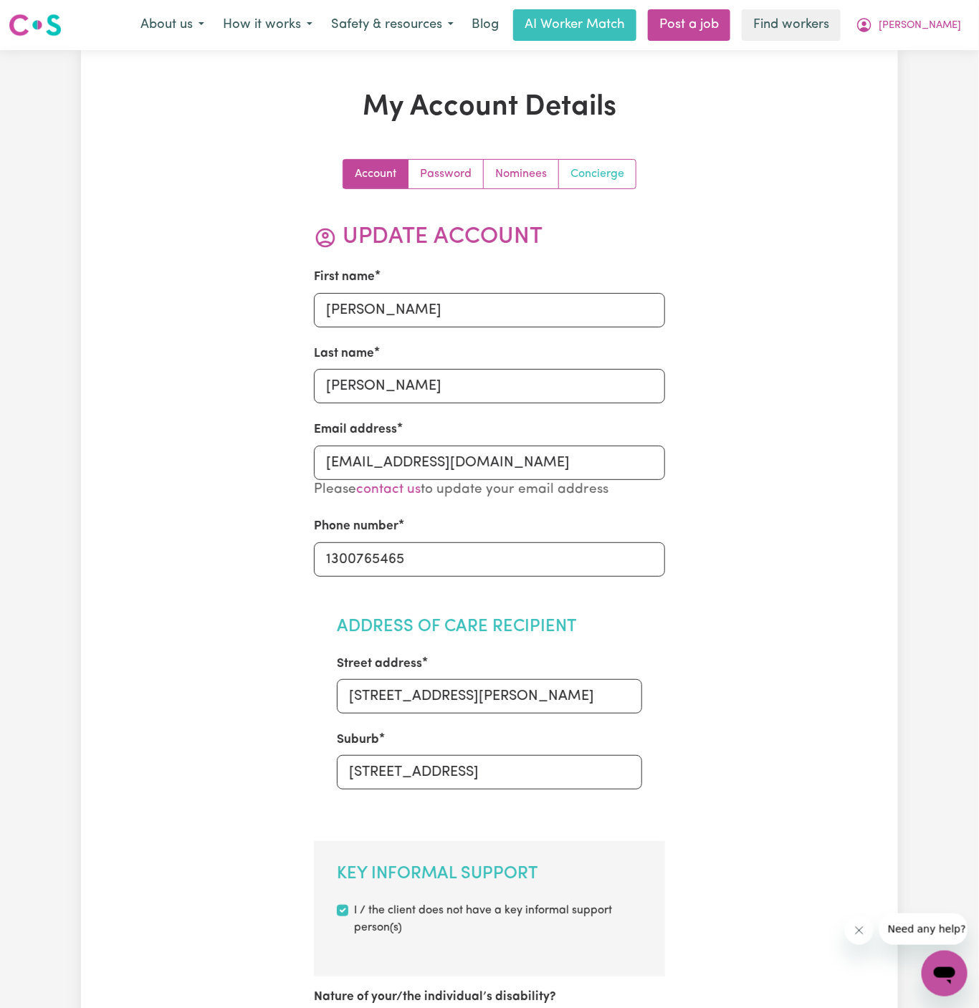
click at [588, 173] on link "Concierge" at bounding box center [597, 174] width 77 height 29
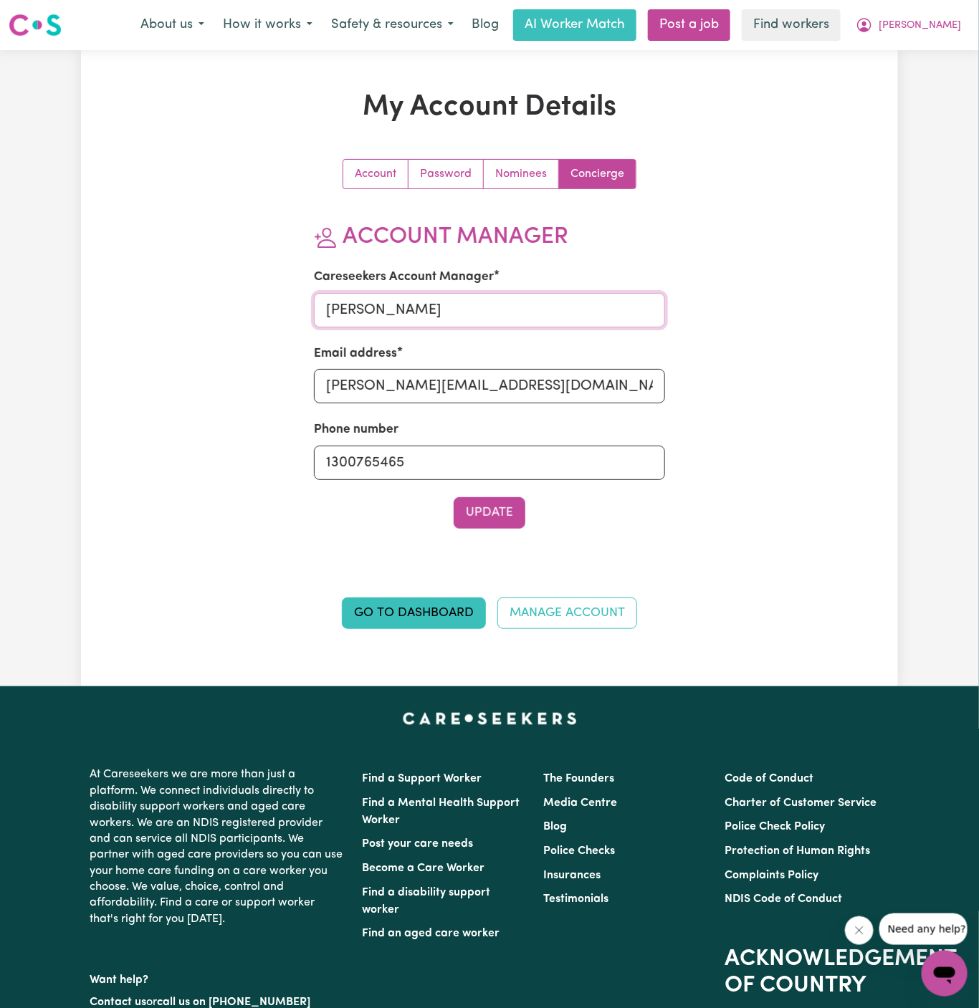
click at [432, 298] on input "[PERSON_NAME]" at bounding box center [490, 310] width 352 height 34
type input "[PERSON_NAME]"
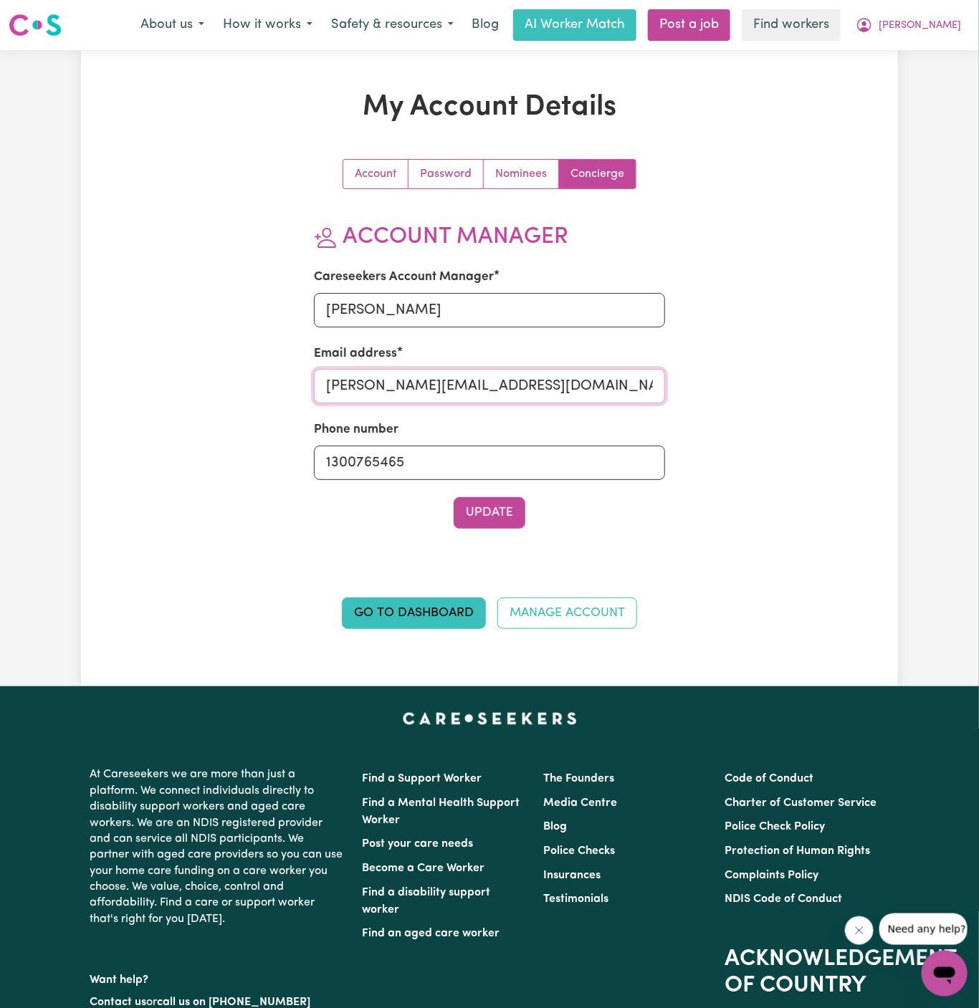
click at [452, 388] on input "[PERSON_NAME][EMAIL_ADDRESS][DOMAIN_NAME]" at bounding box center [490, 386] width 352 height 34
type input "[PERSON_NAME][EMAIL_ADDRESS][DOMAIN_NAME]"
click at [512, 512] on button "Update" at bounding box center [490, 513] width 72 height 32
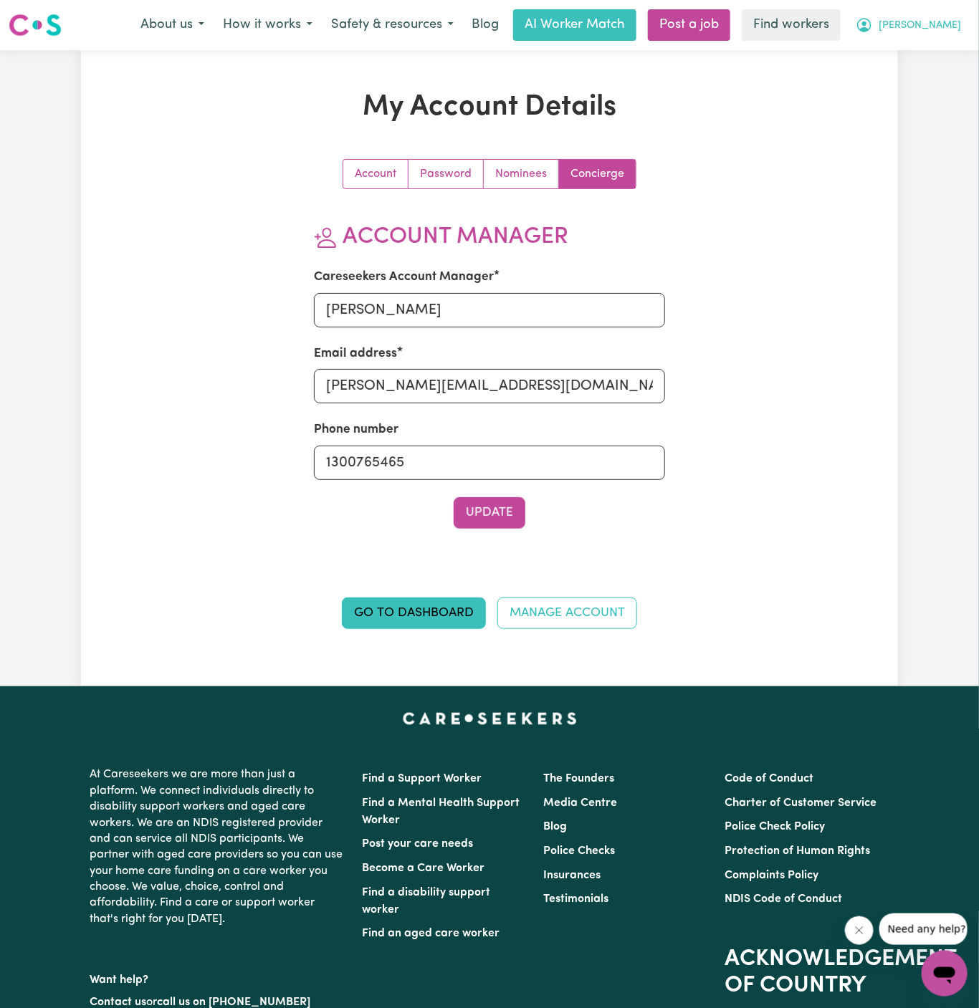
click at [959, 24] on button "[PERSON_NAME]" at bounding box center [908, 25] width 124 height 30
click at [957, 57] on link "My Dashboard" at bounding box center [912, 55] width 113 height 27
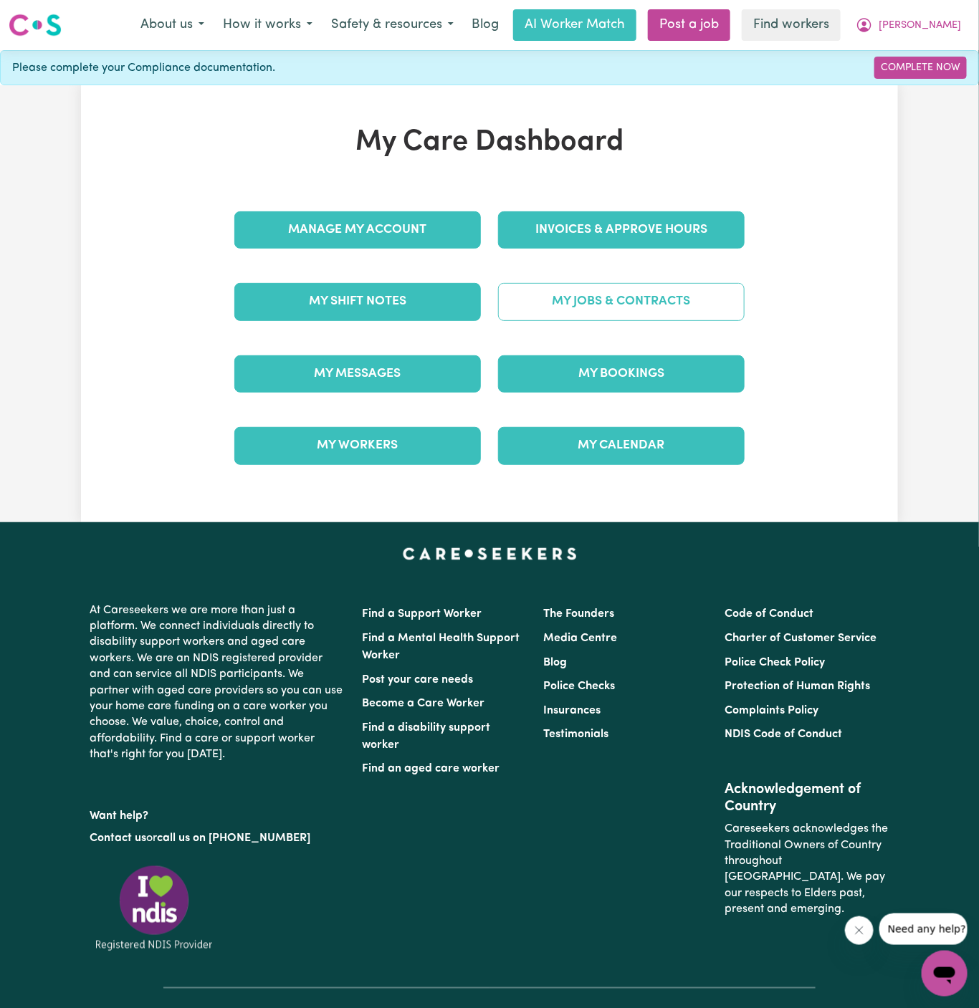
click at [692, 305] on link "My Jobs & Contracts" at bounding box center [621, 301] width 247 height 37
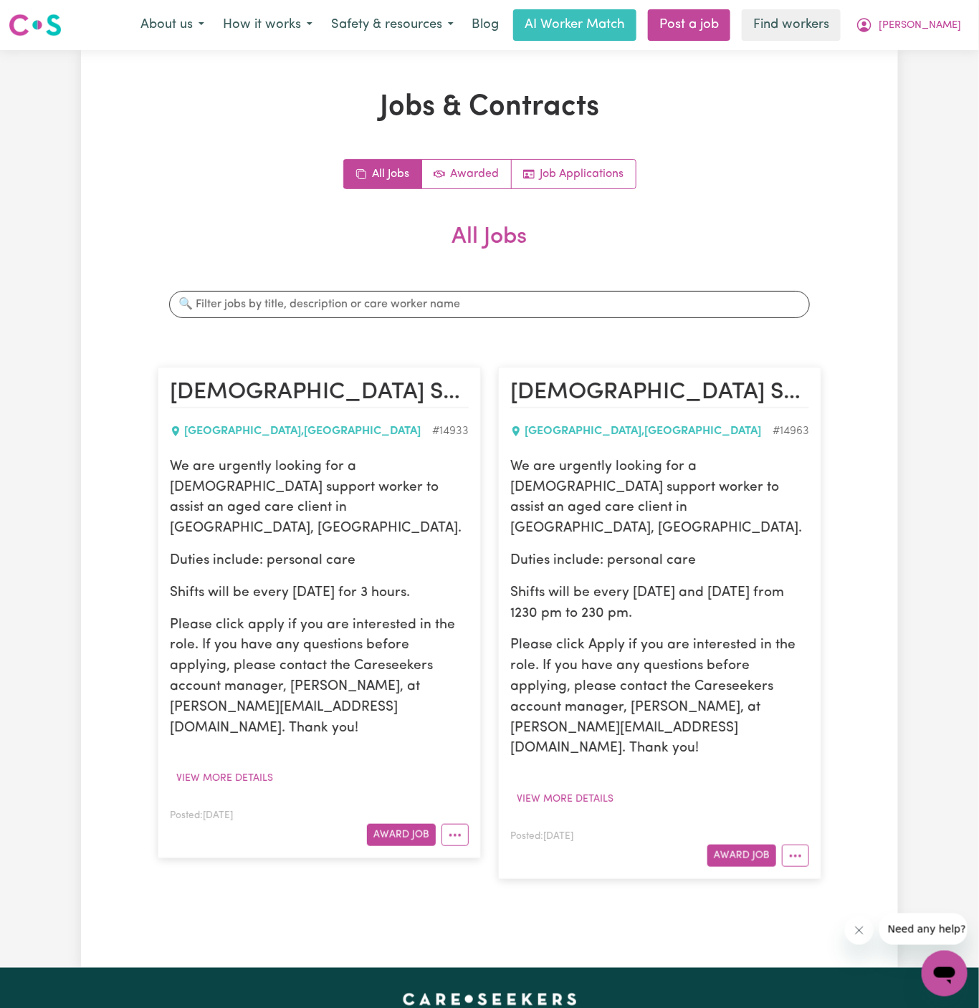
click at [510, 502] on p "We are urgently looking for a [DEMOGRAPHIC_DATA] support worker to assist an ag…" at bounding box center [659, 498] width 299 height 82
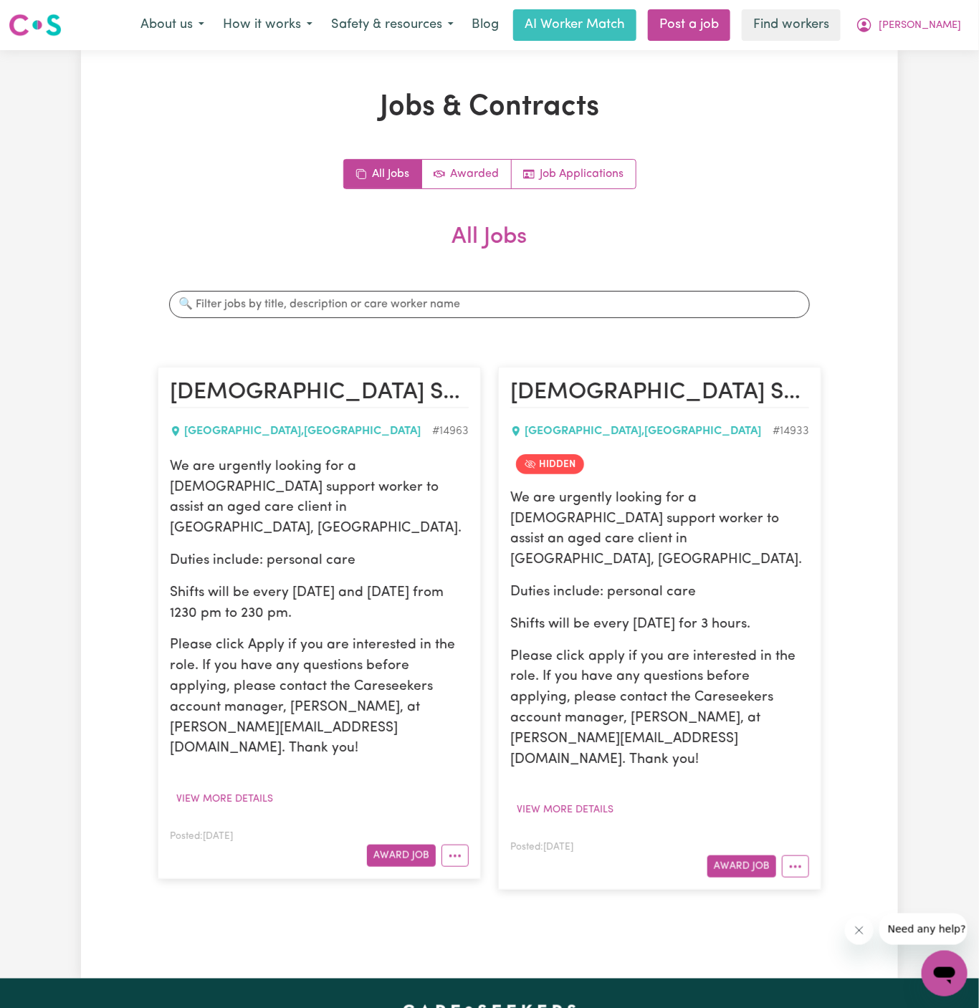
drag, startPoint x: 171, startPoint y: 468, endPoint x: 385, endPoint y: 582, distance: 242.1
click at [385, 582] on div "We are urgently looking for a [DEMOGRAPHIC_DATA] support worker to assist an ag…" at bounding box center [319, 608] width 299 height 302
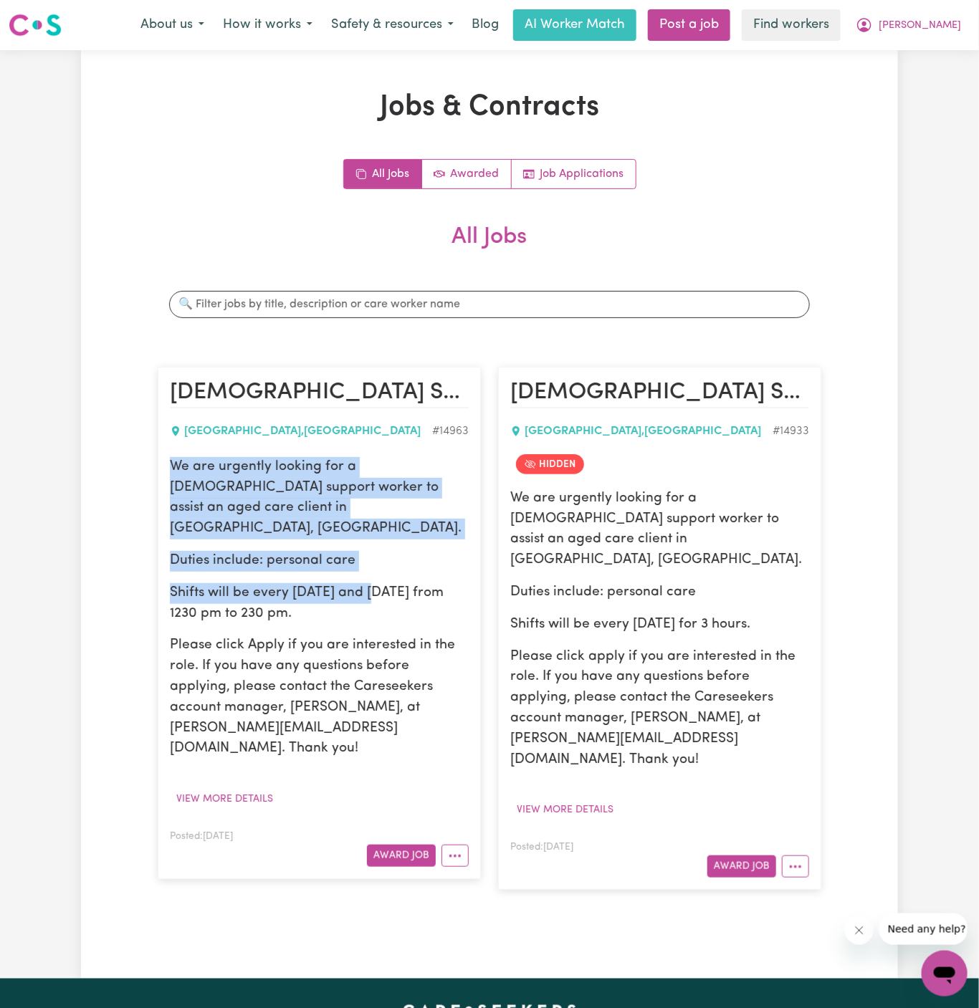
copy div "We are urgently looking for a [DEMOGRAPHIC_DATA] support worker to assist an ag…"
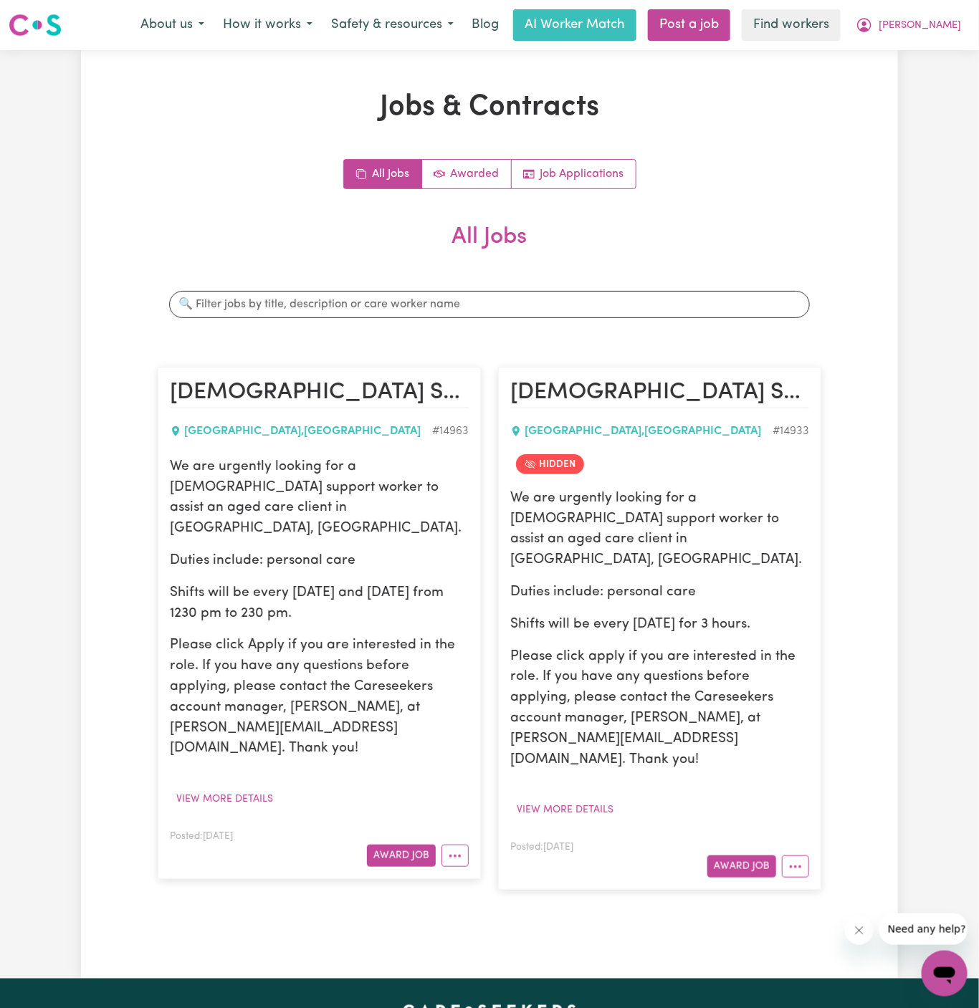
click at [303, 594] on p "Shifts will be every [DATE] and [DATE] from 1230 pm to 230 pm." at bounding box center [319, 604] width 299 height 42
drag, startPoint x: 176, startPoint y: 467, endPoint x: 347, endPoint y: 591, distance: 211.0
click at [347, 591] on div "We are urgently looking for a [DEMOGRAPHIC_DATA] support worker to assist an ag…" at bounding box center [319, 608] width 299 height 302
click at [347, 591] on p "Shifts will be every [DATE] and [DATE] from 1230 pm to 230 pm." at bounding box center [319, 604] width 299 height 42
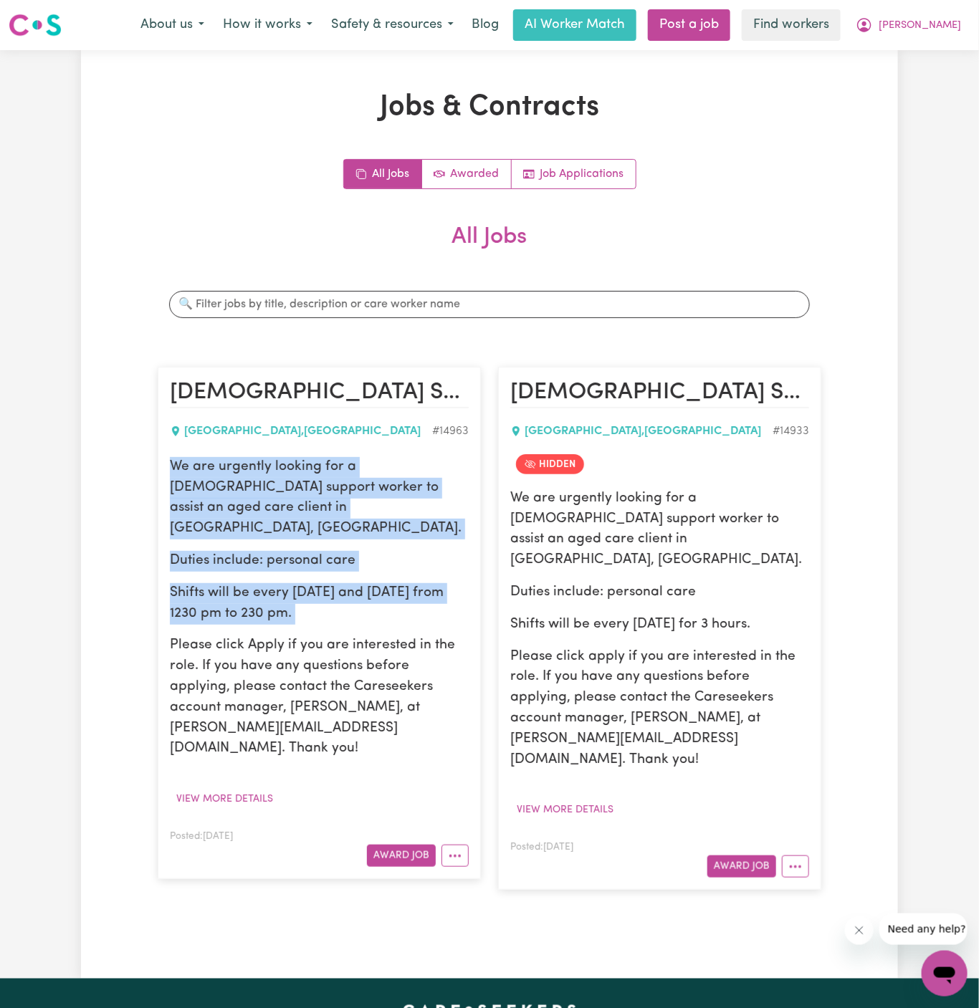
drag, startPoint x: 347, startPoint y: 591, endPoint x: 173, endPoint y: 470, distance: 211.7
click at [173, 470] on div "We are urgently looking for a [DEMOGRAPHIC_DATA] support worker to assist an ag…" at bounding box center [319, 608] width 299 height 302
click at [950, 31] on span "[PERSON_NAME]" at bounding box center [920, 26] width 82 height 16
click at [947, 44] on link "My Dashboard" at bounding box center [912, 55] width 113 height 27
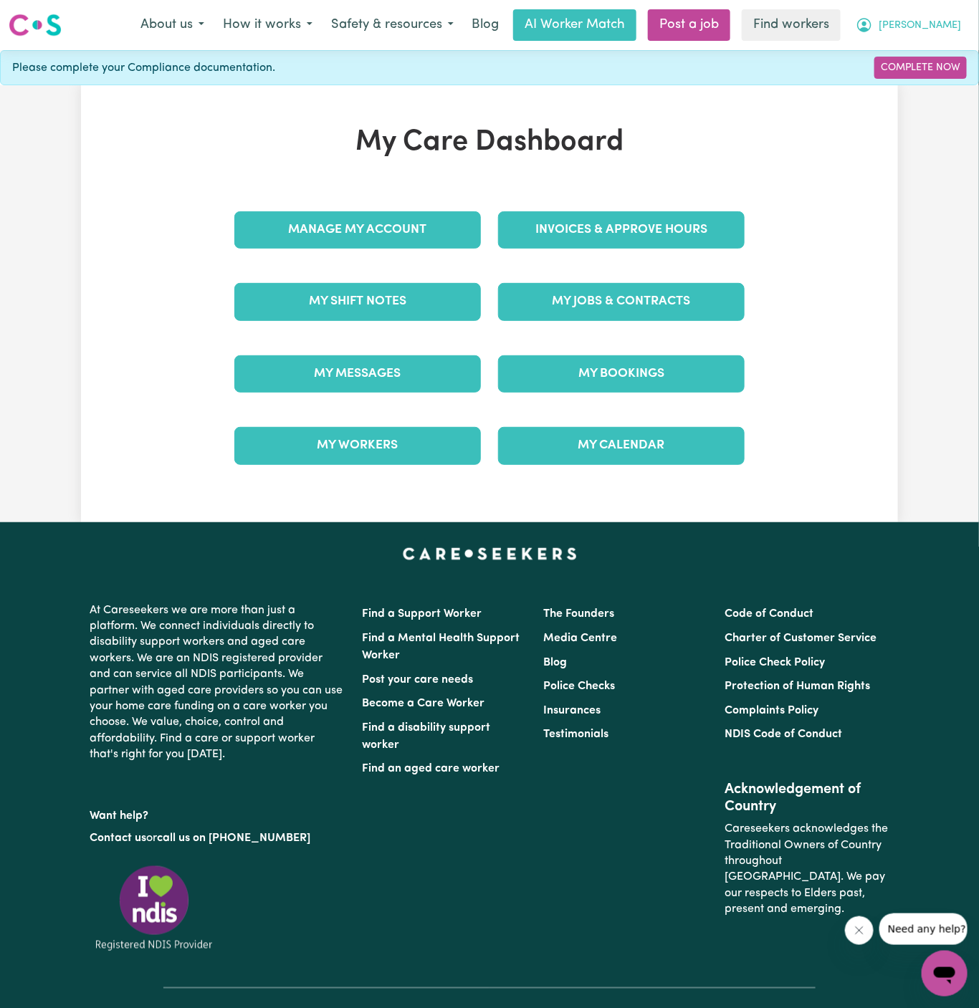
click at [947, 32] on span "[PERSON_NAME]" at bounding box center [920, 26] width 82 height 16
click at [940, 75] on link "Logout" at bounding box center [912, 82] width 113 height 27
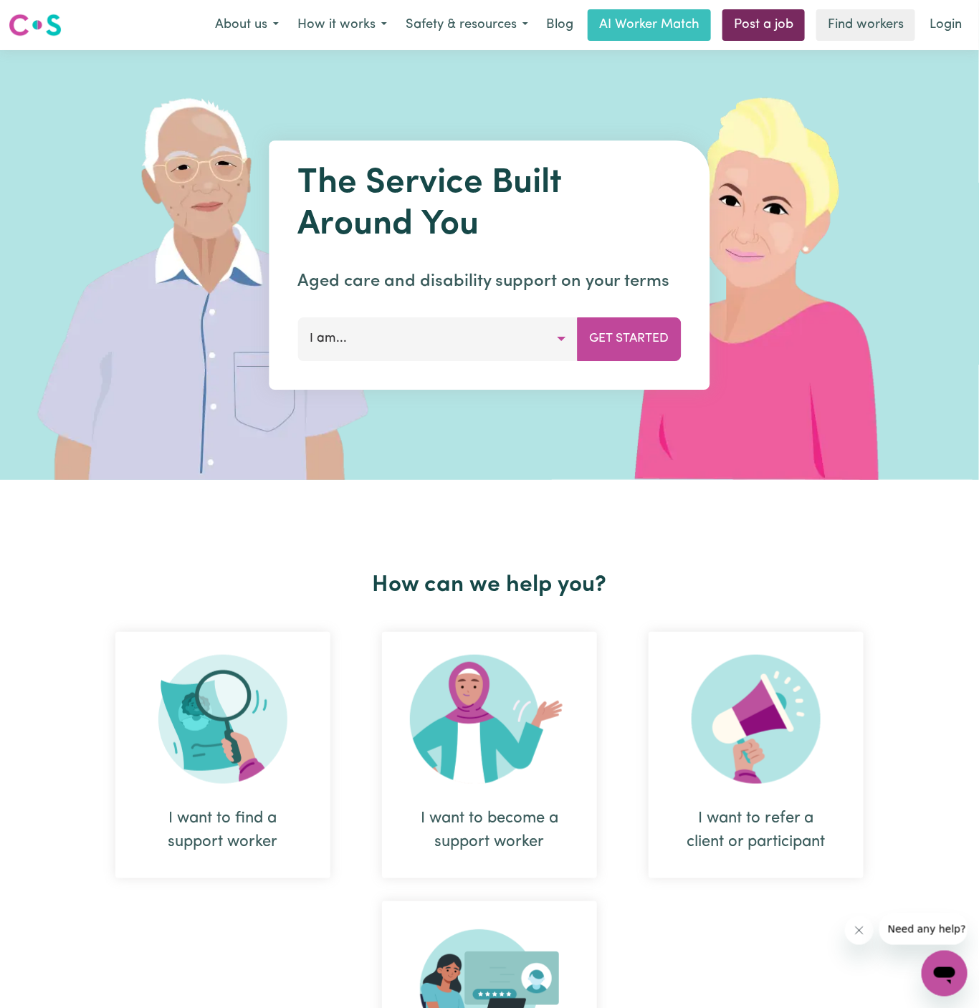
click at [775, 29] on link "Post a job" at bounding box center [763, 25] width 82 height 32
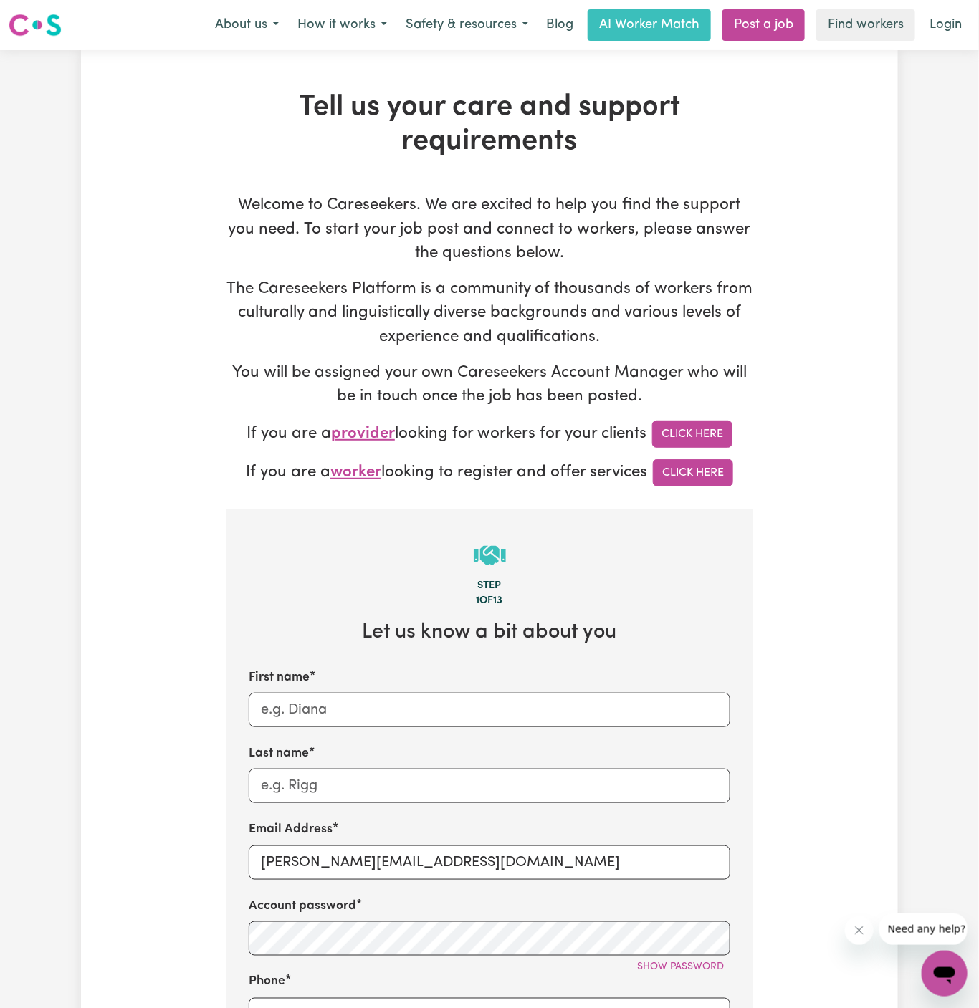
scroll to position [504, 0]
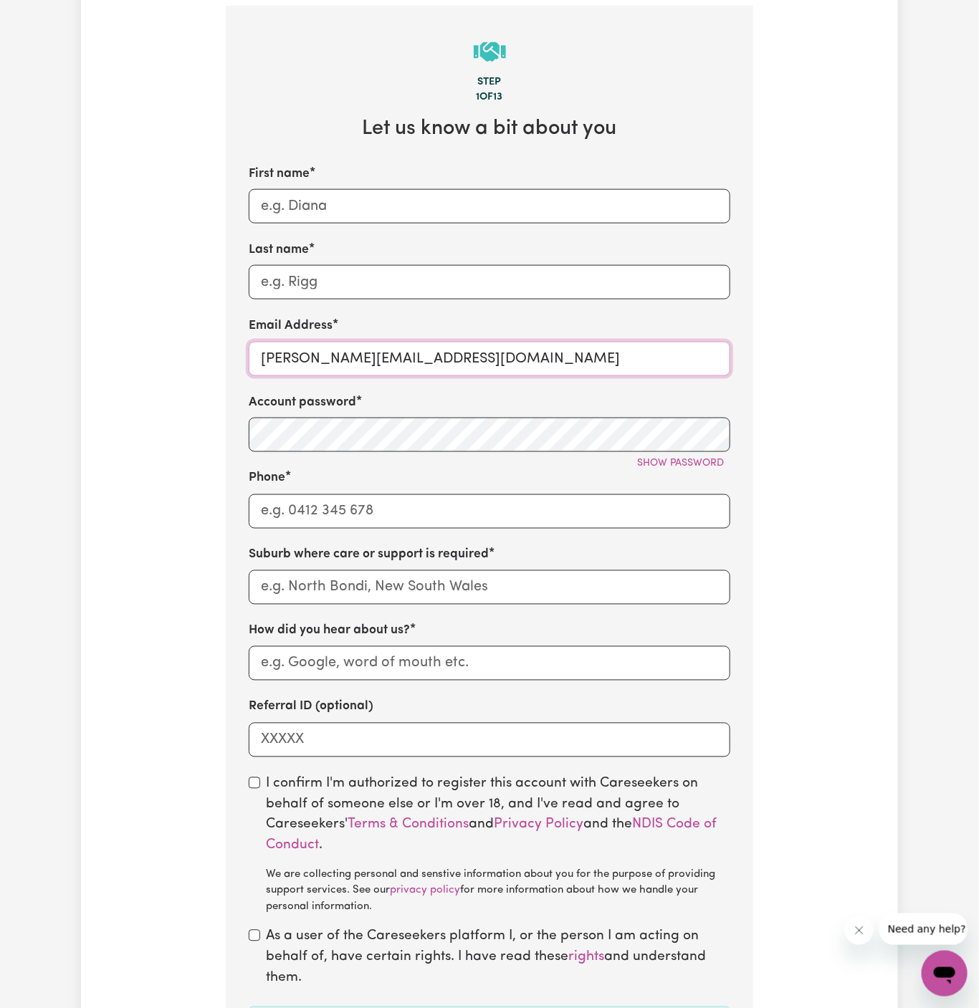
drag, startPoint x: 295, startPoint y: 360, endPoint x: 616, endPoint y: 360, distance: 321.8
click at [616, 360] on input "[PERSON_NAME][EMAIL_ADDRESS][DOMAIN_NAME]" at bounding box center [490, 359] width 482 height 34
click at [370, 338] on div "Email Address [PERSON_NAME][EMAIL_ADDRESS][DOMAIN_NAME]" at bounding box center [490, 346] width 482 height 59
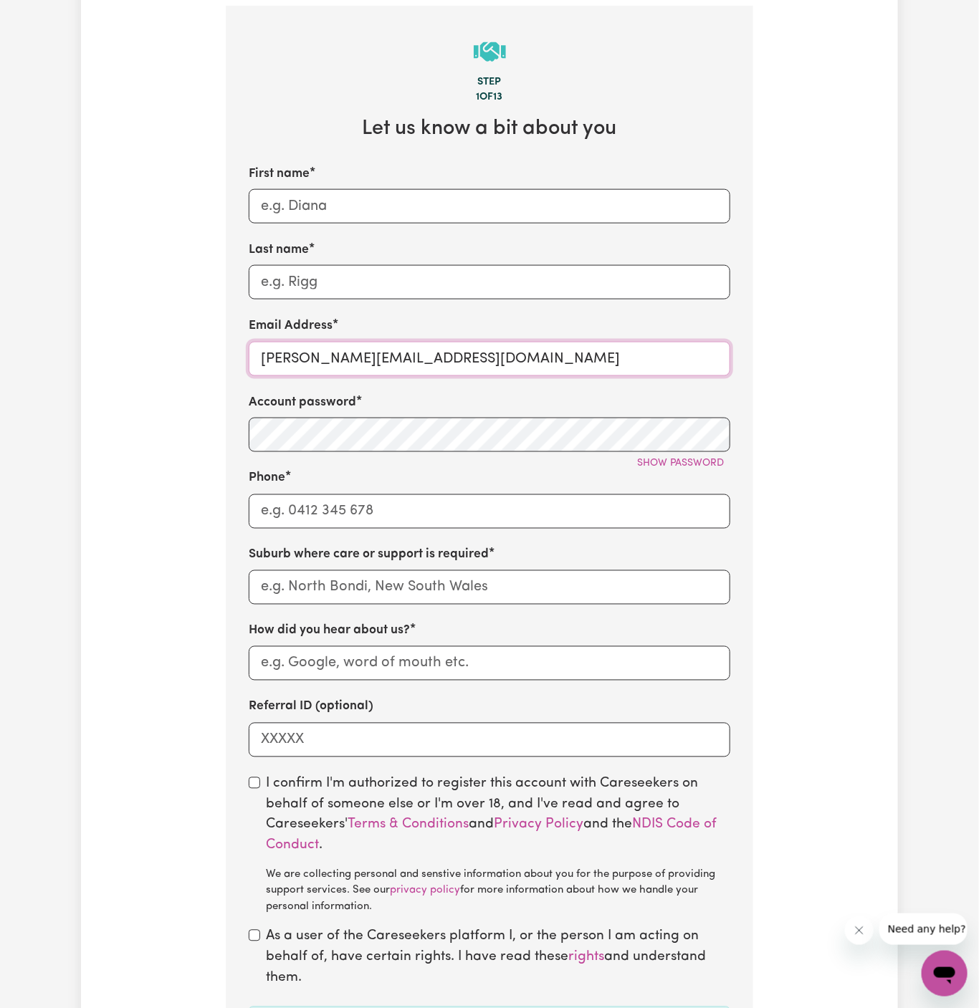
click at [371, 357] on input "[PERSON_NAME][EMAIL_ADDRESS][DOMAIN_NAME]" at bounding box center [490, 359] width 482 height 34
paste input "ClientBerkleyMCS"
type input "[EMAIL_ADDRESS][DOMAIN_NAME]"
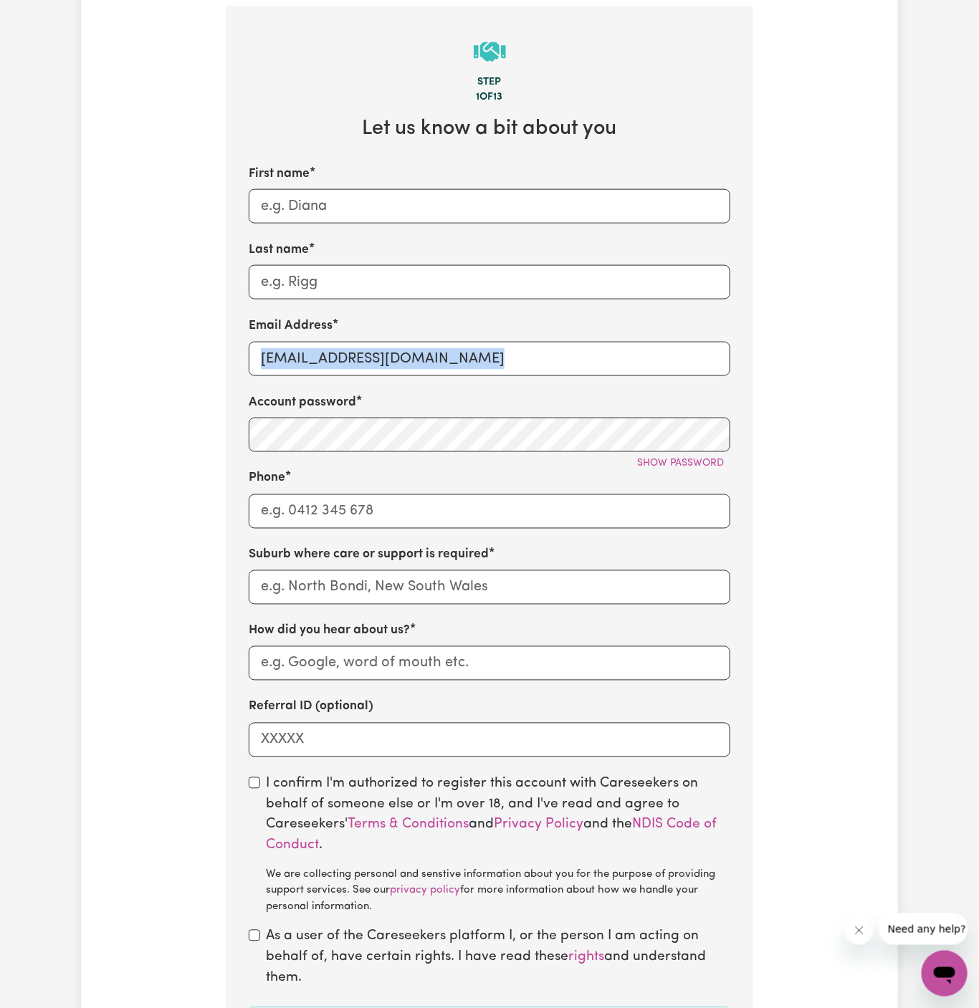
drag, startPoint x: 740, startPoint y: 380, endPoint x: 1027, endPoint y: 341, distance: 289.3
click at [978, 341] on html "Menu About us How it works Safety & resources Blog AI Worker Match Post a job F…" at bounding box center [489, 645] width 979 height 2298
click at [305, 520] on input "Phone" at bounding box center [490, 511] width 482 height 34
click at [380, 190] on input "First name" at bounding box center [490, 206] width 482 height 34
click at [375, 207] on input "First name" at bounding box center [490, 206] width 482 height 34
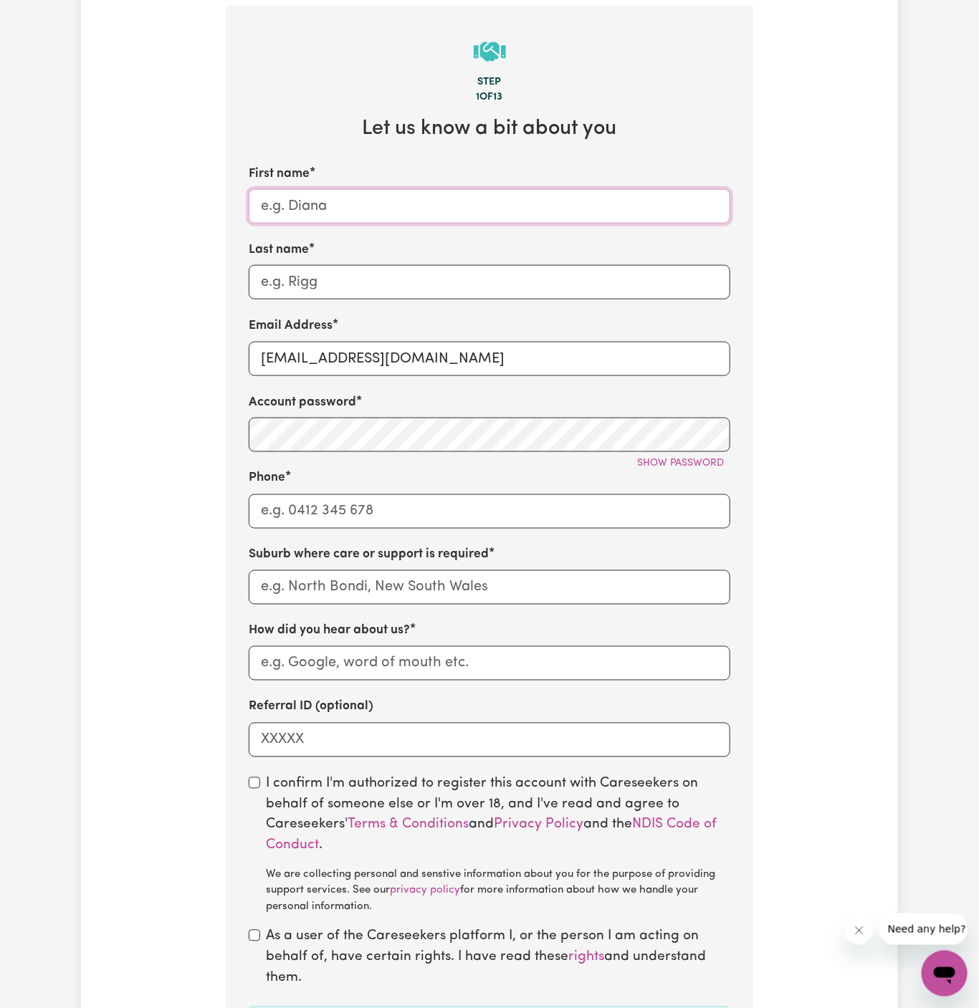
paste input "ClientBerkleyMCS"
click at [301, 203] on input "ClientBerkleyMCS" at bounding box center [490, 206] width 482 height 34
click at [376, 211] on input "Client BerkleyMCS" at bounding box center [490, 206] width 482 height 34
drag, startPoint x: 350, startPoint y: 202, endPoint x: 448, endPoint y: 202, distance: 97.5
click at [448, 202] on input "Client BerkleyMCS" at bounding box center [490, 206] width 482 height 34
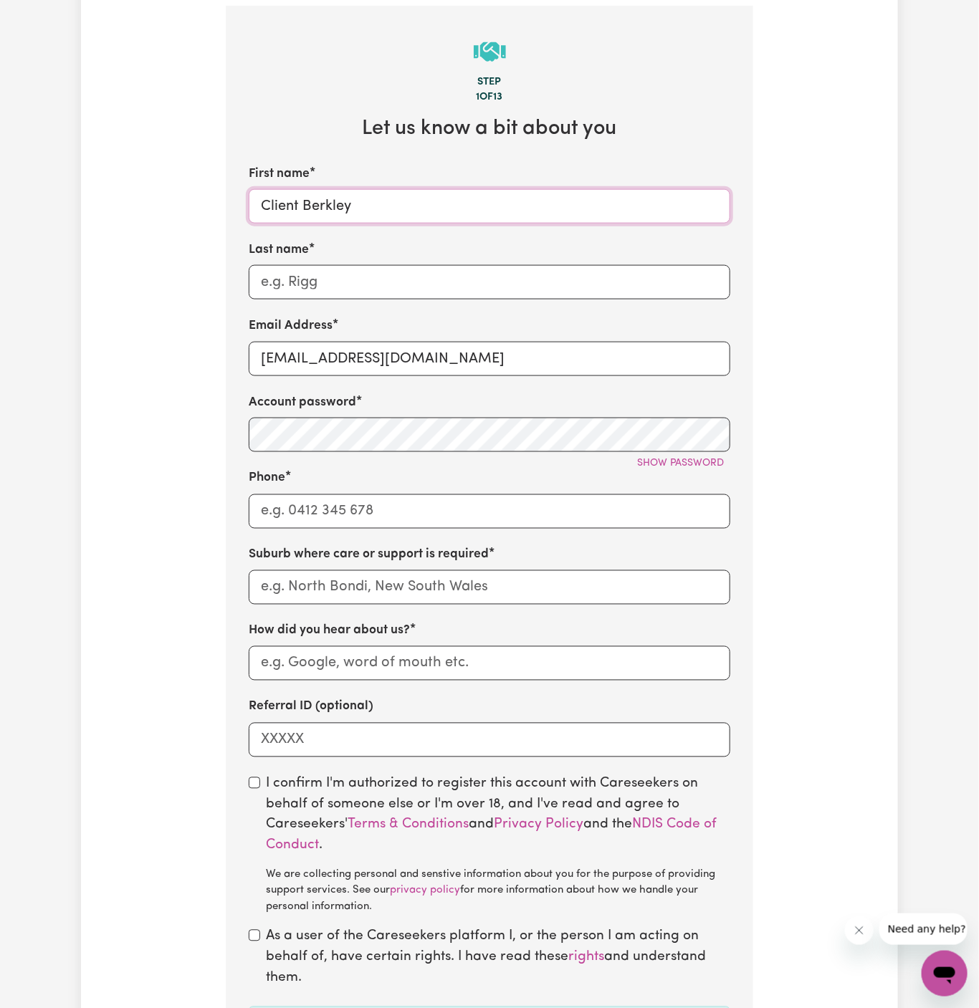
type input "Client Berkley"
click at [426, 297] on input "Last name" at bounding box center [490, 282] width 482 height 34
click at [364, 285] on input "Last name" at bounding box center [490, 282] width 482 height 34
paste input "Me Care Support"
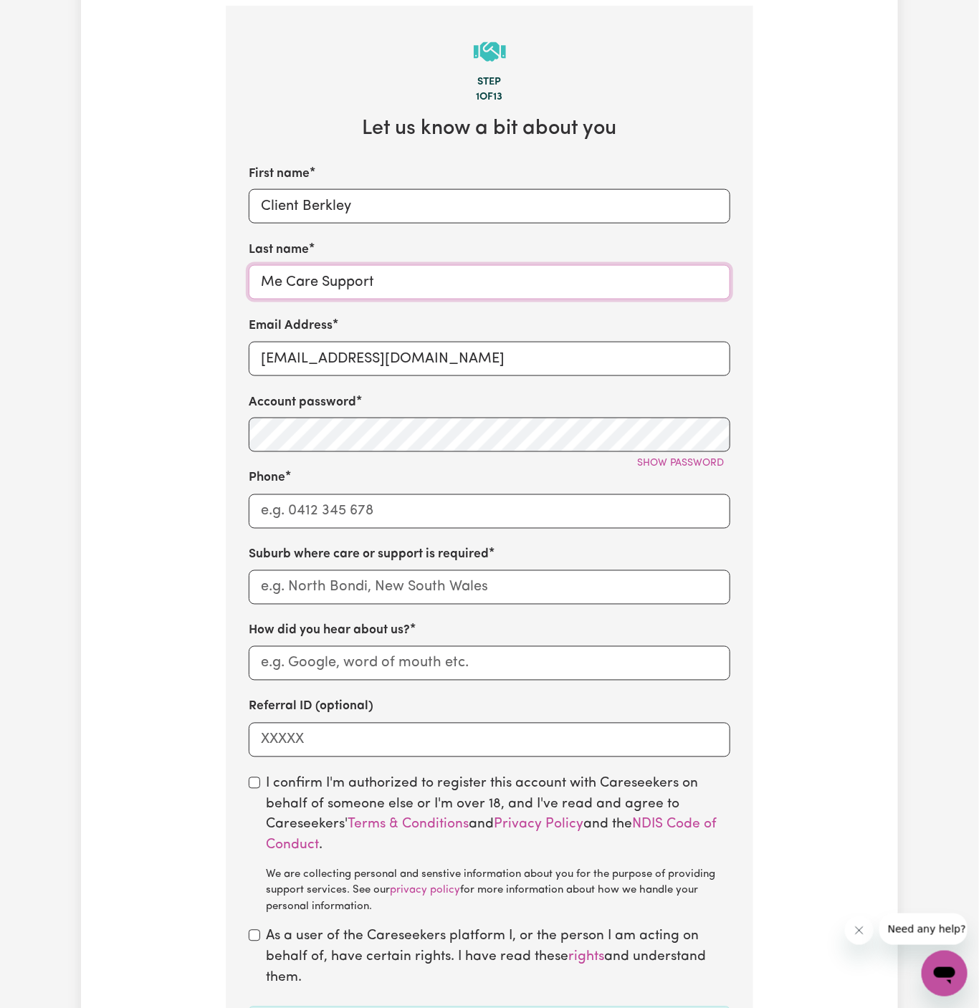
type input "Me Care Support"
click at [358, 494] on input "Phone" at bounding box center [490, 511] width 482 height 34
click at [364, 502] on input "Phone" at bounding box center [490, 511] width 482 height 34
type input "1300765465"
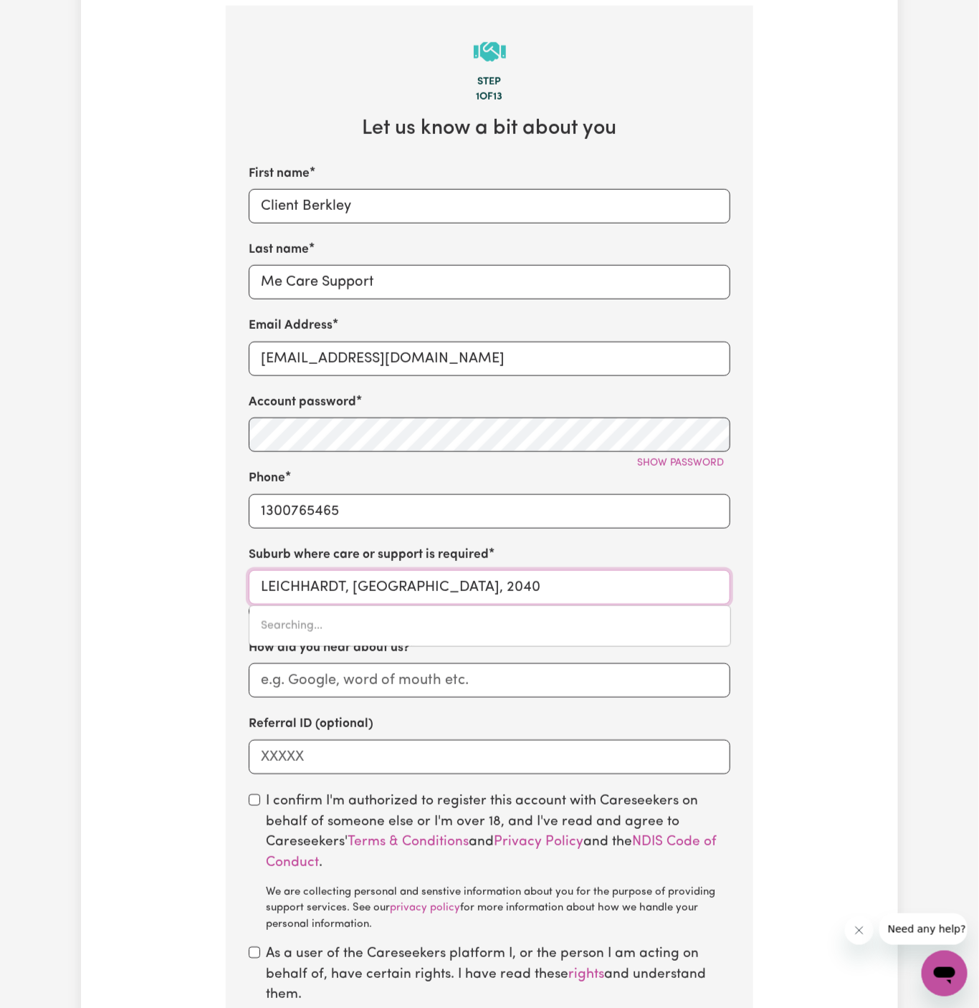
click at [411, 585] on input "LEICHHARDT, [GEOGRAPHIC_DATA], 2040" at bounding box center [490, 587] width 482 height 34
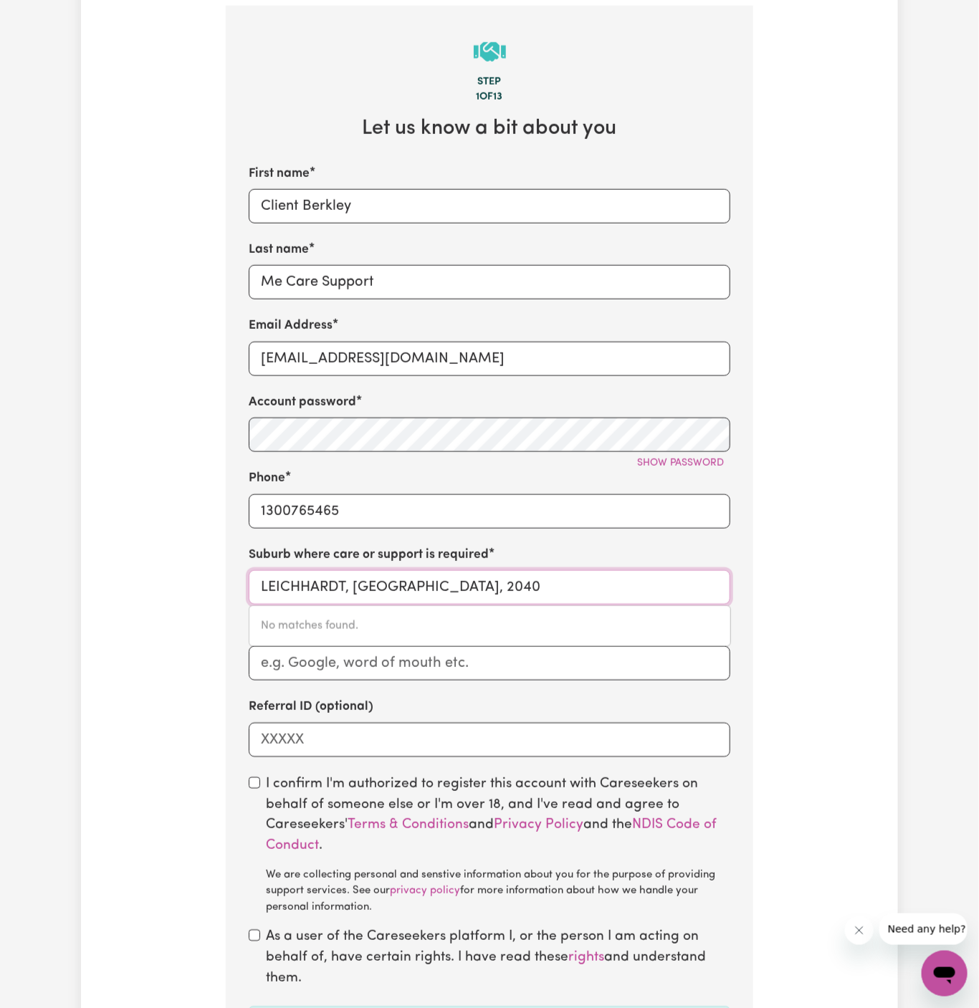
click at [411, 585] on input "LEICHHARDT, [GEOGRAPHIC_DATA], 2040" at bounding box center [490, 587] width 482 height 34
type input "[PERSON_NAME]"
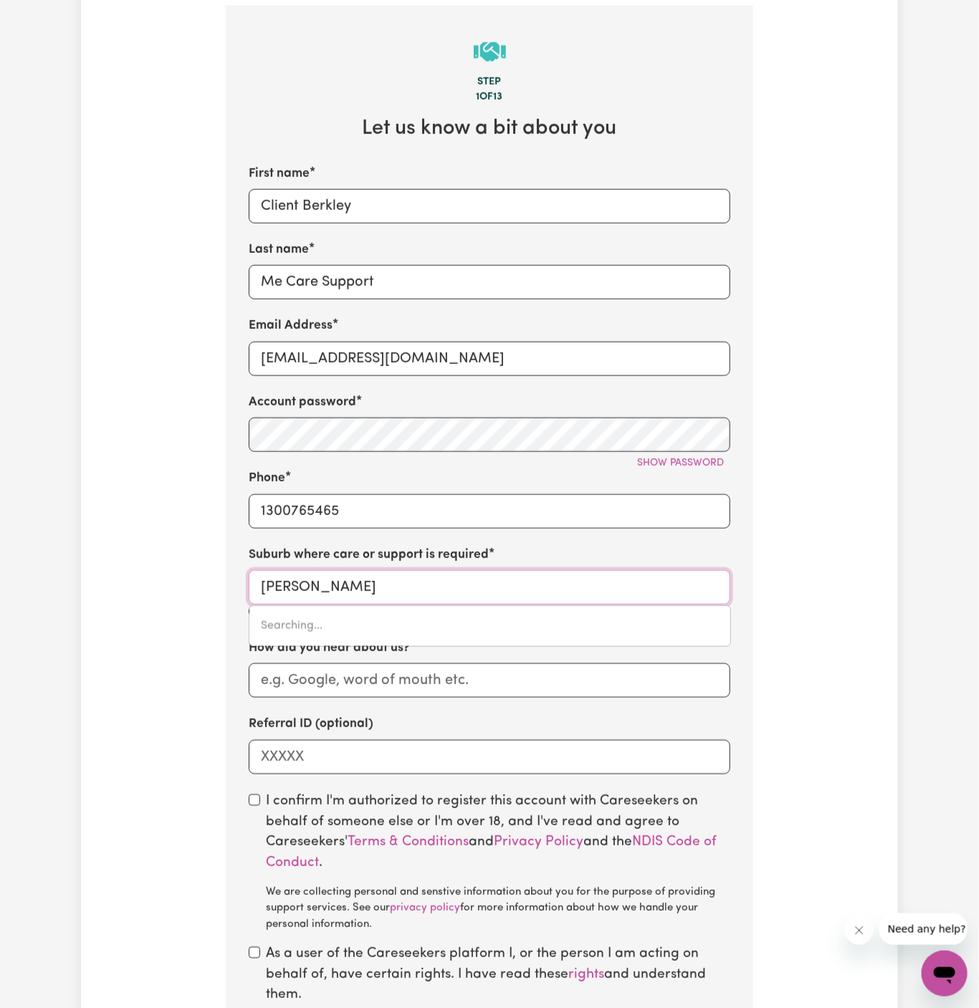
type input "berkELEY, [GEOGRAPHIC_DATA], 2506"
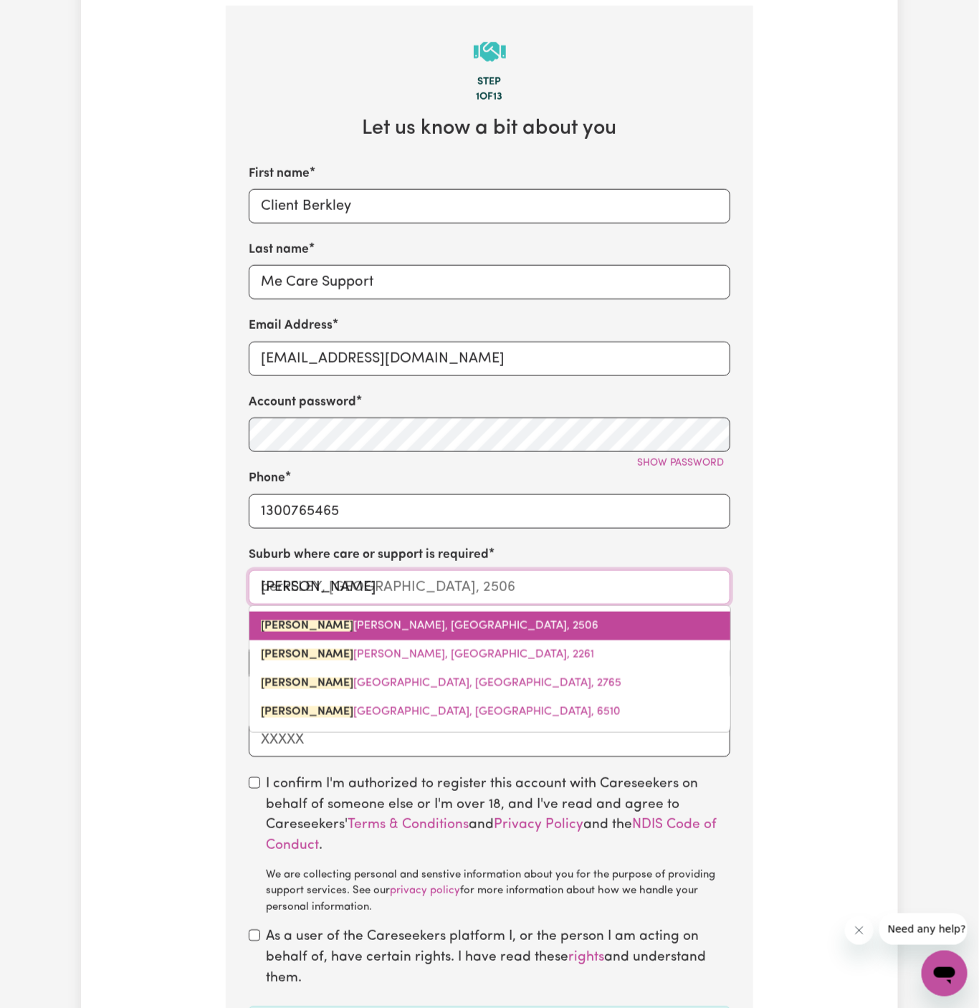
click at [373, 621] on span "[PERSON_NAME], [GEOGRAPHIC_DATA], 2506" at bounding box center [430, 626] width 338 height 11
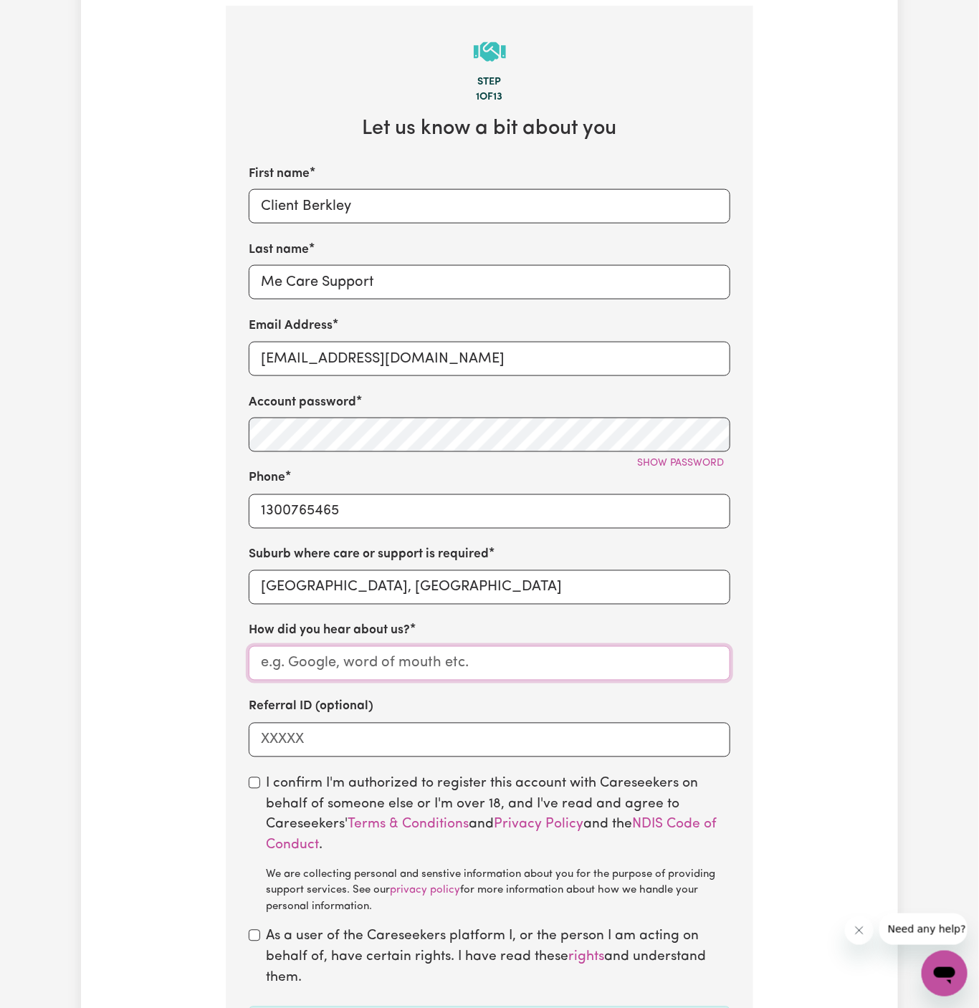
click at [555, 671] on input "How did you hear about us?" at bounding box center [490, 663] width 482 height 34
paste input "Me Care Support"
type input "Me Care Support"
click at [255, 779] on input "checkbox" at bounding box center [254, 783] width 11 height 11
checkbox input "true"
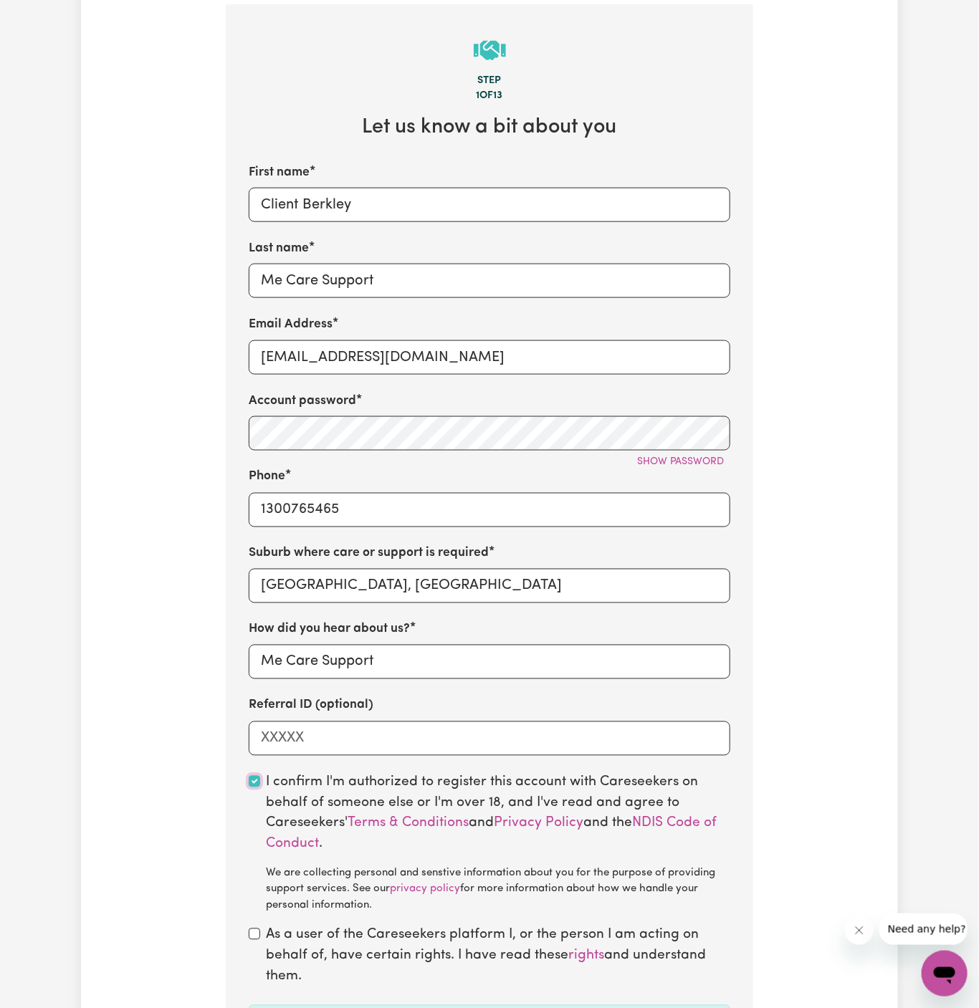
scroll to position [630, 0]
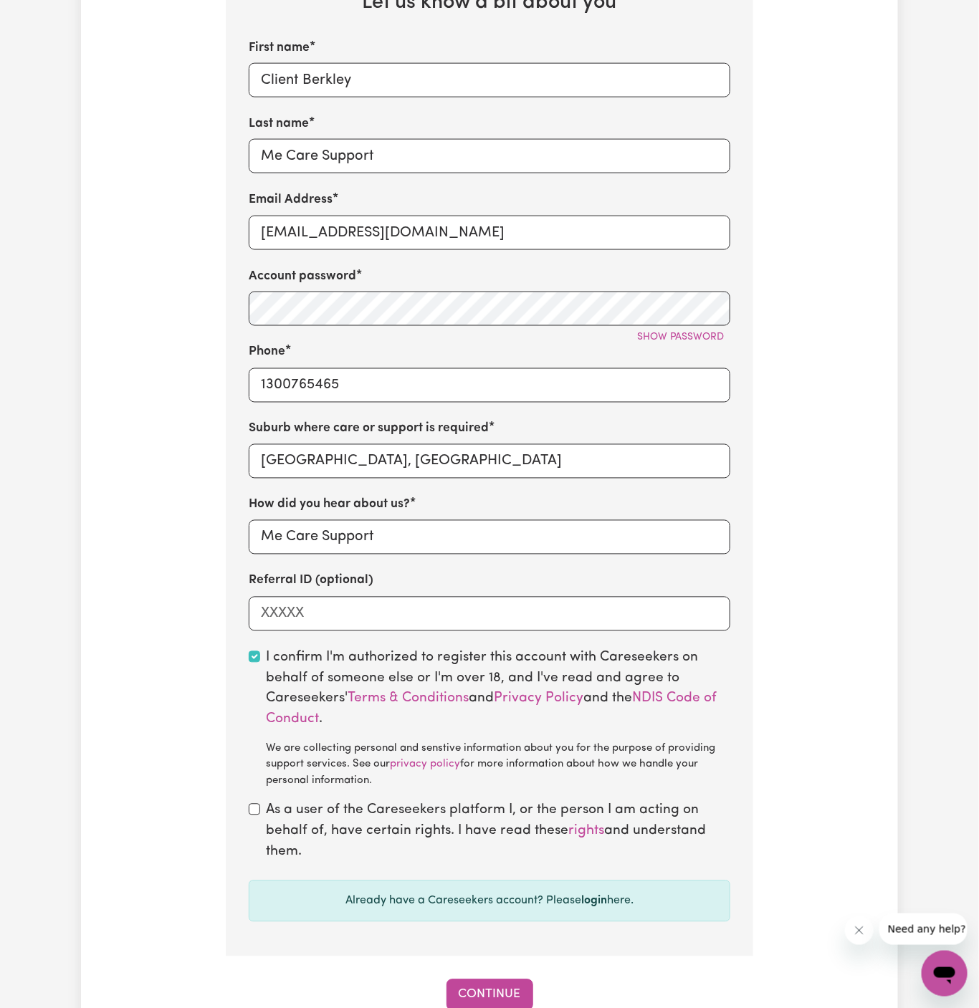
click at [251, 815] on div "As a user of the Careseekers platform I, or the person I am acting on behalf of…" at bounding box center [490, 832] width 482 height 62
click at [258, 811] on input "checkbox" at bounding box center [254, 809] width 11 height 11
checkbox input "true"
click at [489, 995] on button "Continue" at bounding box center [489, 996] width 87 height 32
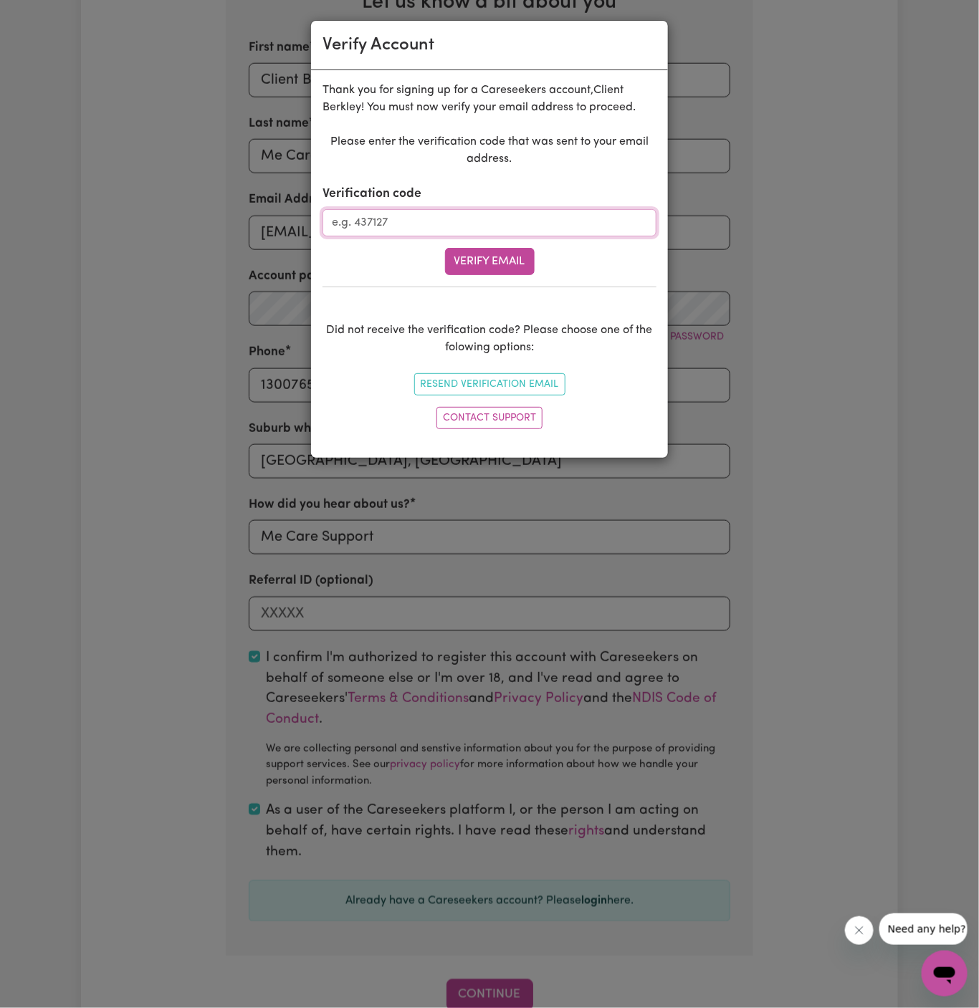
click at [412, 220] on input "Verification code" at bounding box center [489, 222] width 334 height 27
paste input "984688"
type input "984688"
click at [495, 254] on button "Verify Email" at bounding box center [490, 261] width 90 height 27
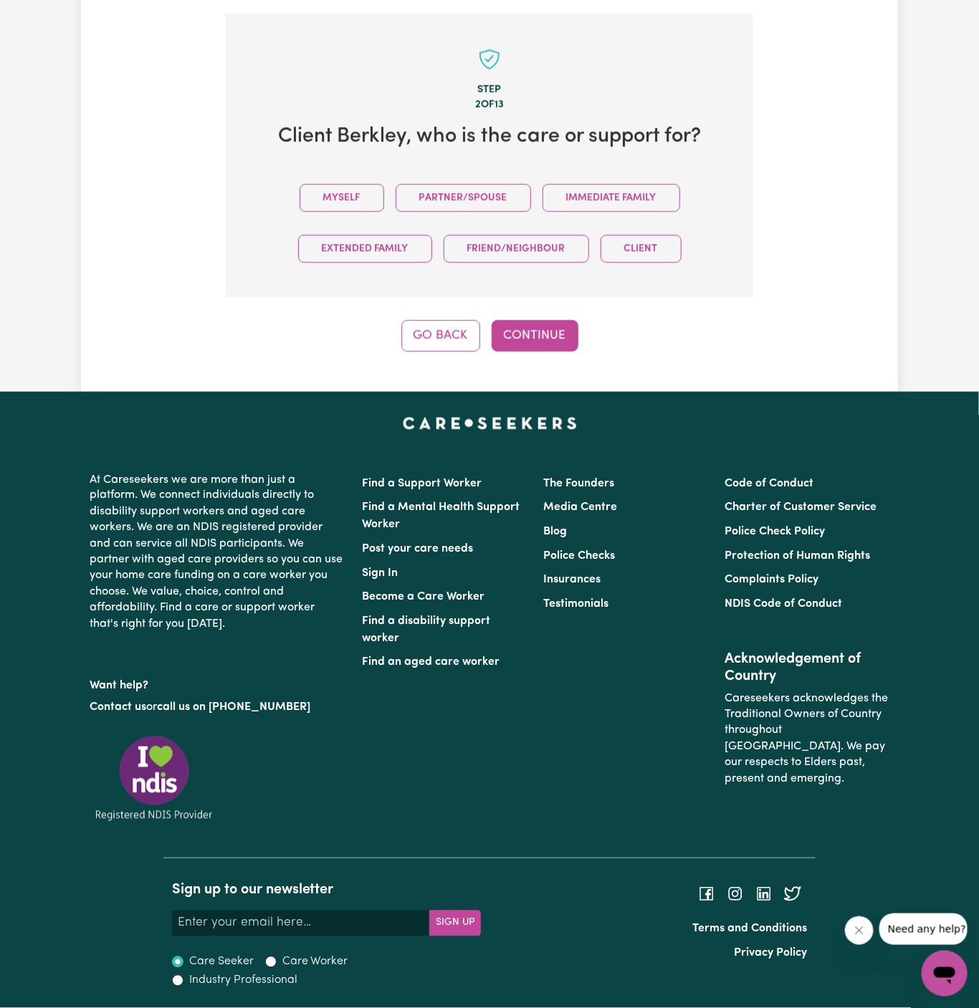
scroll to position [493, 0]
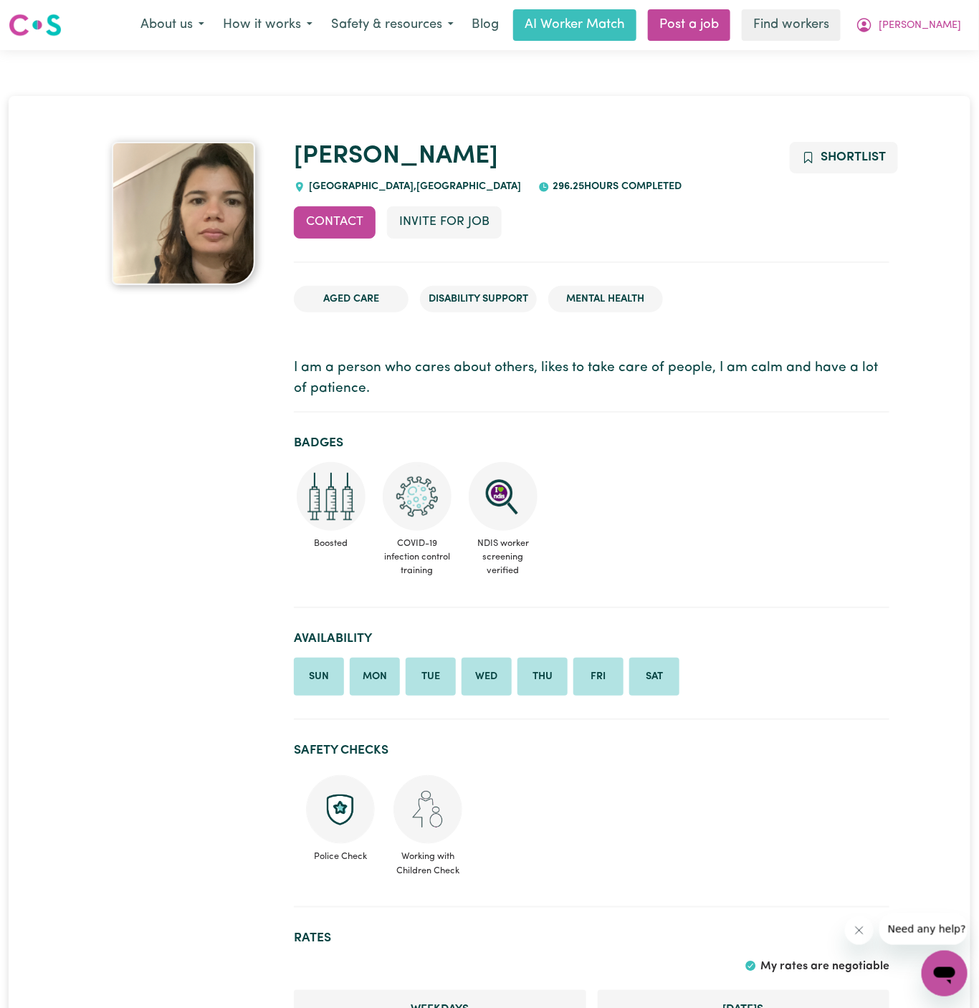
click at [375, 189] on span "CASTLE HILL , New South Wales" at bounding box center [413, 186] width 216 height 11
drag, startPoint x: 370, startPoint y: 188, endPoint x: 308, endPoint y: 187, distance: 61.6
click at [308, 187] on span "CASTLE HILL , New South Wales" at bounding box center [413, 186] width 216 height 11
copy span "[GEOGRAPHIC_DATA]"
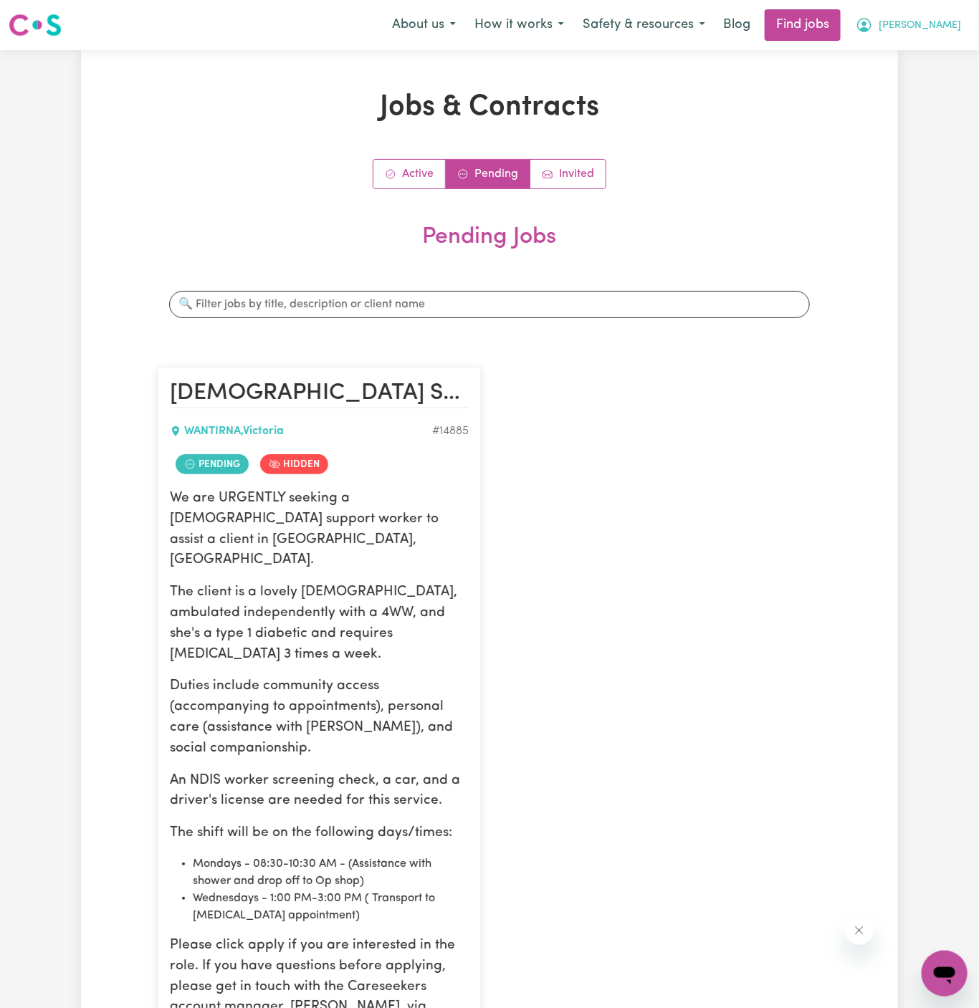
click at [947, 25] on span "Phung" at bounding box center [920, 26] width 82 height 16
click at [945, 39] on div "Phung My Account My Dashboard Logout" at bounding box center [908, 25] width 124 height 30
click at [946, 26] on span "Phung" at bounding box center [920, 26] width 82 height 16
click at [940, 58] on link "My Account" at bounding box center [912, 55] width 113 height 27
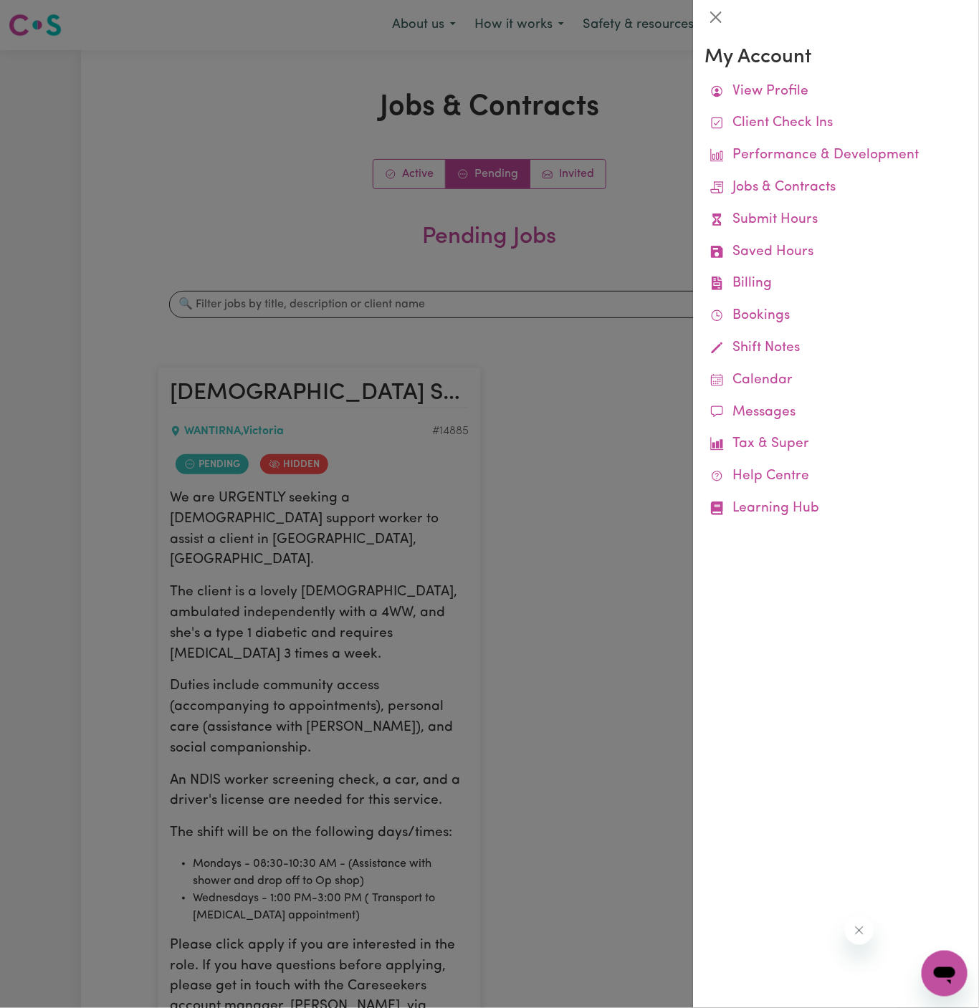
click at [701, 72] on div "My Account View Profile Client Check Ins Performance & Development Jobs & Contr…" at bounding box center [836, 521] width 286 height 974
click at [670, 70] on div at bounding box center [489, 504] width 979 height 1008
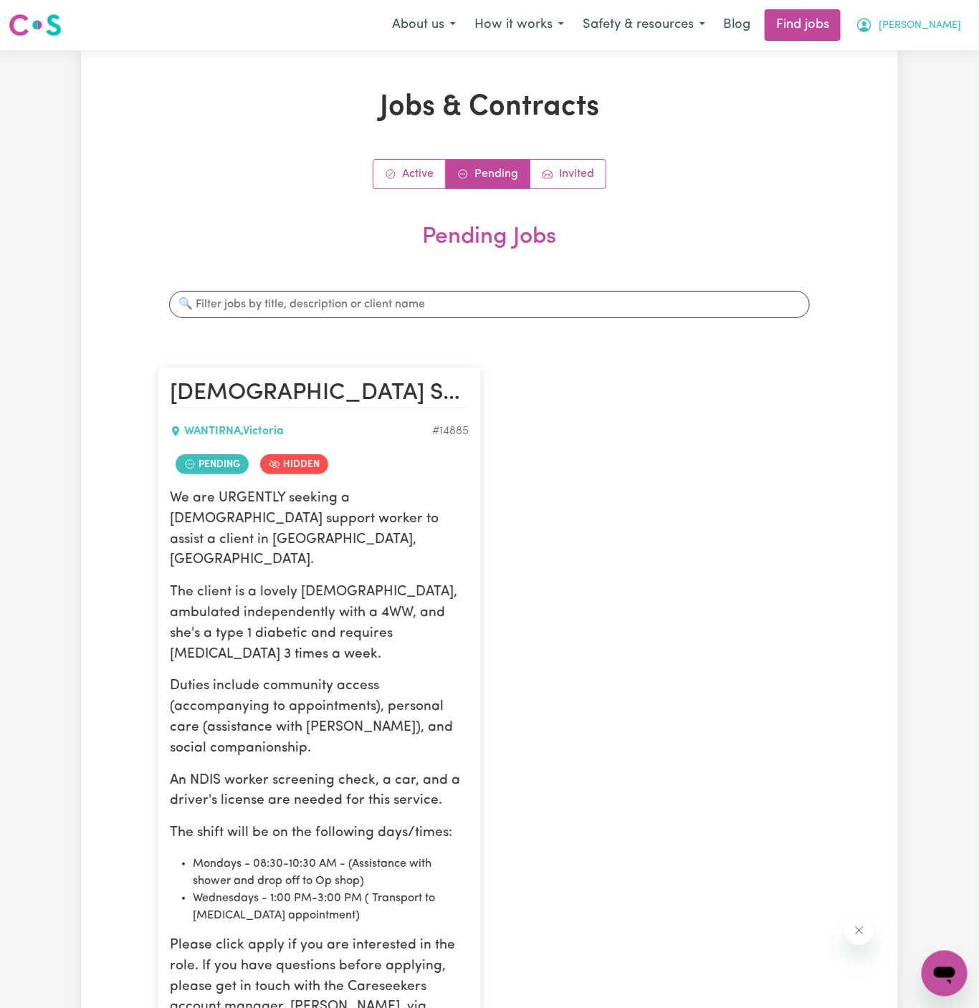
click at [944, 34] on button "Phung" at bounding box center [908, 25] width 124 height 30
click at [958, 116] on link "Logout" at bounding box center [912, 109] width 113 height 27
